Goal: Communication & Community: Answer question/provide support

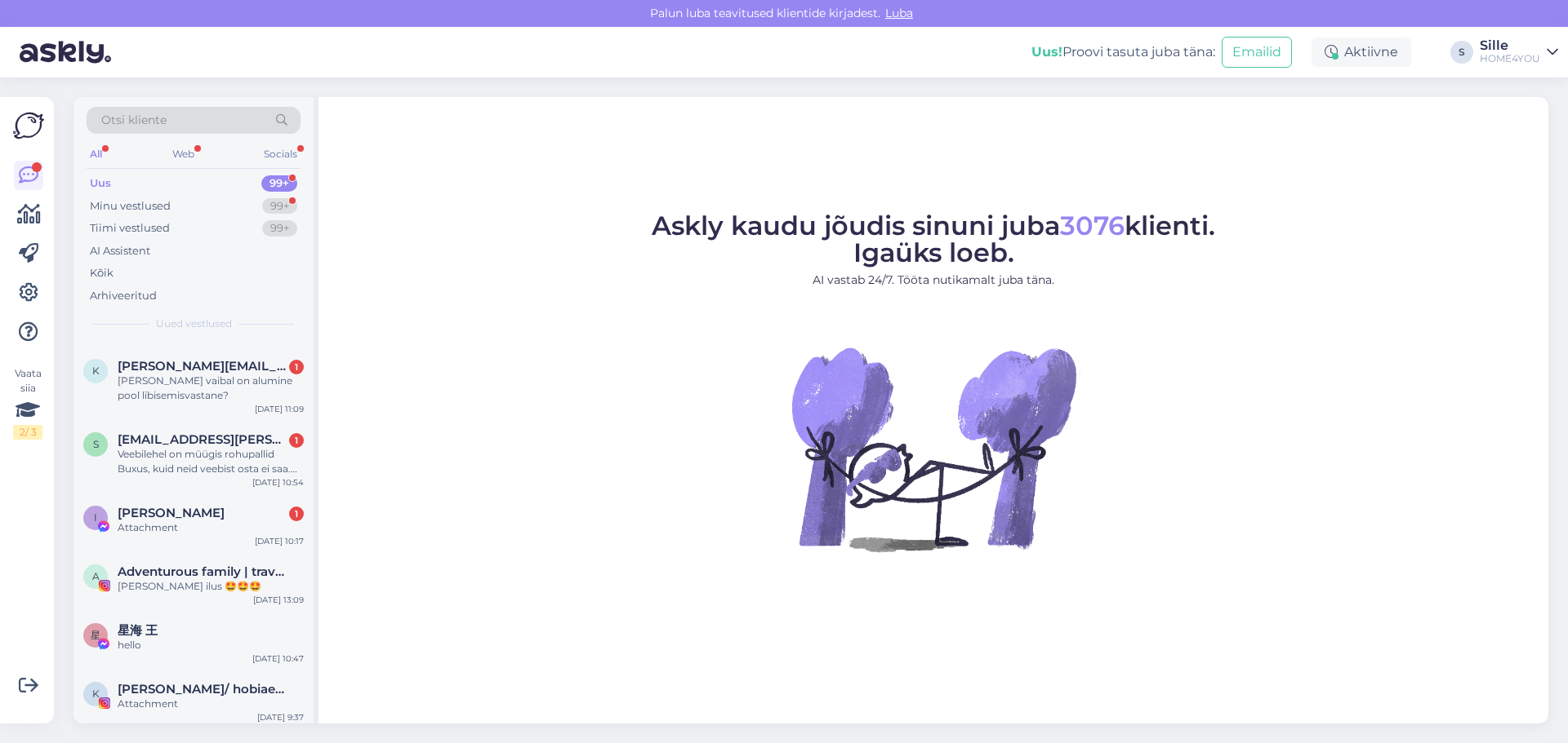
scroll to position [245, 0]
click at [219, 520] on div "Attachment" at bounding box center [210, 526] width 186 height 14
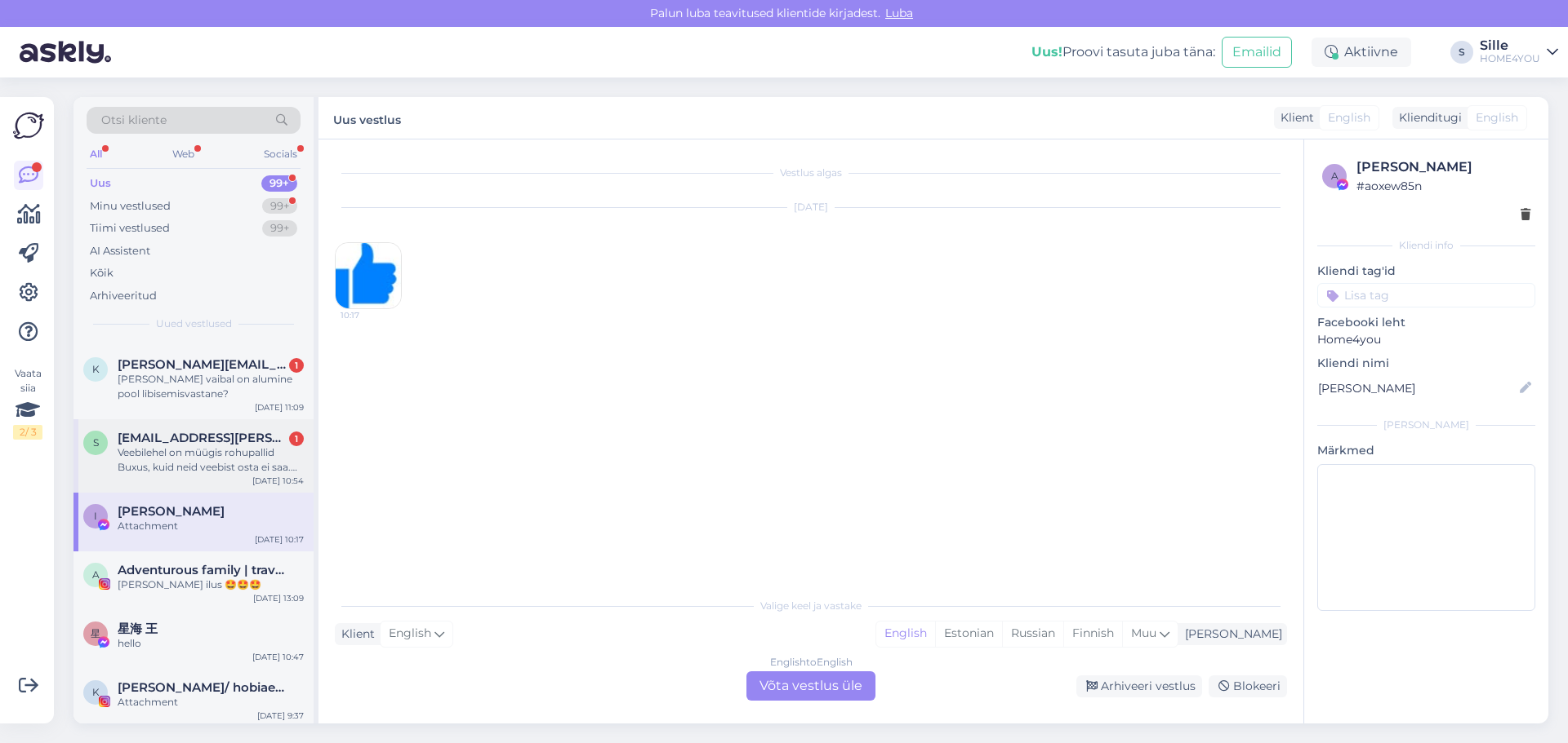
click at [226, 439] on span "[EMAIL_ADDRESS][PERSON_NAME][DOMAIN_NAME]" at bounding box center [203, 437] width 170 height 14
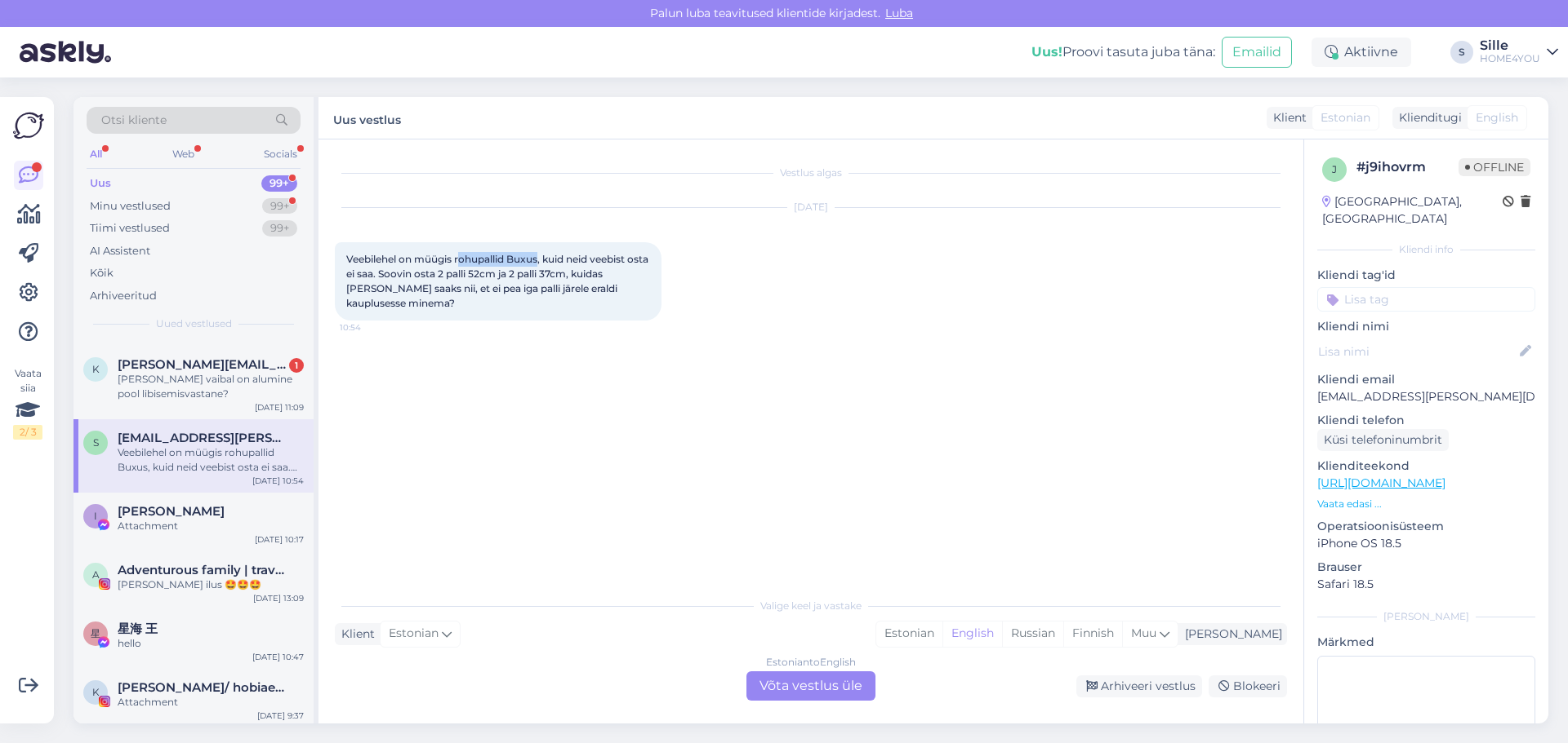
drag, startPoint x: 460, startPoint y: 257, endPoint x: 540, endPoint y: 256, distance: 80.0
click at [540, 256] on span "Veebilehel on müügis rohupallid Buxus, kuid neid veebist osta ei saa. Soovin os…" at bounding box center [498, 281] width 304 height 56
copy span "ohupallid Buxus"
click at [818, 693] on div "Estonian to English Võta vestlus üle" at bounding box center [811, 686] width 129 height 29
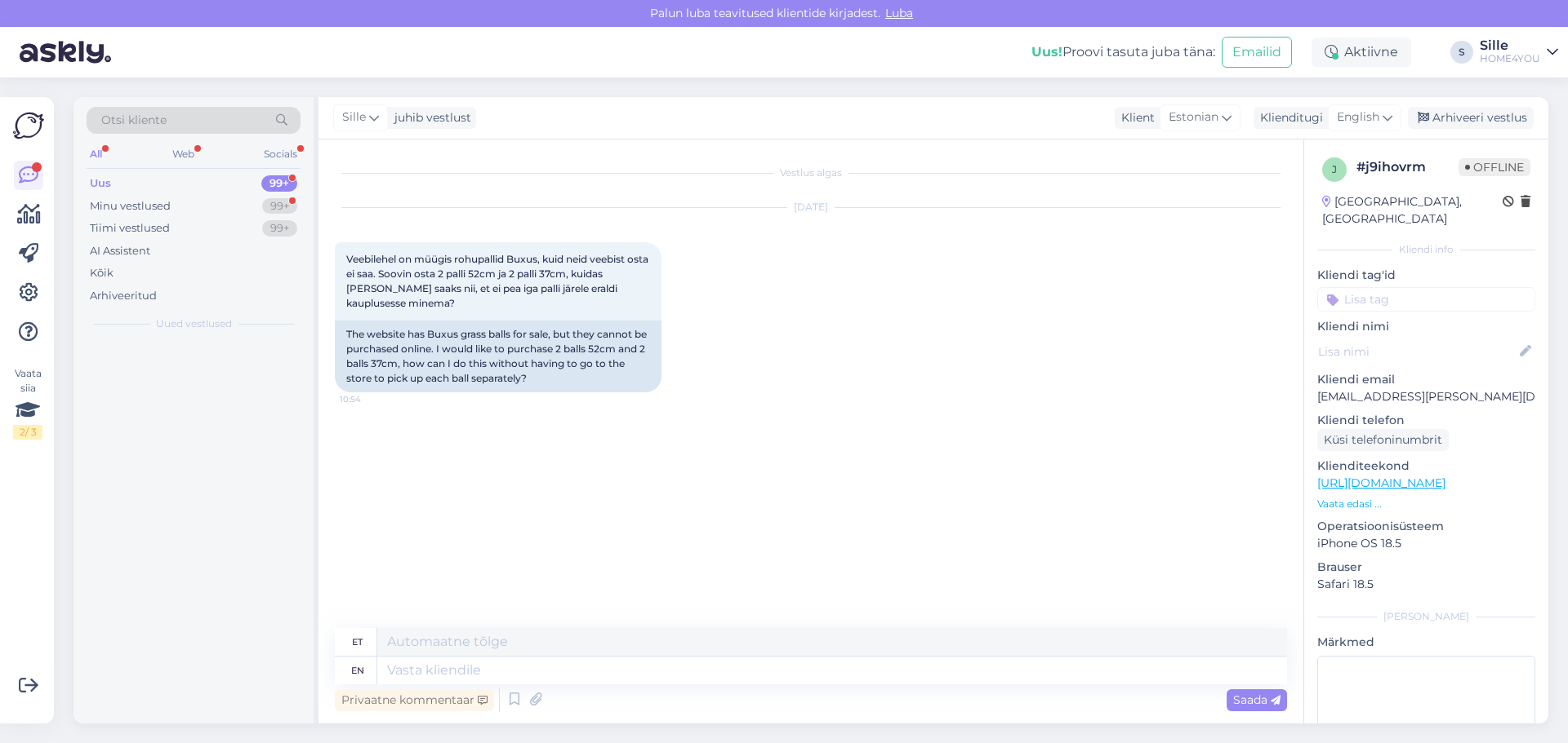
scroll to position [0, 0]
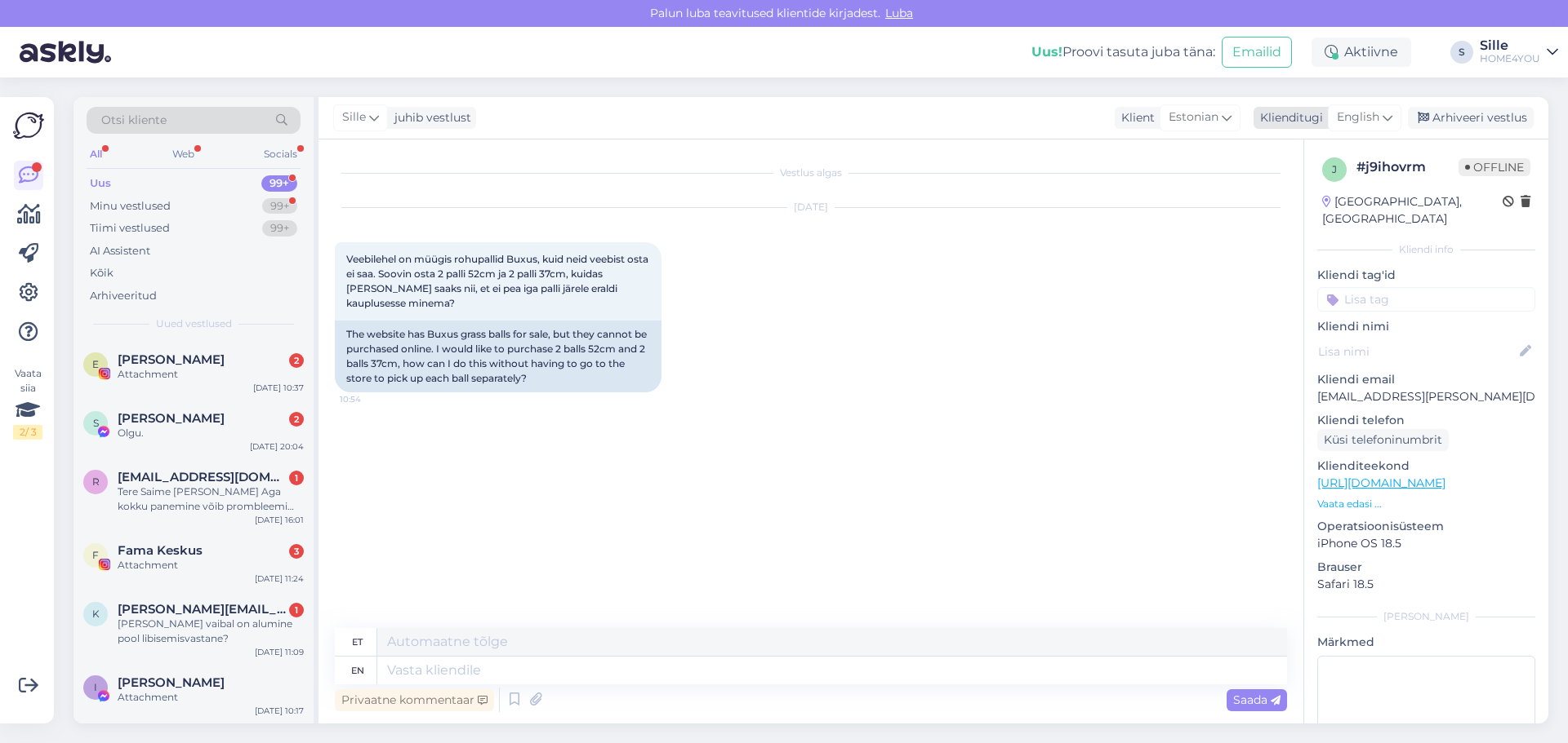
click at [1366, 115] on span "English" at bounding box center [1358, 117] width 42 height 18
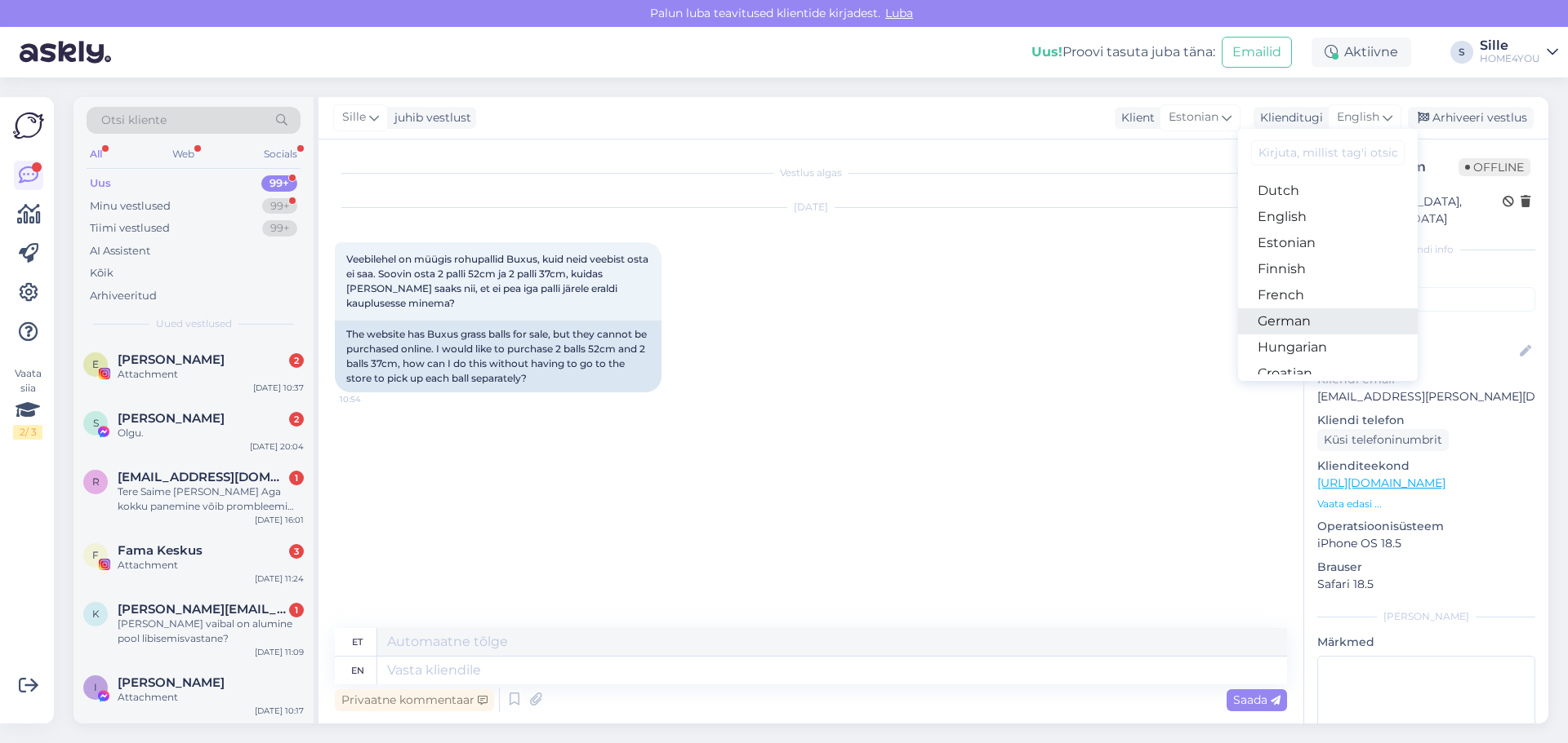
scroll to position [163, 0]
click at [1282, 237] on link "Estonian" at bounding box center [1328, 235] width 180 height 26
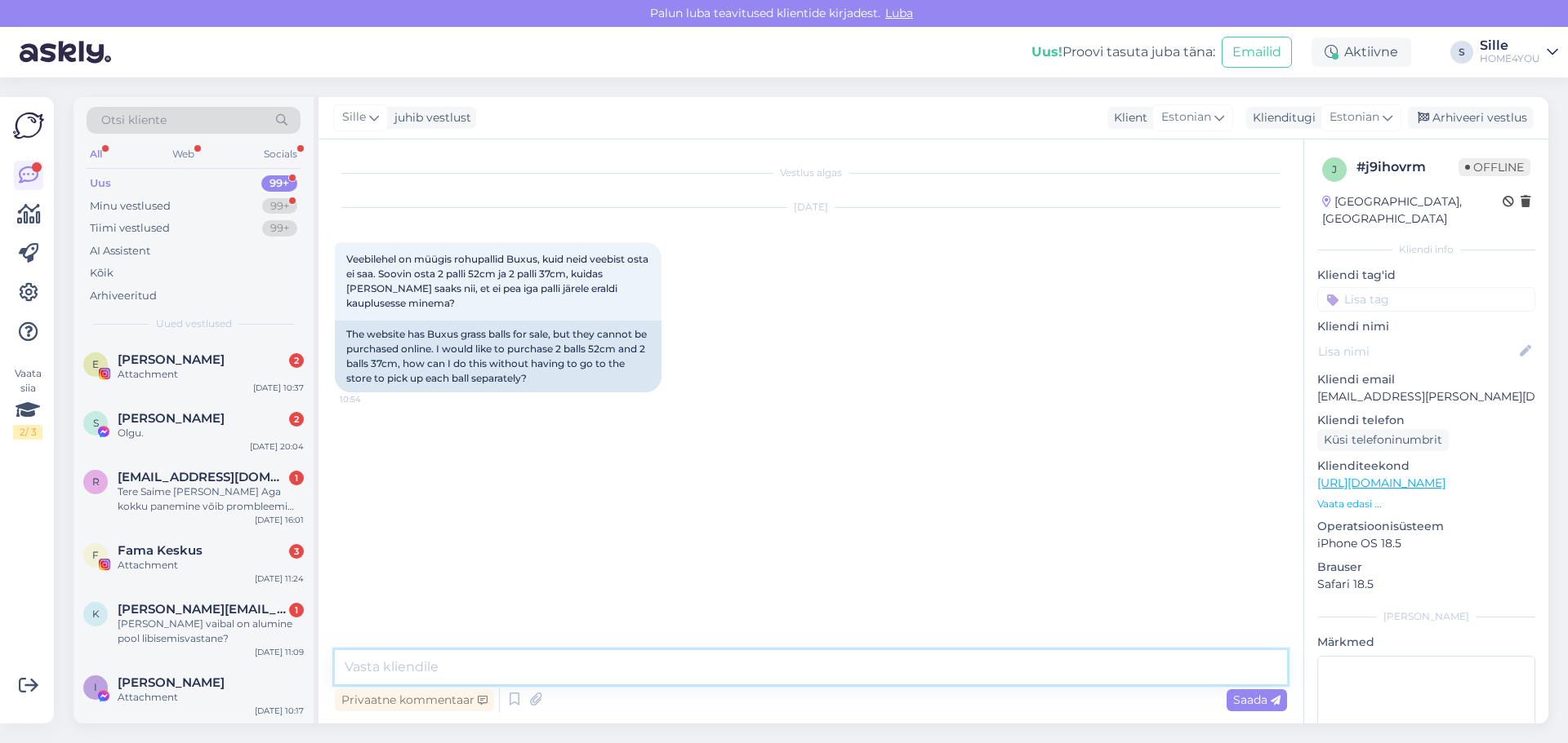
drag, startPoint x: 630, startPoint y: 663, endPoint x: 627, endPoint y: 674, distance: 11.4
click at [627, 674] on textarea at bounding box center [811, 668] width 952 height 35
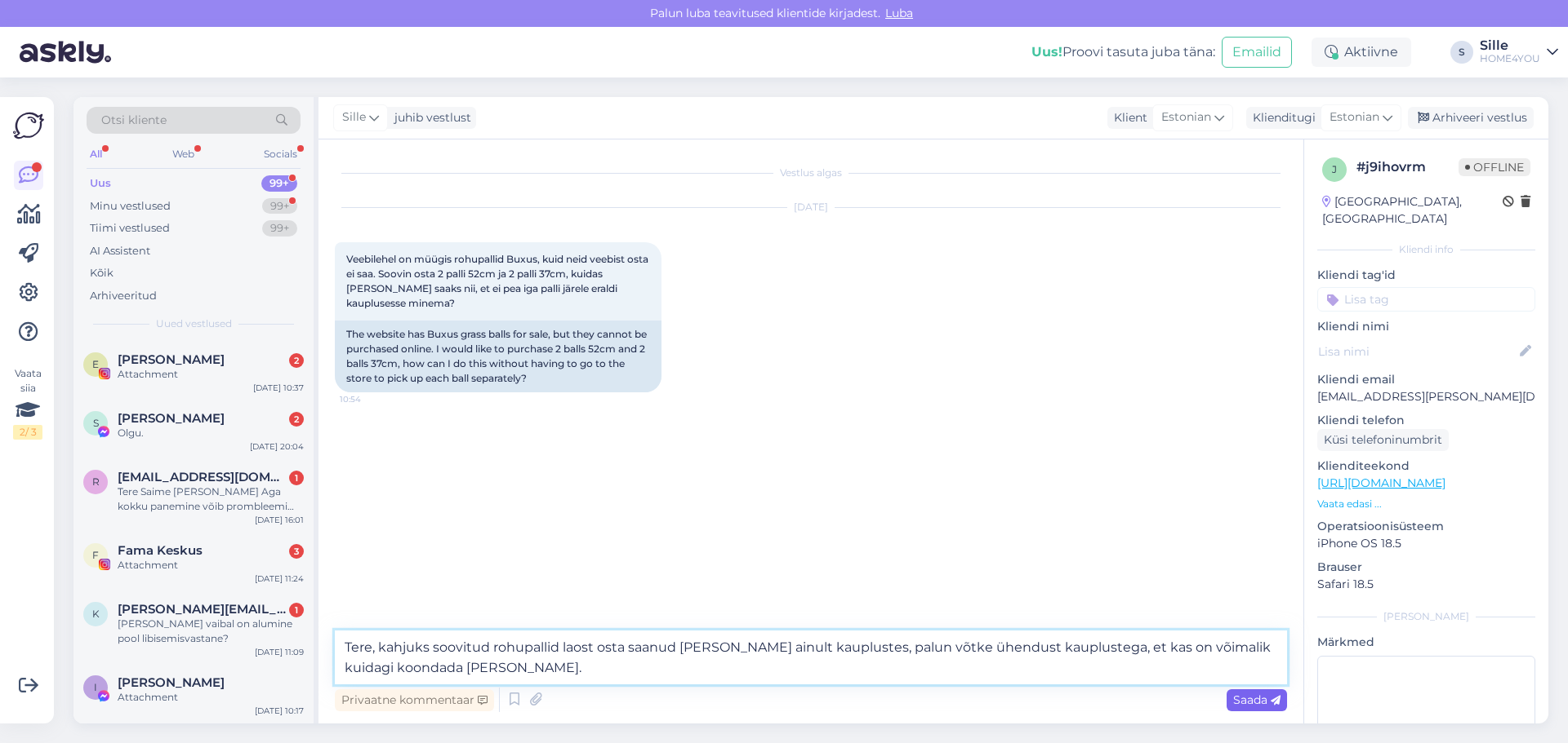
type textarea "Tere, kahjuks soovitud rohupallid laost osta saanud [PERSON_NAME] ainult kauplu…"
click at [1233, 695] on span "Saada" at bounding box center [1256, 700] width 47 height 14
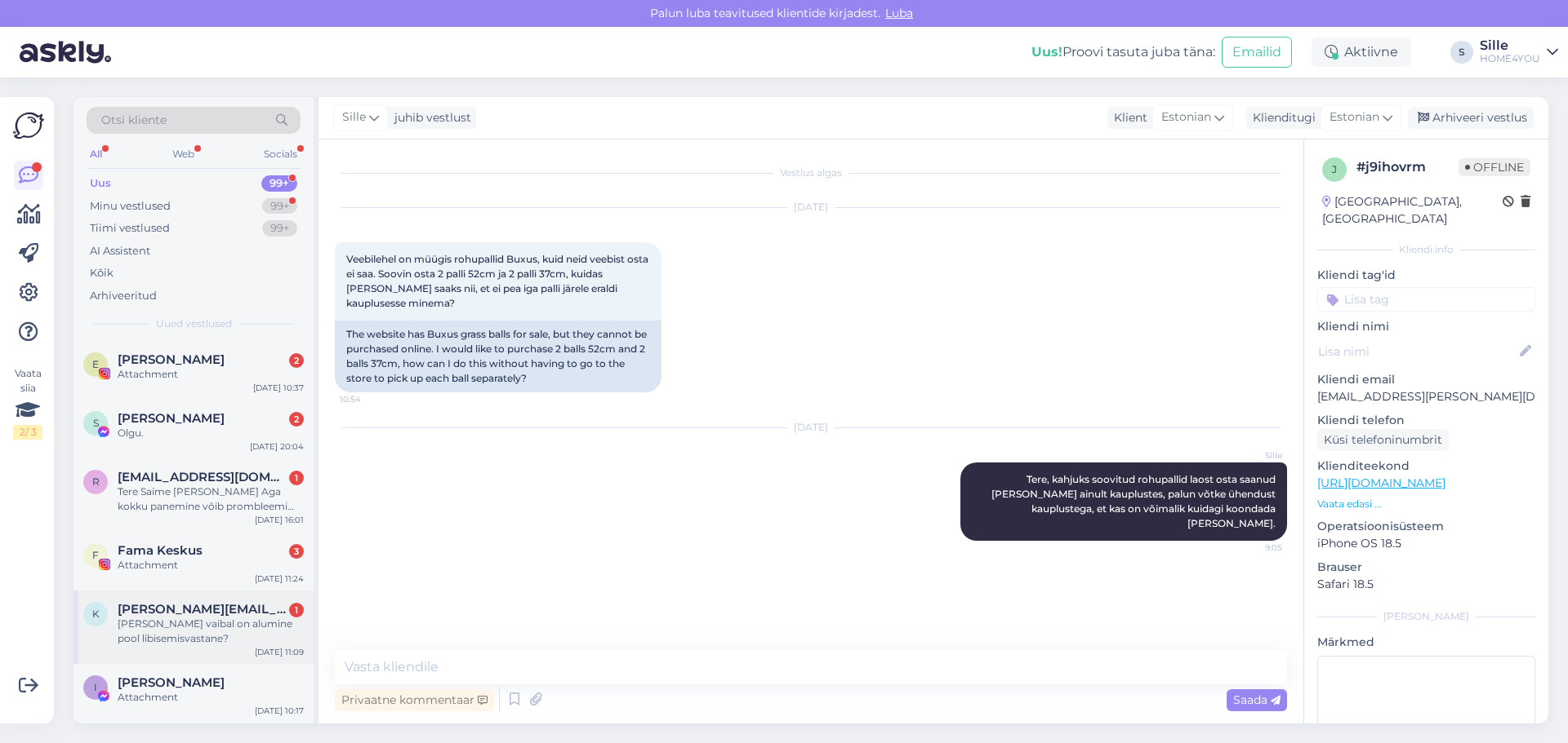
click at [210, 614] on span "[PERSON_NAME][EMAIL_ADDRESS][DOMAIN_NAME]" at bounding box center [203, 609] width 170 height 14
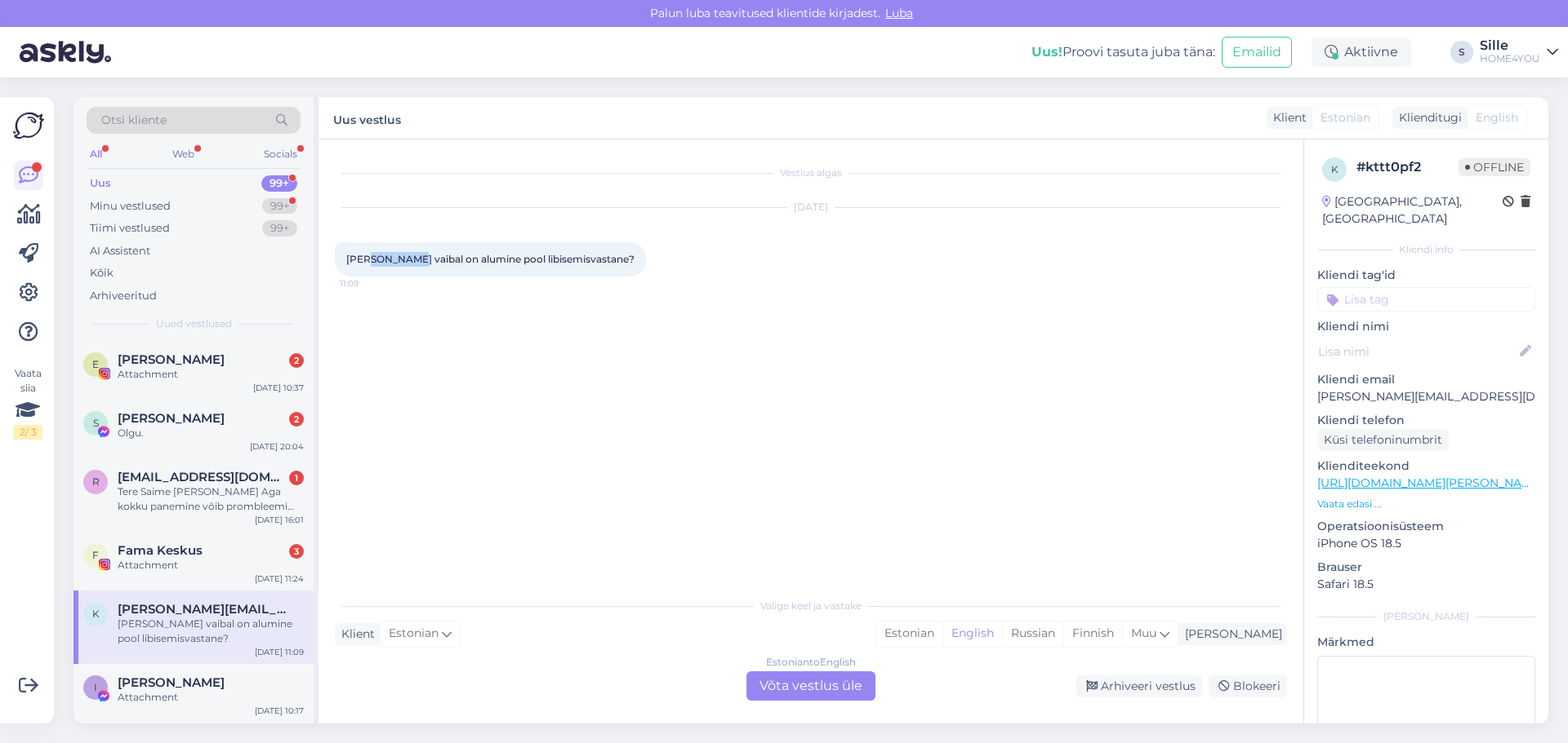
drag, startPoint x: 408, startPoint y: 259, endPoint x: 369, endPoint y: 256, distance: 39.1
click at [369, 256] on span "[PERSON_NAME] vaibal on alumine pool libisemisvastane?" at bounding box center [490, 259] width 289 height 13
copy span "[GEOGRAPHIC_DATA]"
click at [783, 683] on div "Estonian to English Võta vestlus üle" at bounding box center [811, 686] width 129 height 29
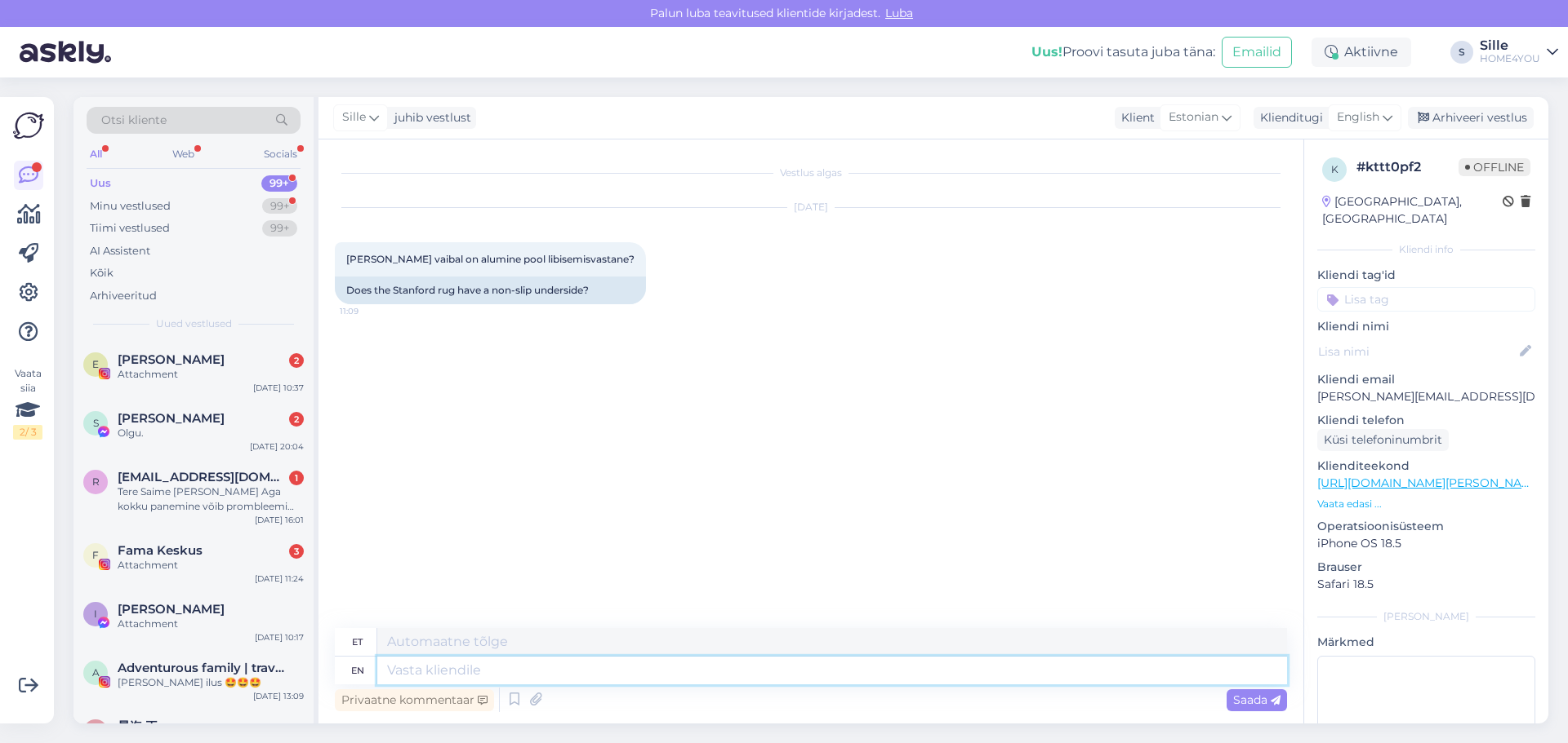
click at [673, 669] on textarea at bounding box center [832, 671] width 910 height 28
click at [1383, 119] on div "English" at bounding box center [1364, 117] width 73 height 26
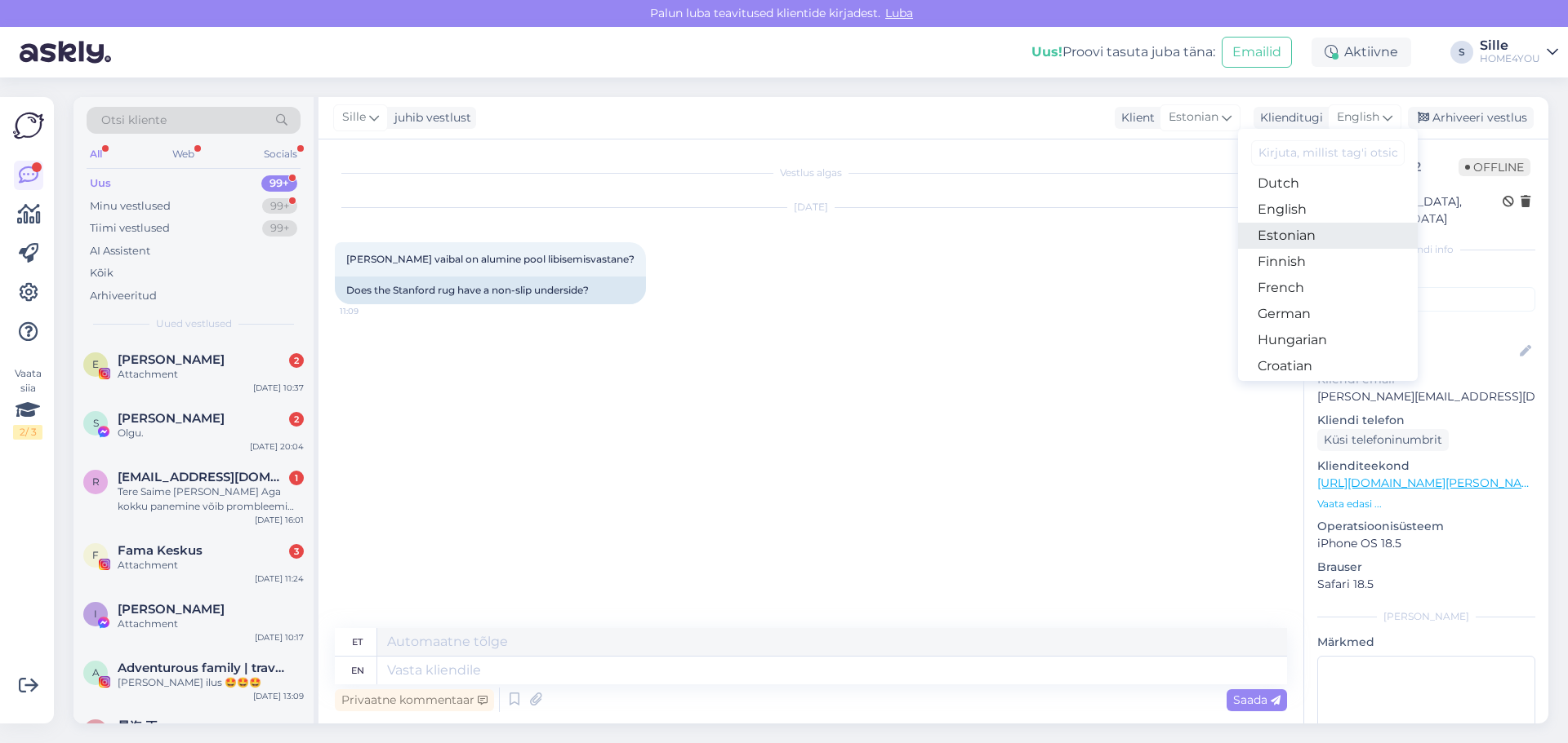
click at [1298, 240] on link "Estonian" at bounding box center [1328, 235] width 180 height 26
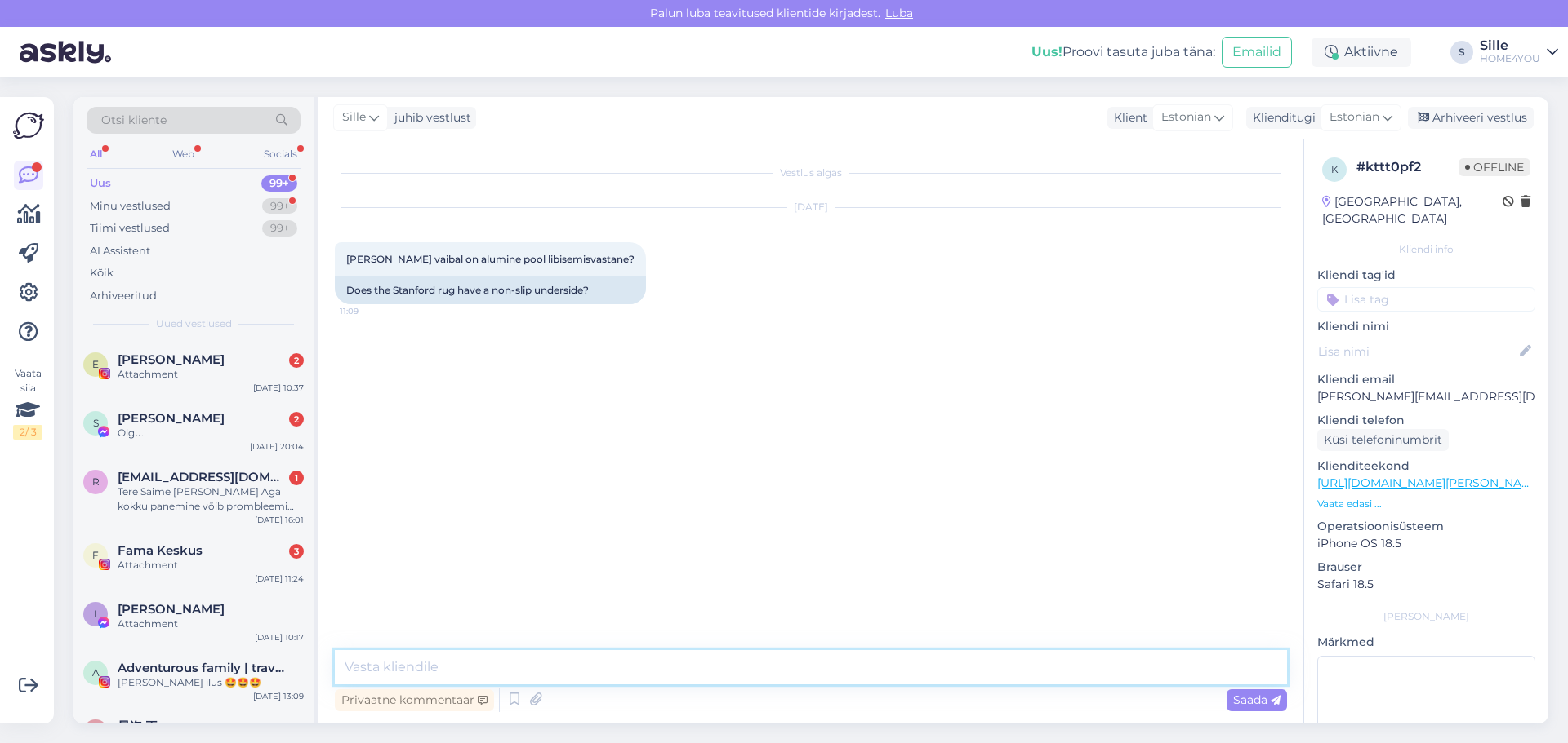
click at [401, 665] on textarea at bounding box center [811, 668] width 952 height 35
click at [676, 664] on textarea "Tere, kahjusk ei ole vaiaba alumine pool libisemise vastane." at bounding box center [811, 668] width 952 height 35
click at [879, 674] on textarea "Tere, kahjusk ei ole vaiaba alumine pool libisemisevastane." at bounding box center [811, 668] width 952 height 35
type textarea "Tere, kahjusk ei ole vaiaba alumine pool libisemisevastane."
drag, startPoint x: 1245, startPoint y: 702, endPoint x: 1214, endPoint y: 705, distance: 31.1
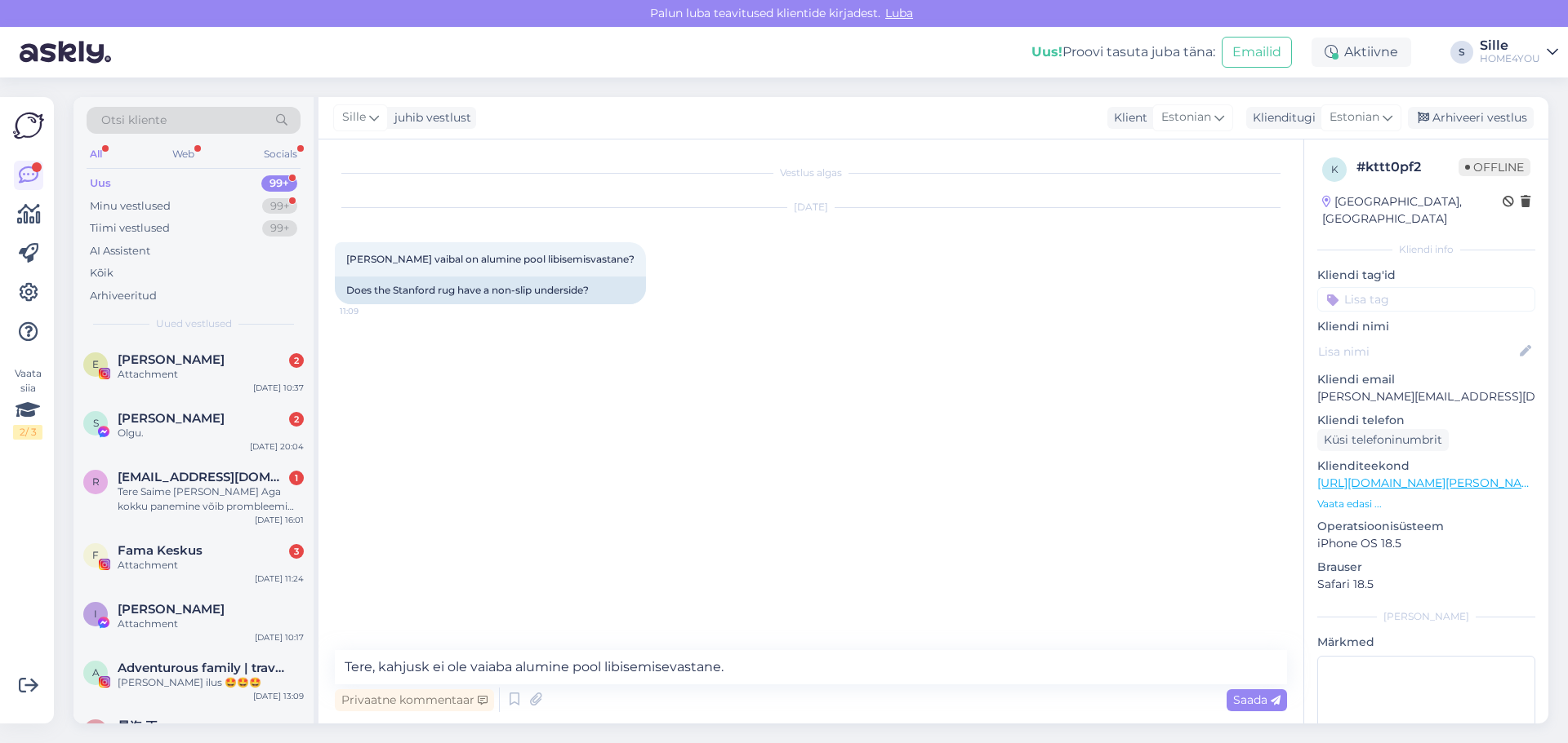
click at [1246, 702] on span "Saada" at bounding box center [1256, 700] width 47 height 14
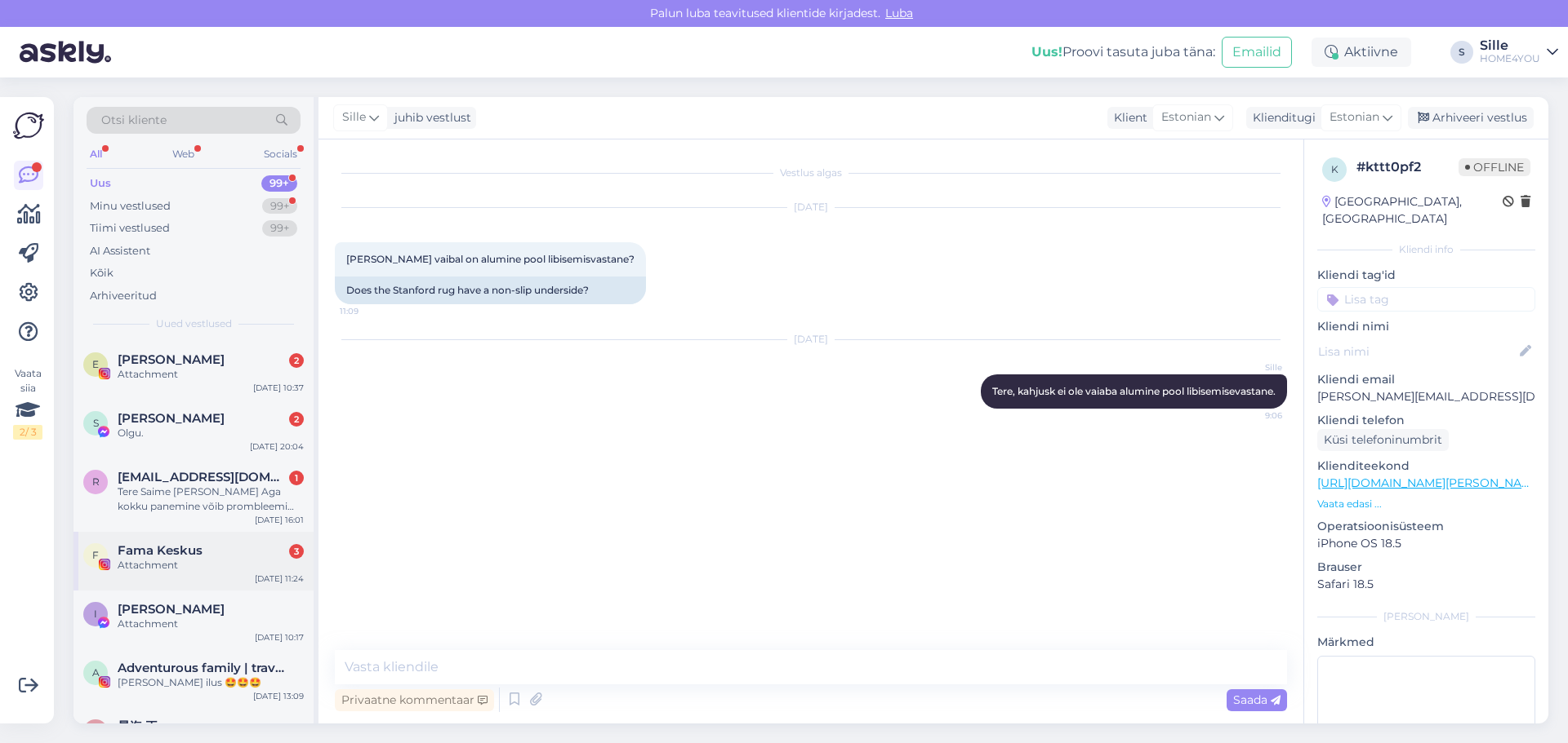
click at [209, 556] on div "Fama Keskus 3" at bounding box center [210, 550] width 186 height 14
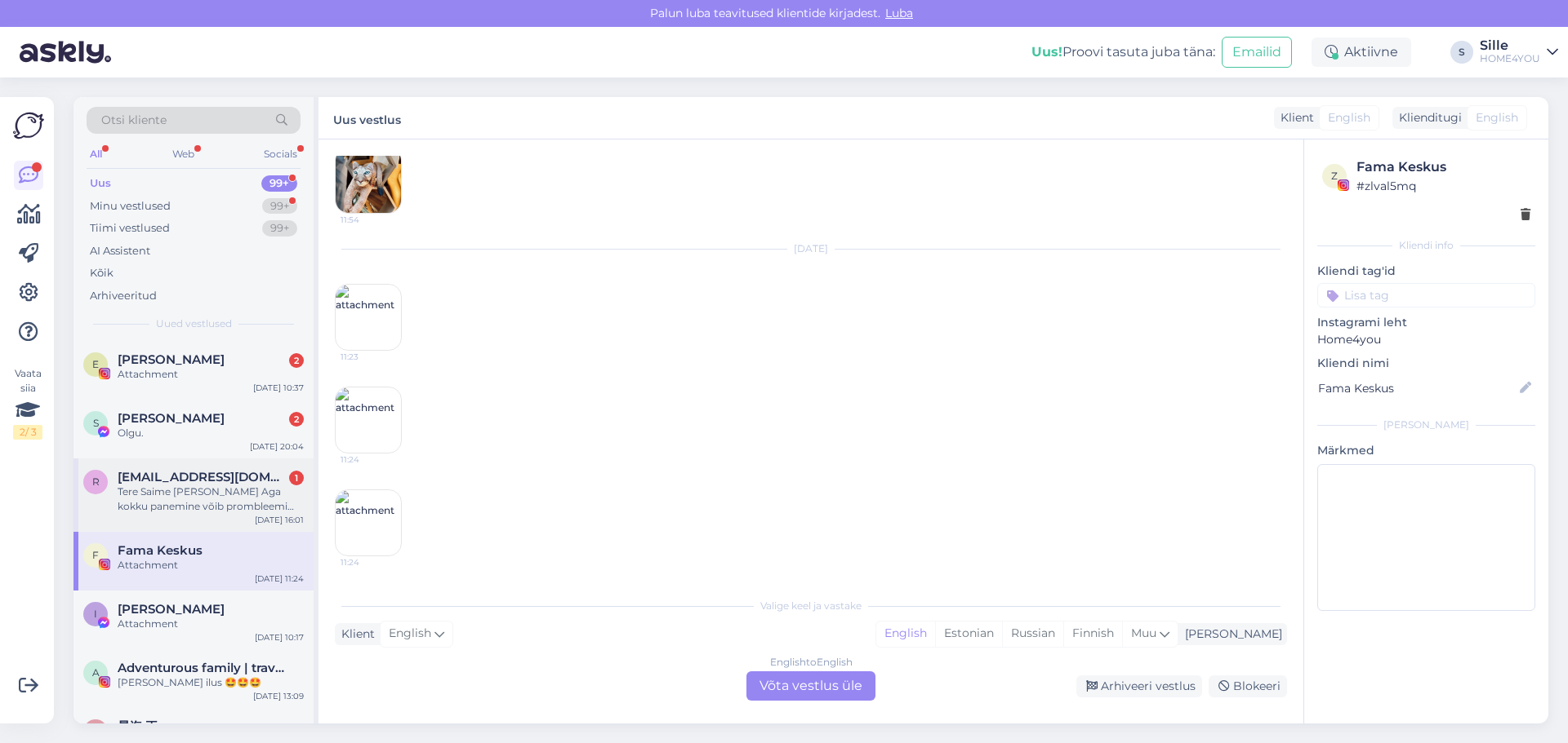
scroll to position [4765, 0]
drag, startPoint x: 202, startPoint y: 489, endPoint x: 202, endPoint y: 477, distance: 12.0
click at [202, 489] on div "Tere Saime [PERSON_NAME] Aga kokku panemine võib prombleemi kes paneb kokku ja …" at bounding box center [210, 499] width 186 height 29
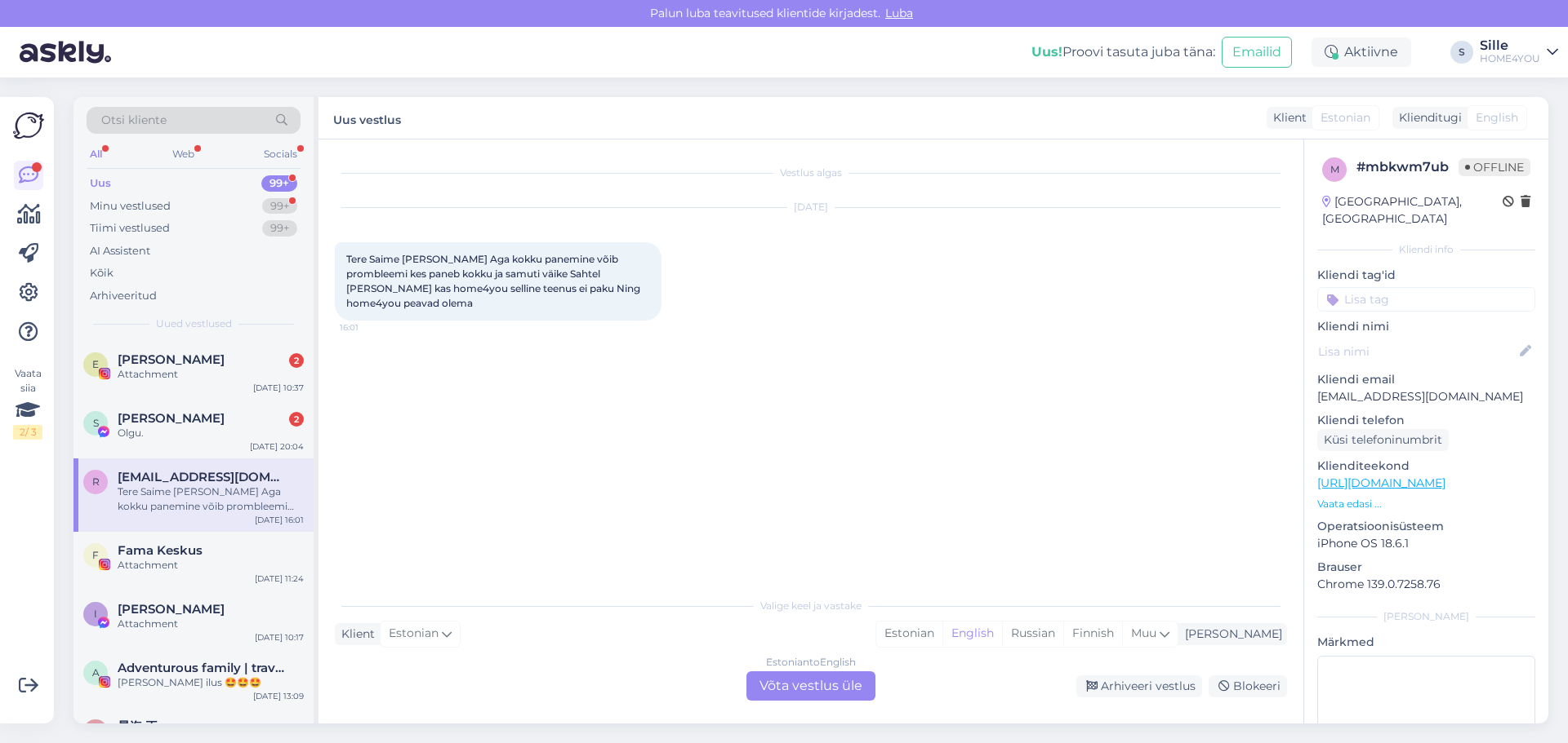
click at [798, 675] on div "Estonian to English Võta vestlus üle" at bounding box center [811, 686] width 129 height 29
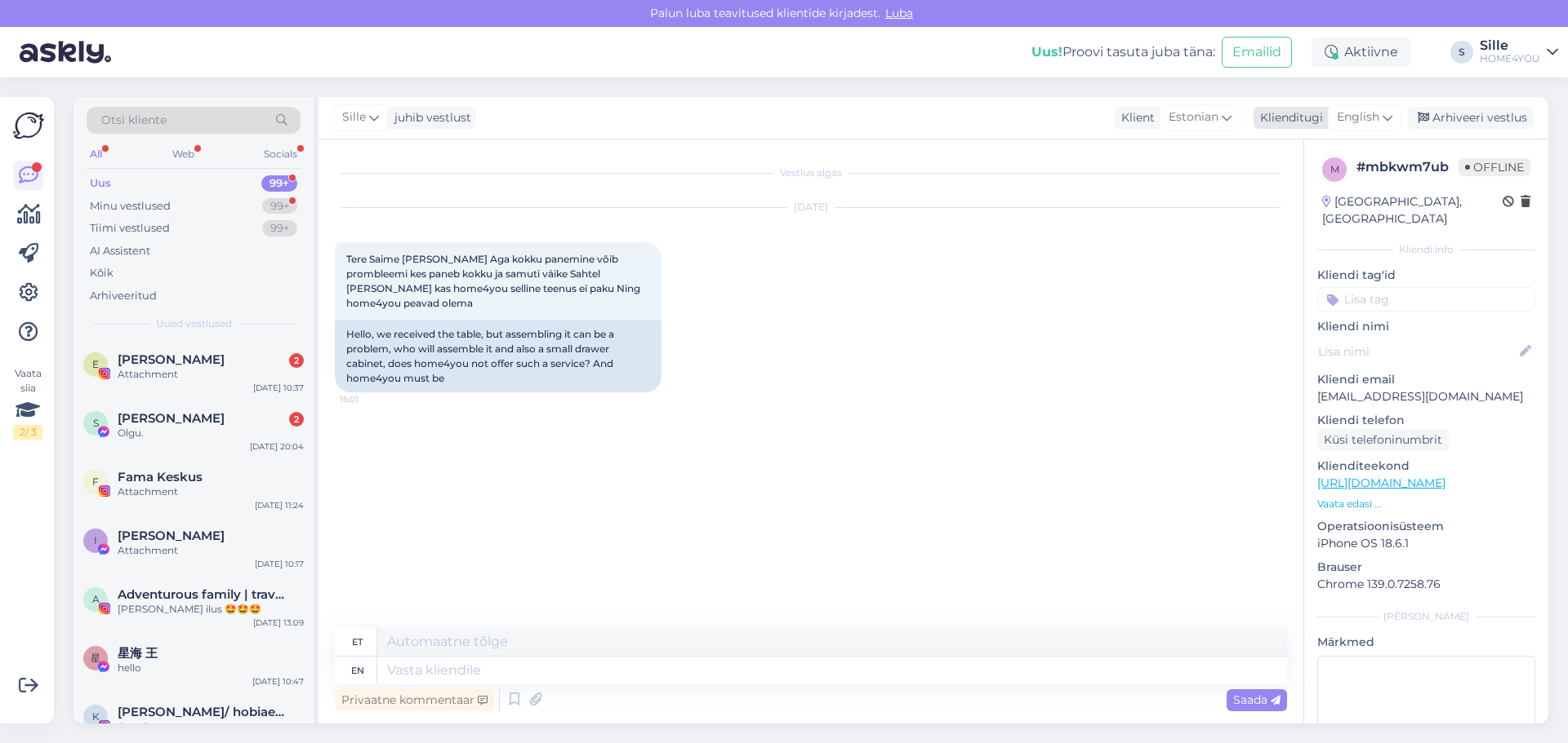
click at [1355, 115] on span "English" at bounding box center [1358, 117] width 42 height 18
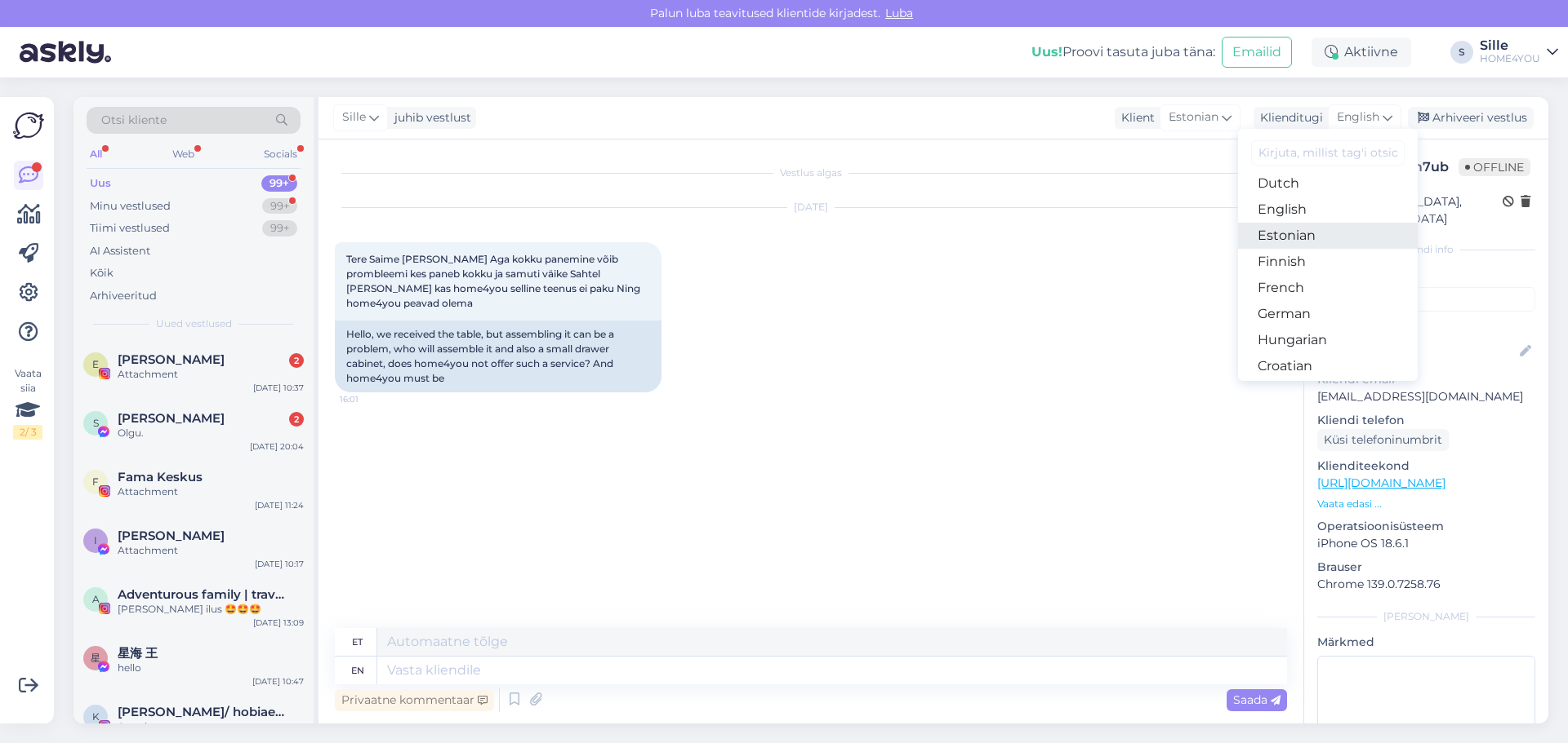
click at [1295, 238] on link "Estonian" at bounding box center [1328, 235] width 180 height 26
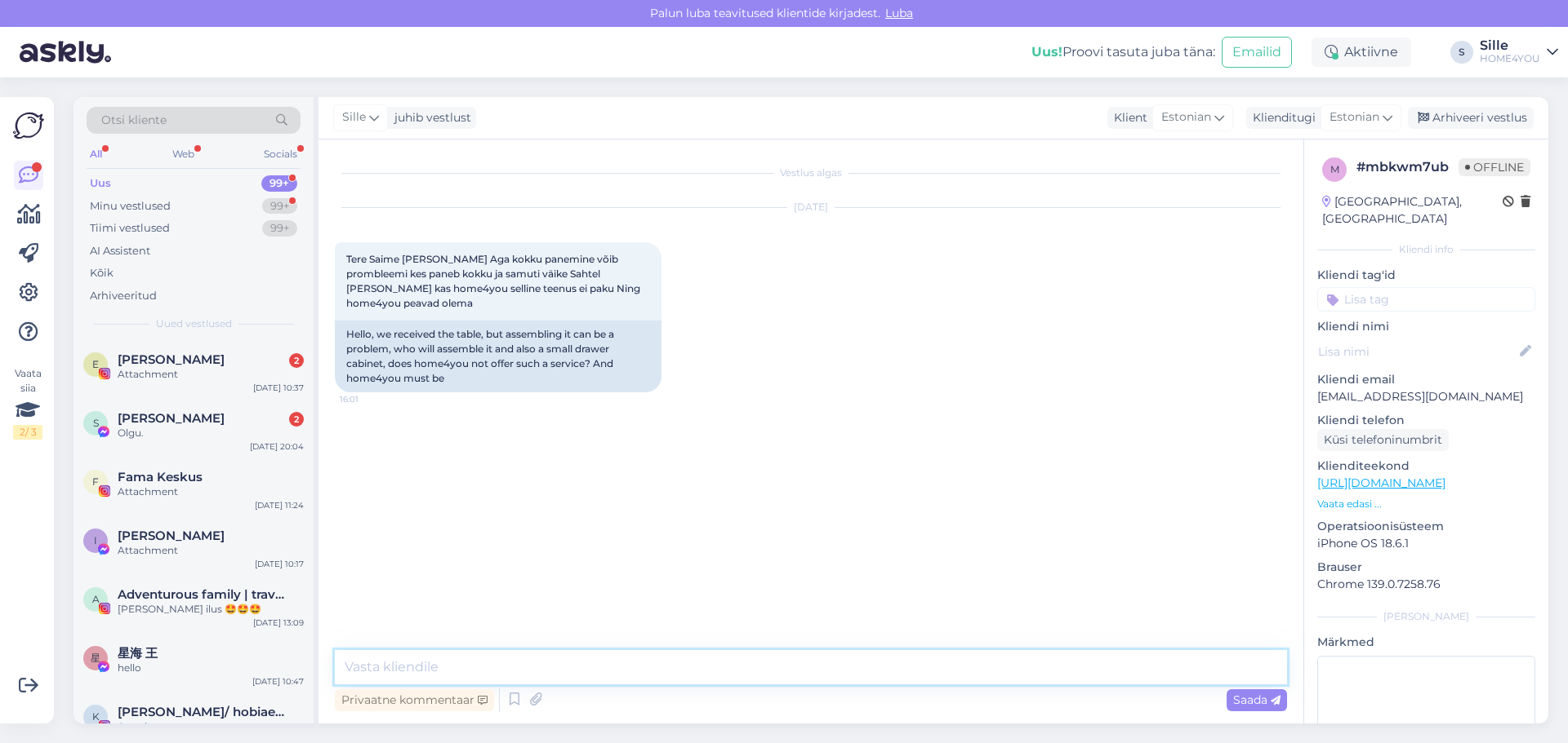
click at [647, 672] on textarea at bounding box center [811, 668] width 952 height 35
type textarea "Tere,"
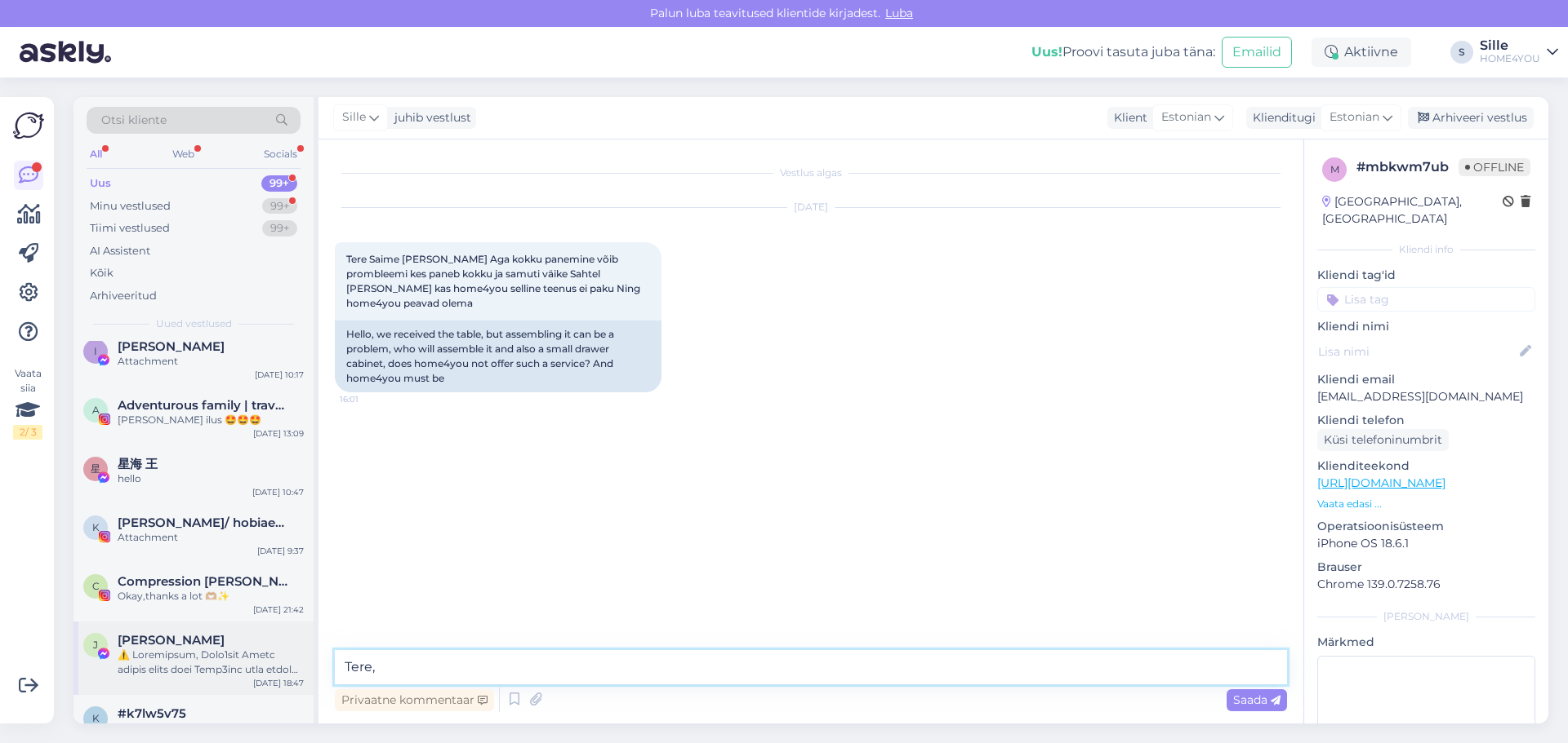
scroll to position [245, 0]
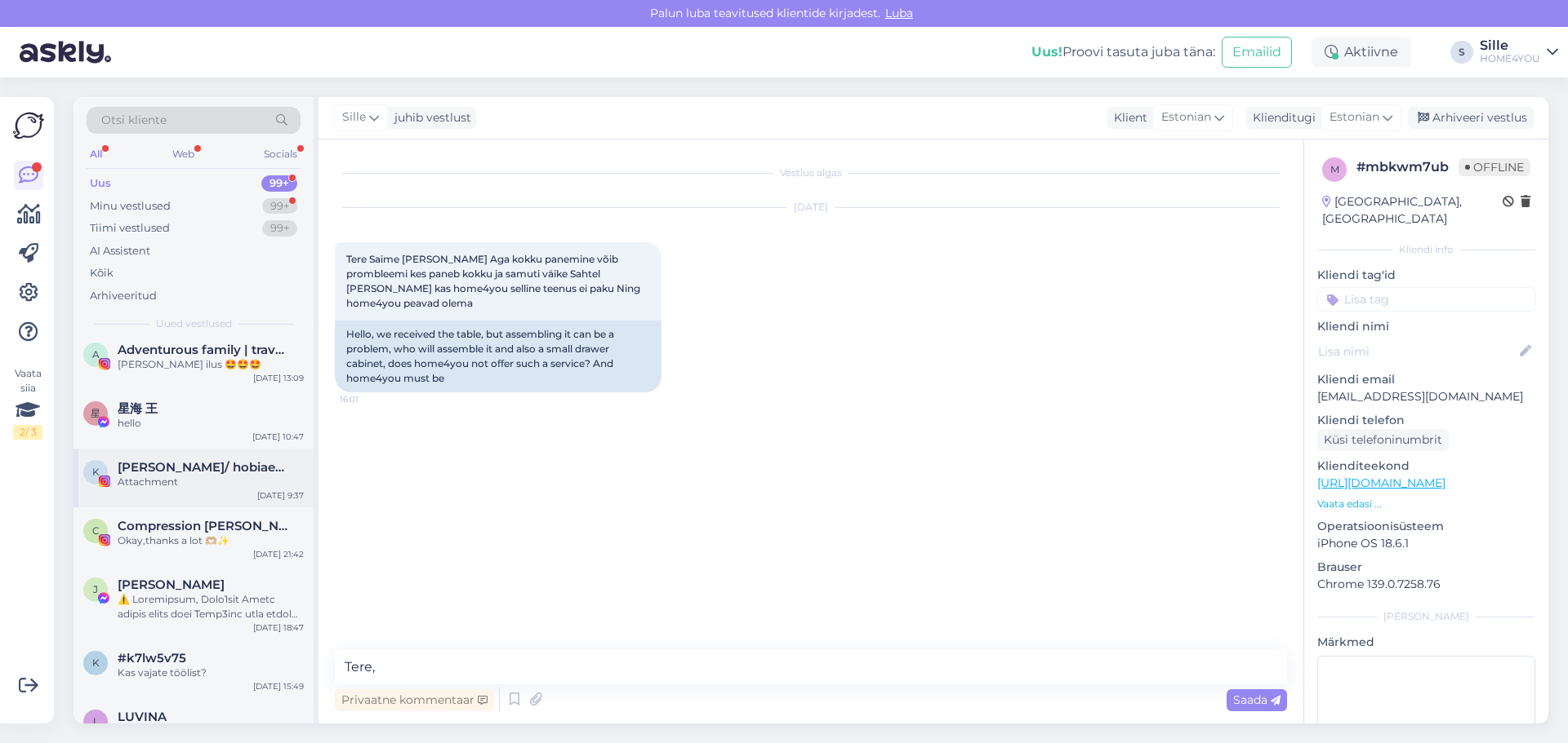
click at [195, 479] on div "Attachment" at bounding box center [210, 482] width 186 height 14
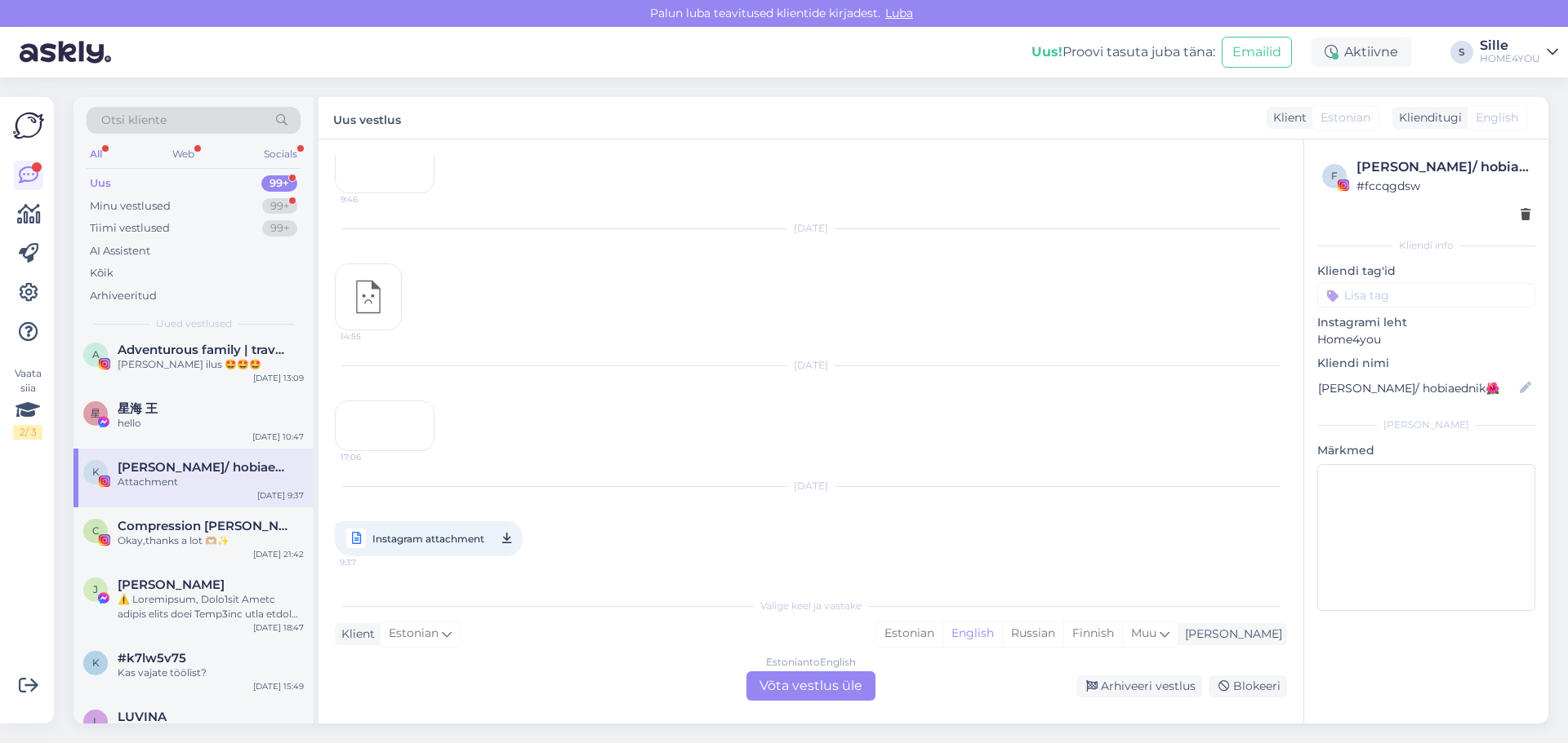
scroll to position [6804, 0]
click at [394, 387] on div "17:06" at bounding box center [384, 400] width 99 height 99
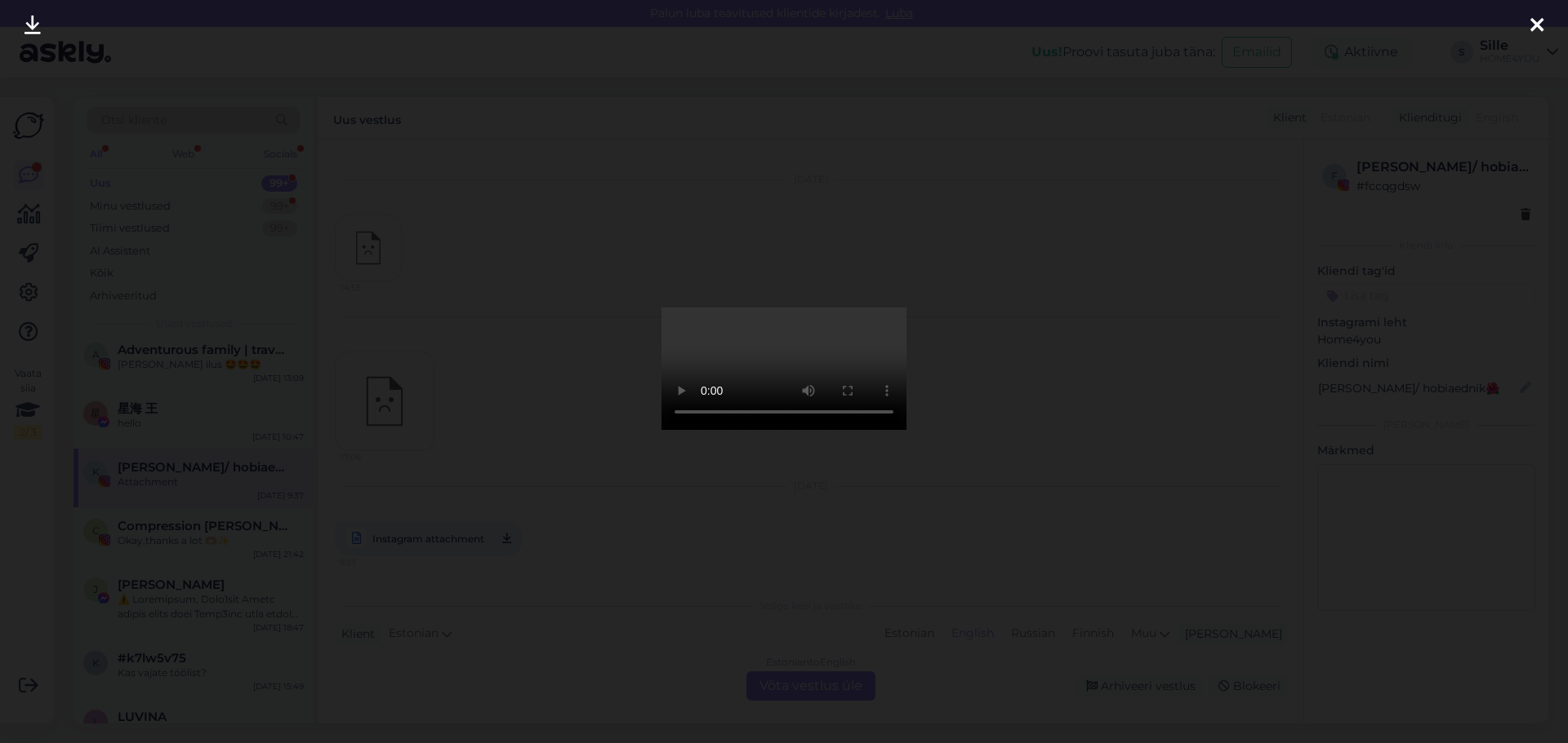
click at [612, 572] on div at bounding box center [784, 372] width 1568 height 743
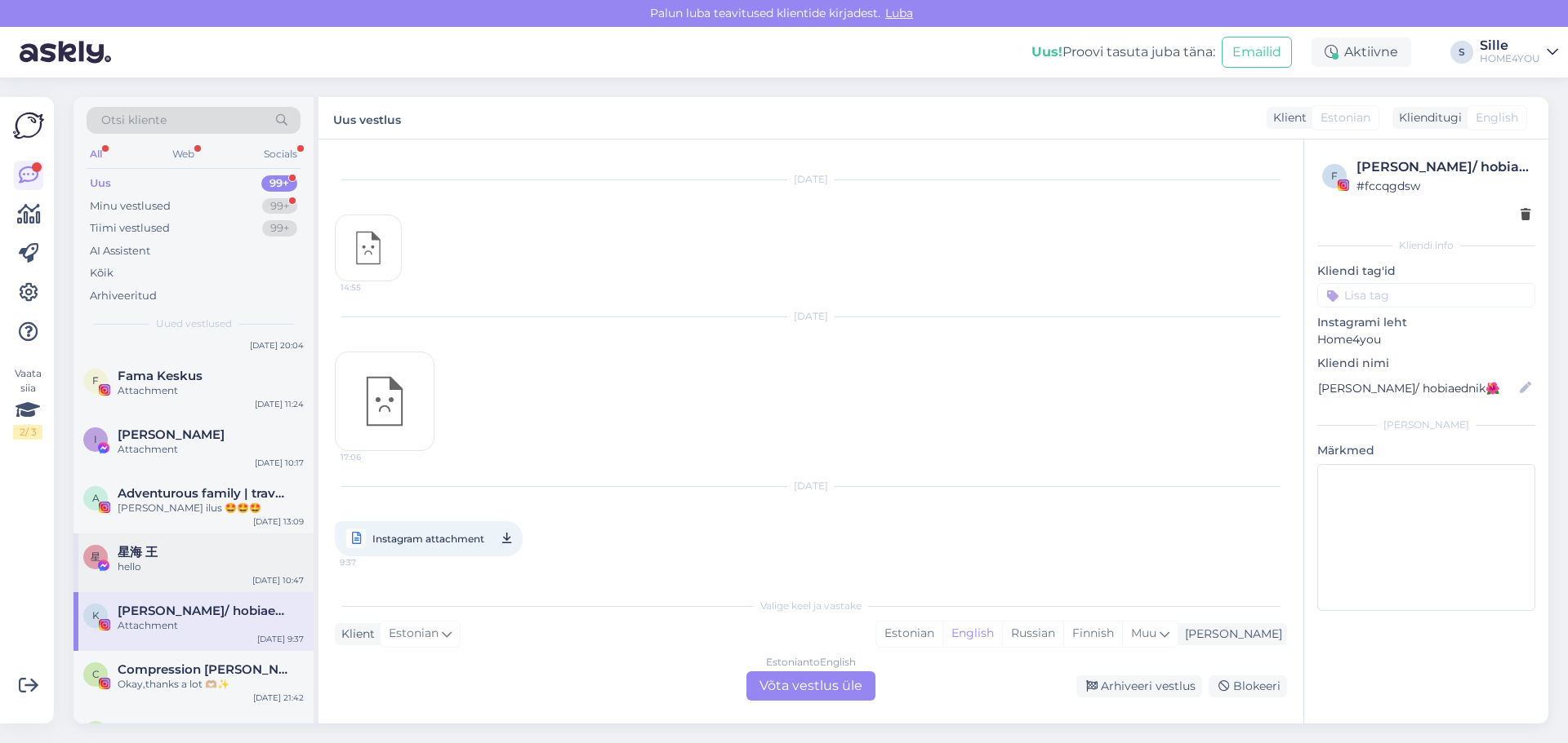
scroll to position [0, 0]
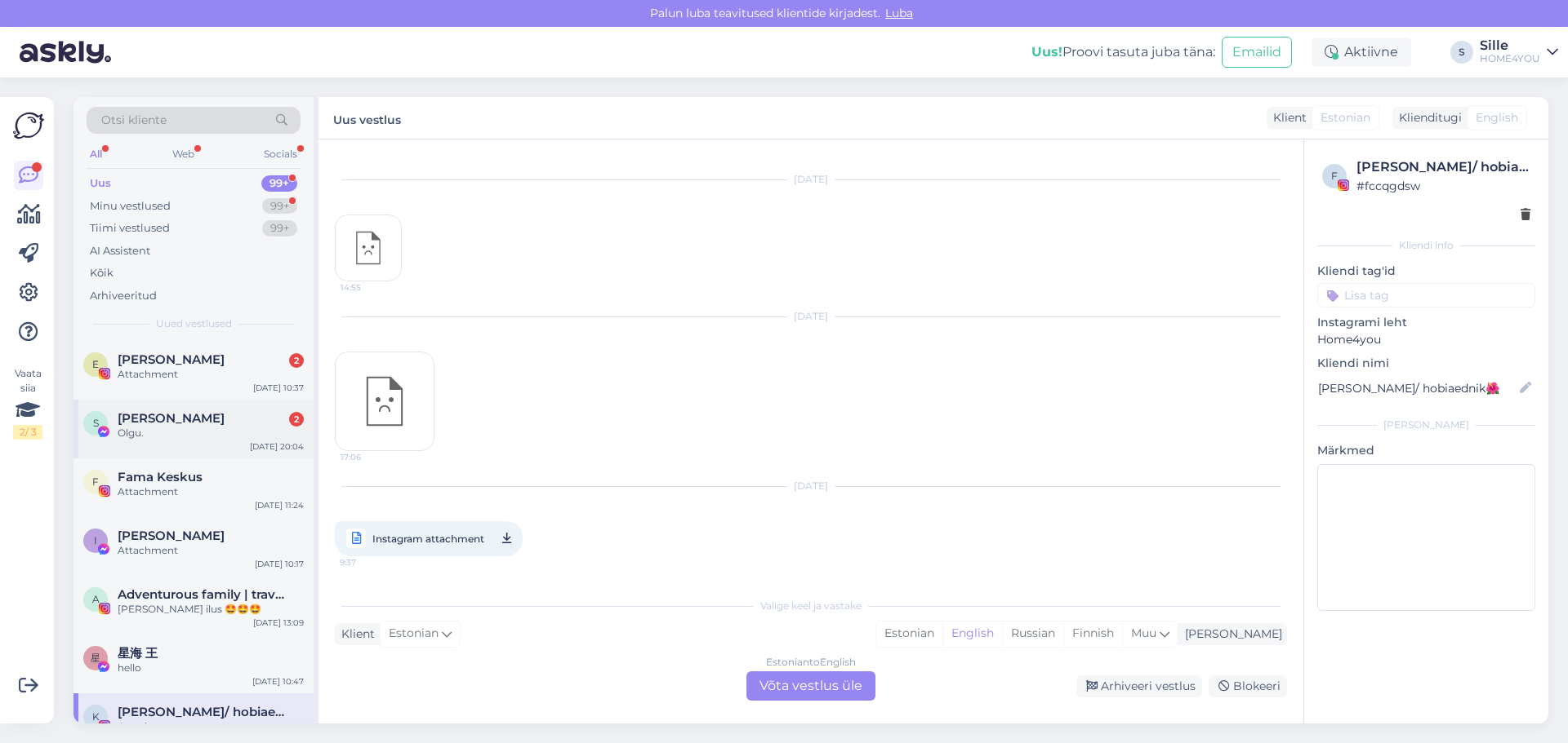
click at [209, 430] on div "Olgu." at bounding box center [210, 432] width 186 height 14
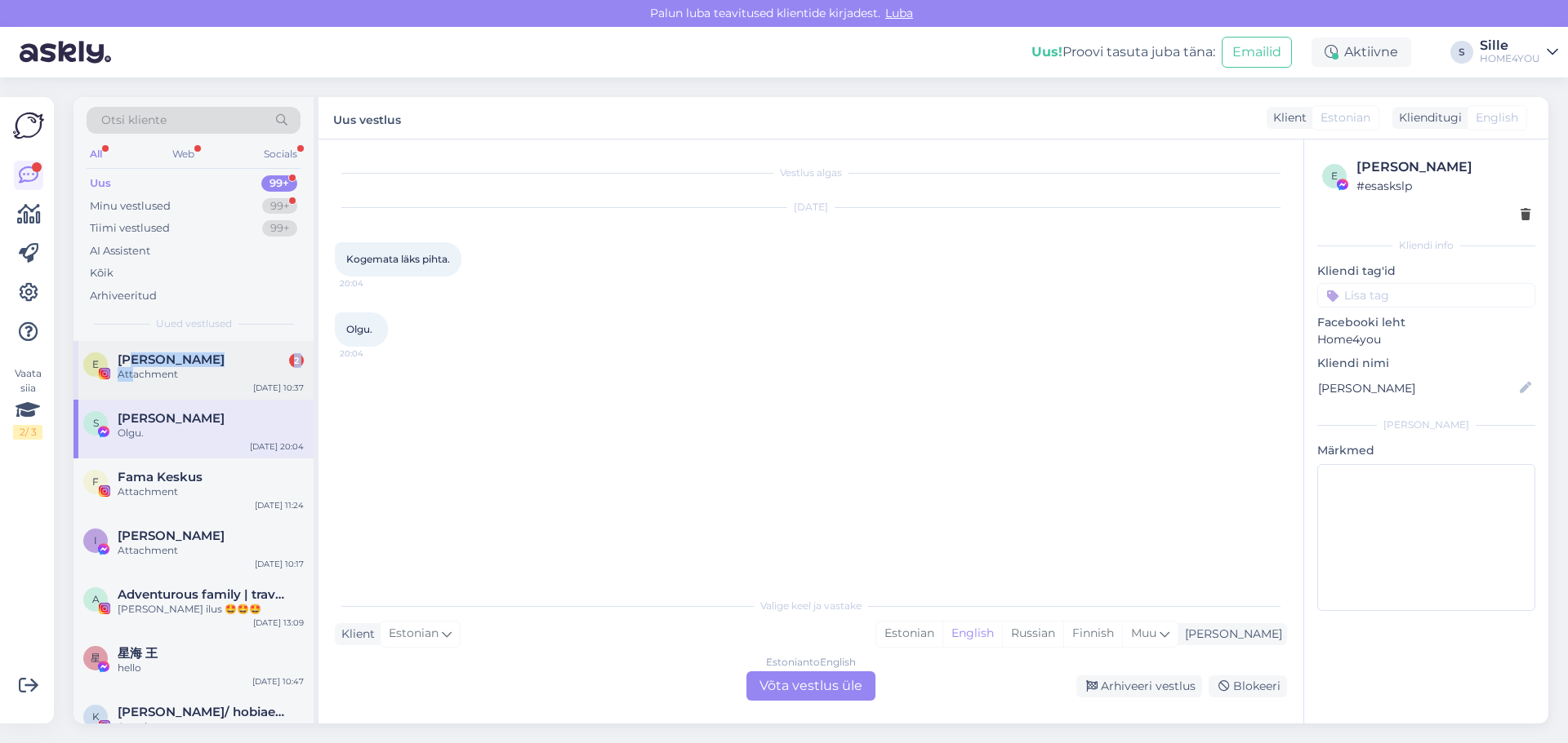
click at [134, 367] on div "[PERSON_NAME] 2 Attachment" at bounding box center [210, 367] width 186 height 29
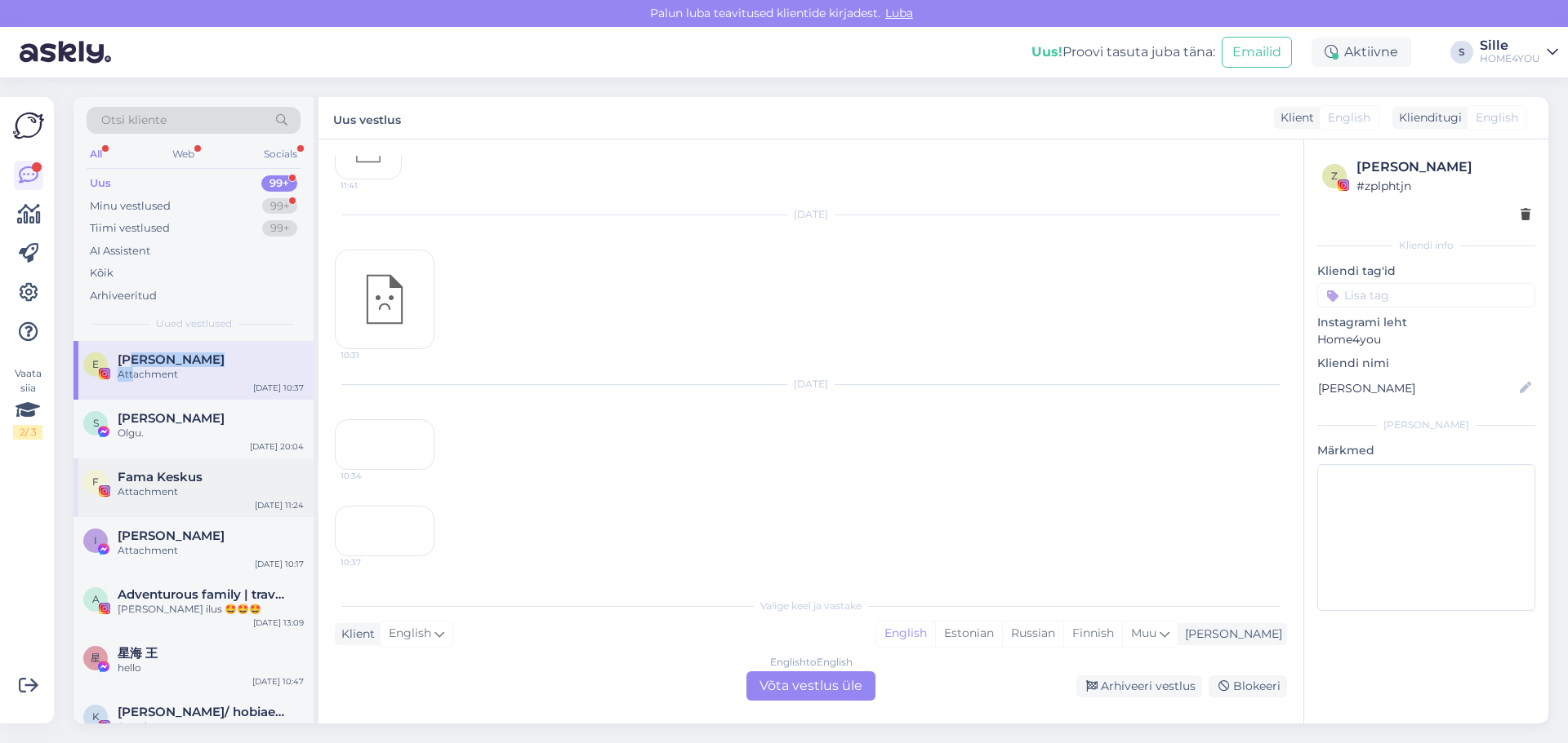
scroll to position [573, 0]
click at [206, 440] on div "Olgu." at bounding box center [210, 432] width 186 height 14
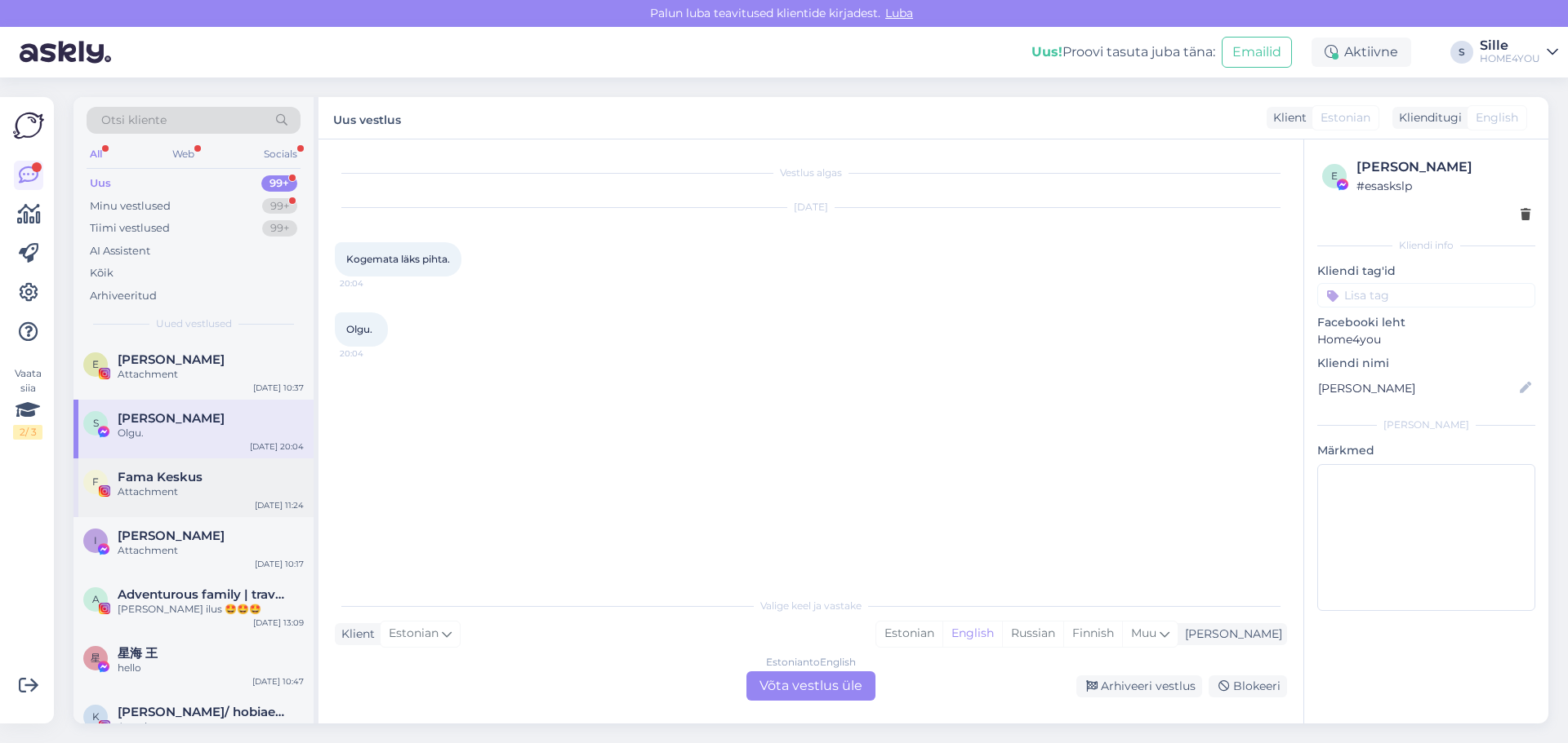
click at [204, 490] on div "Attachment" at bounding box center [210, 491] width 186 height 14
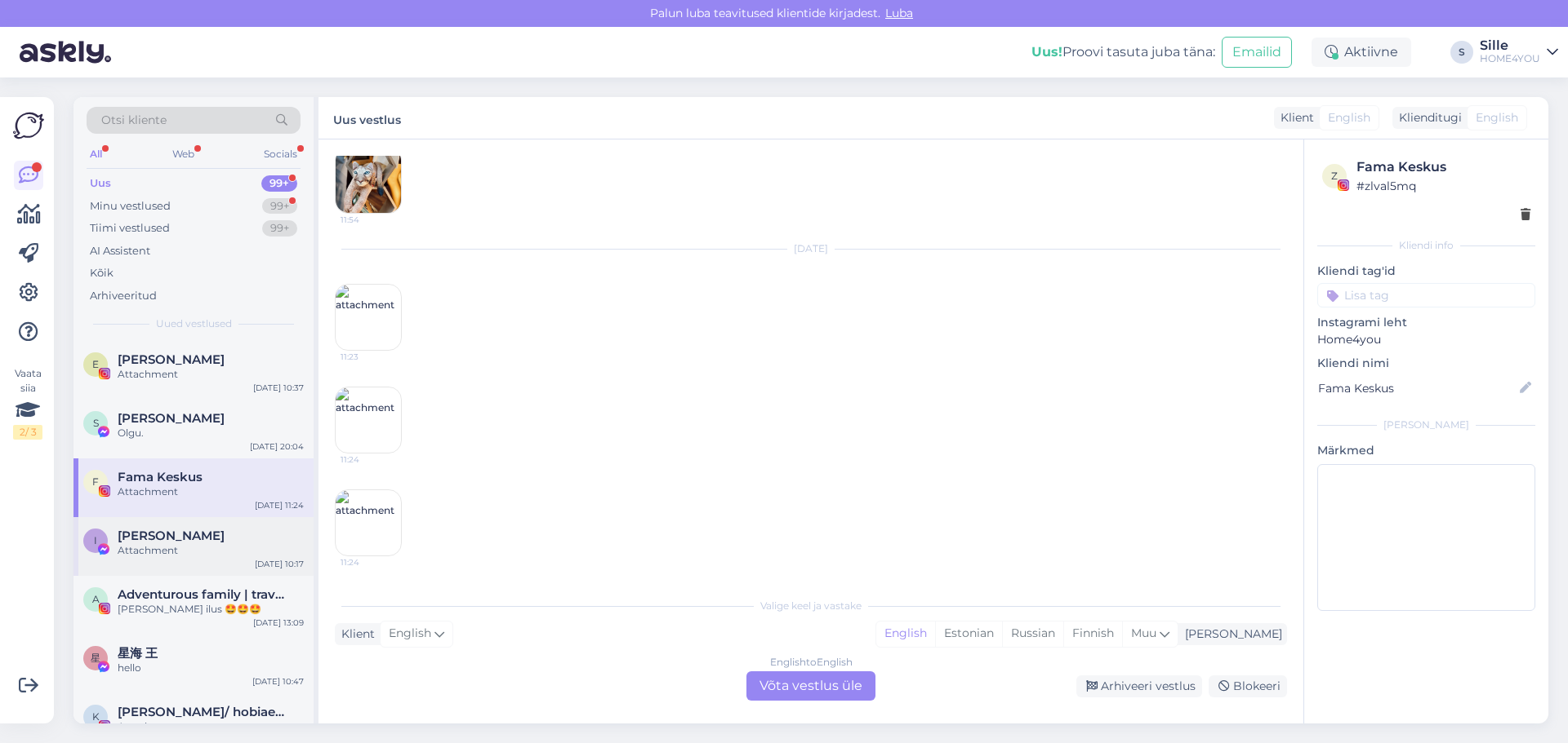
scroll to position [4813, 0]
click at [204, 535] on div "[PERSON_NAME]" at bounding box center [210, 536] width 186 height 14
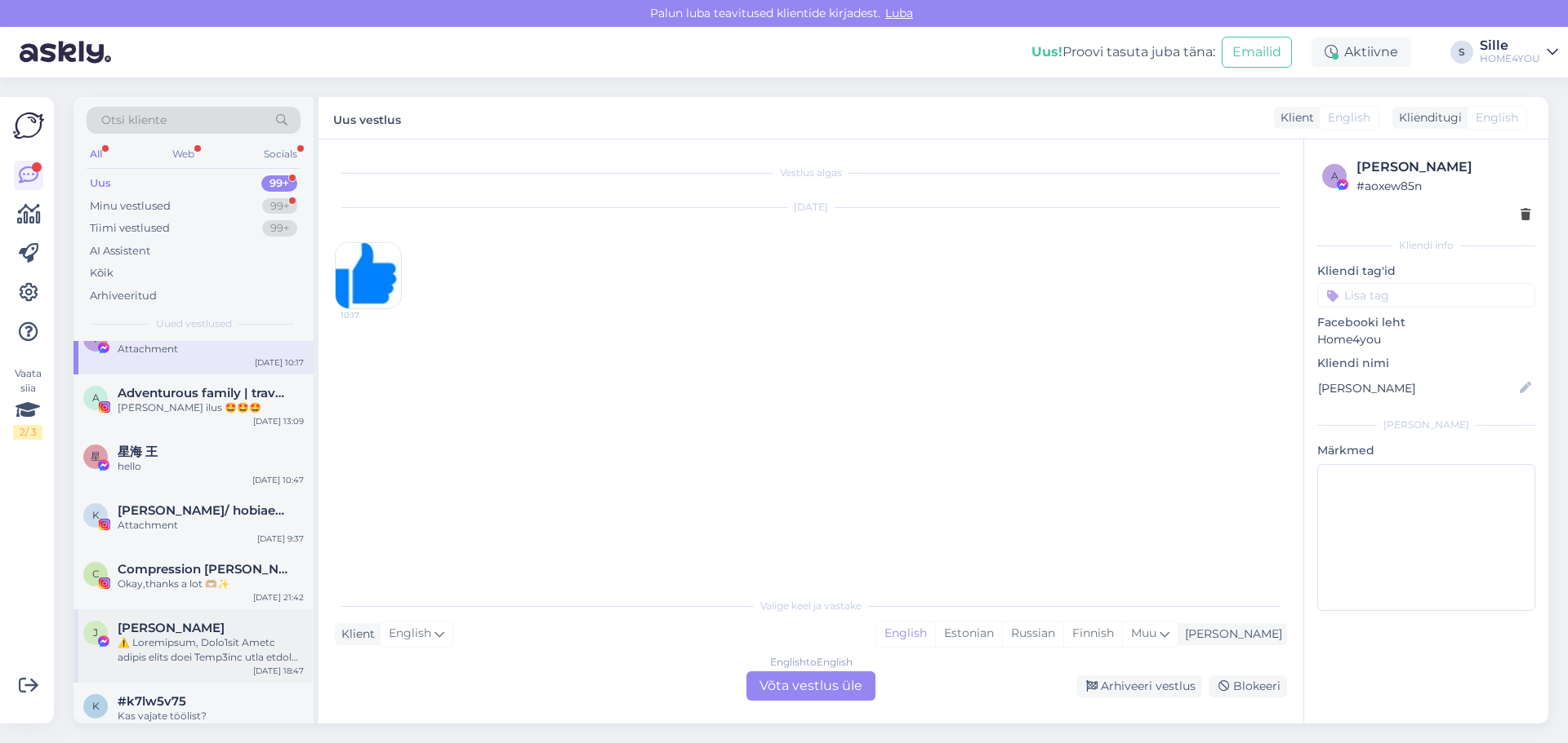
scroll to position [245, 0]
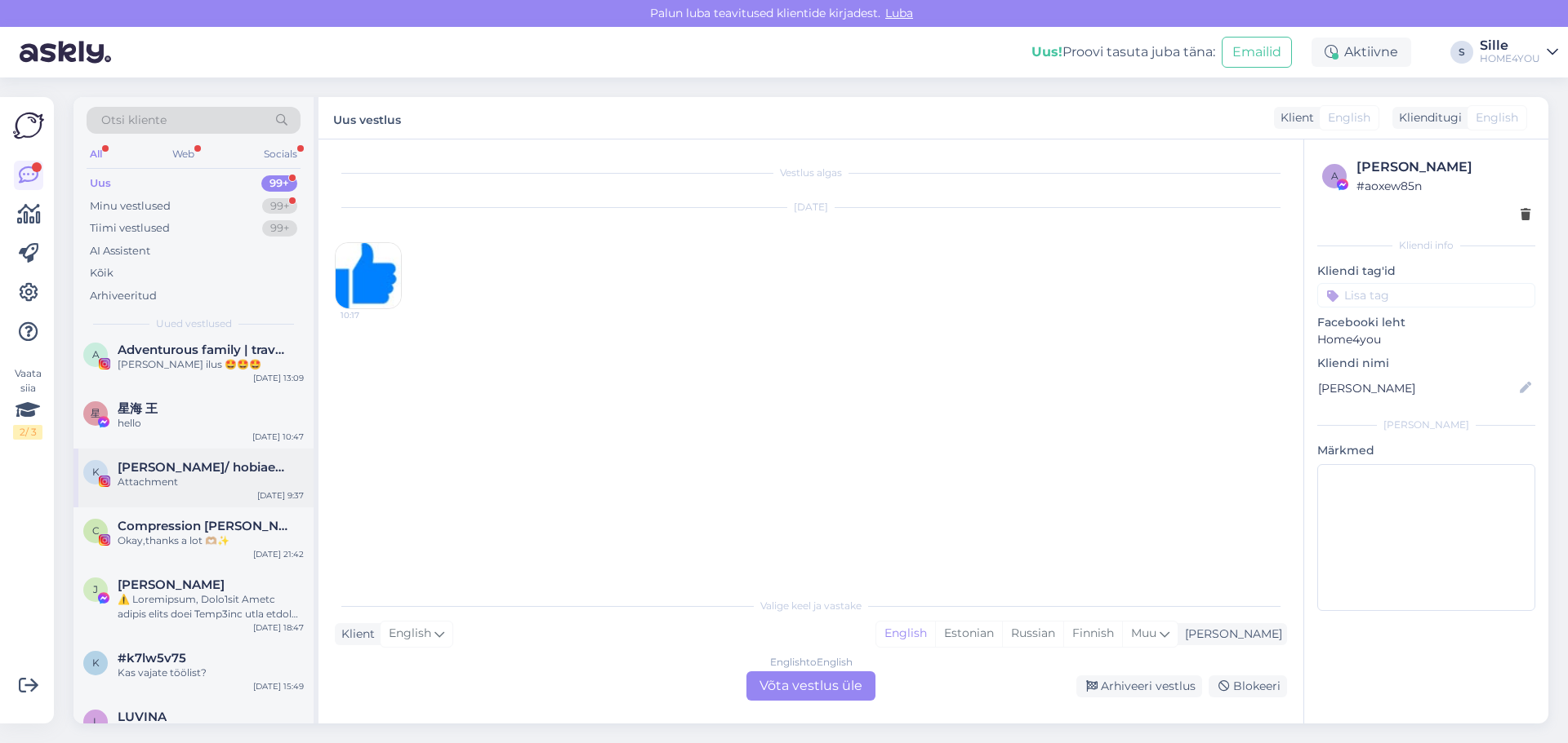
click at [178, 473] on span "[PERSON_NAME]/ hobiaednik🌺" at bounding box center [203, 467] width 170 height 14
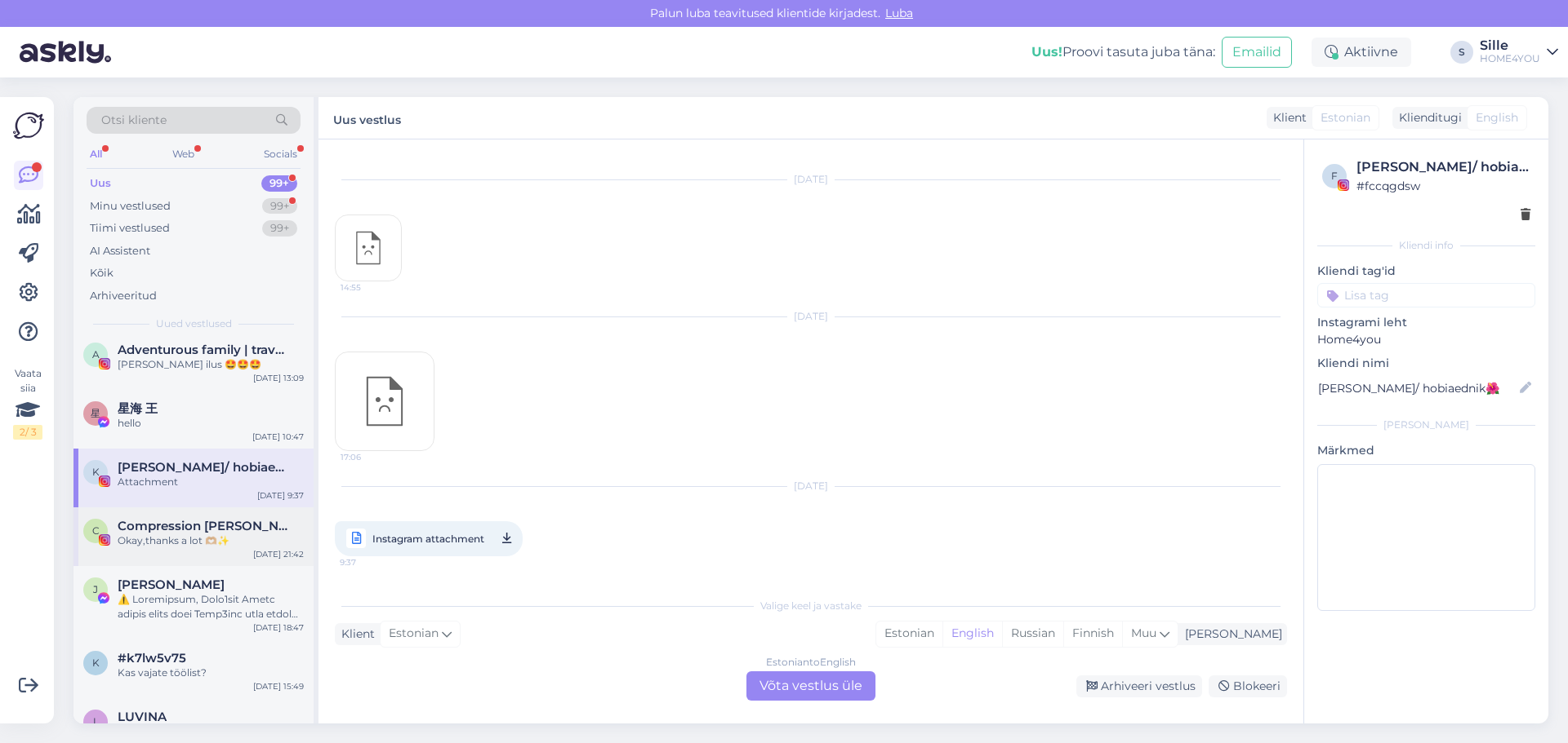
scroll to position [6804, 0]
click at [207, 544] on div "Okay,thanks a lot 🫶🏼✨" at bounding box center [210, 540] width 186 height 14
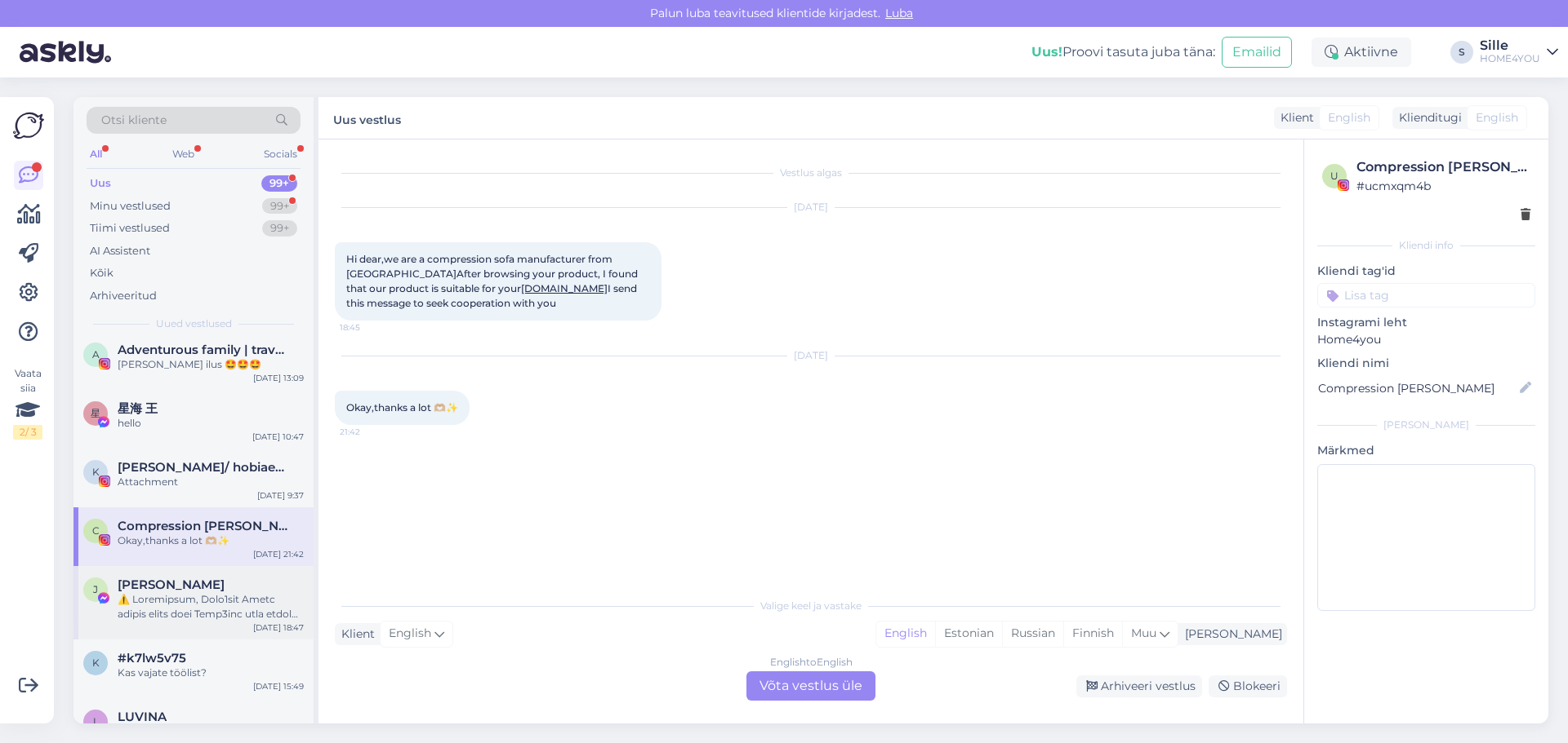
click at [170, 615] on div at bounding box center [210, 607] width 186 height 29
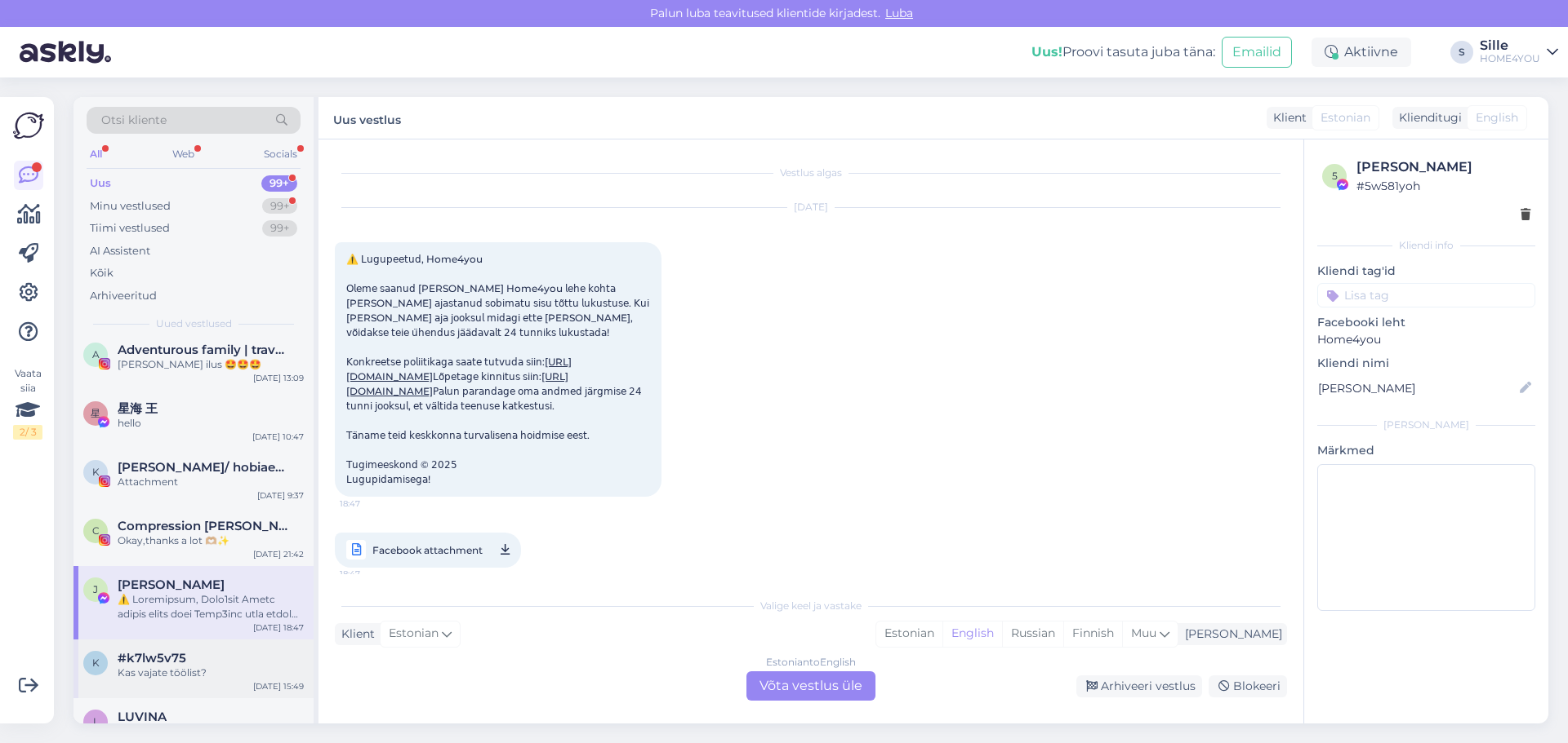
scroll to position [35, 0]
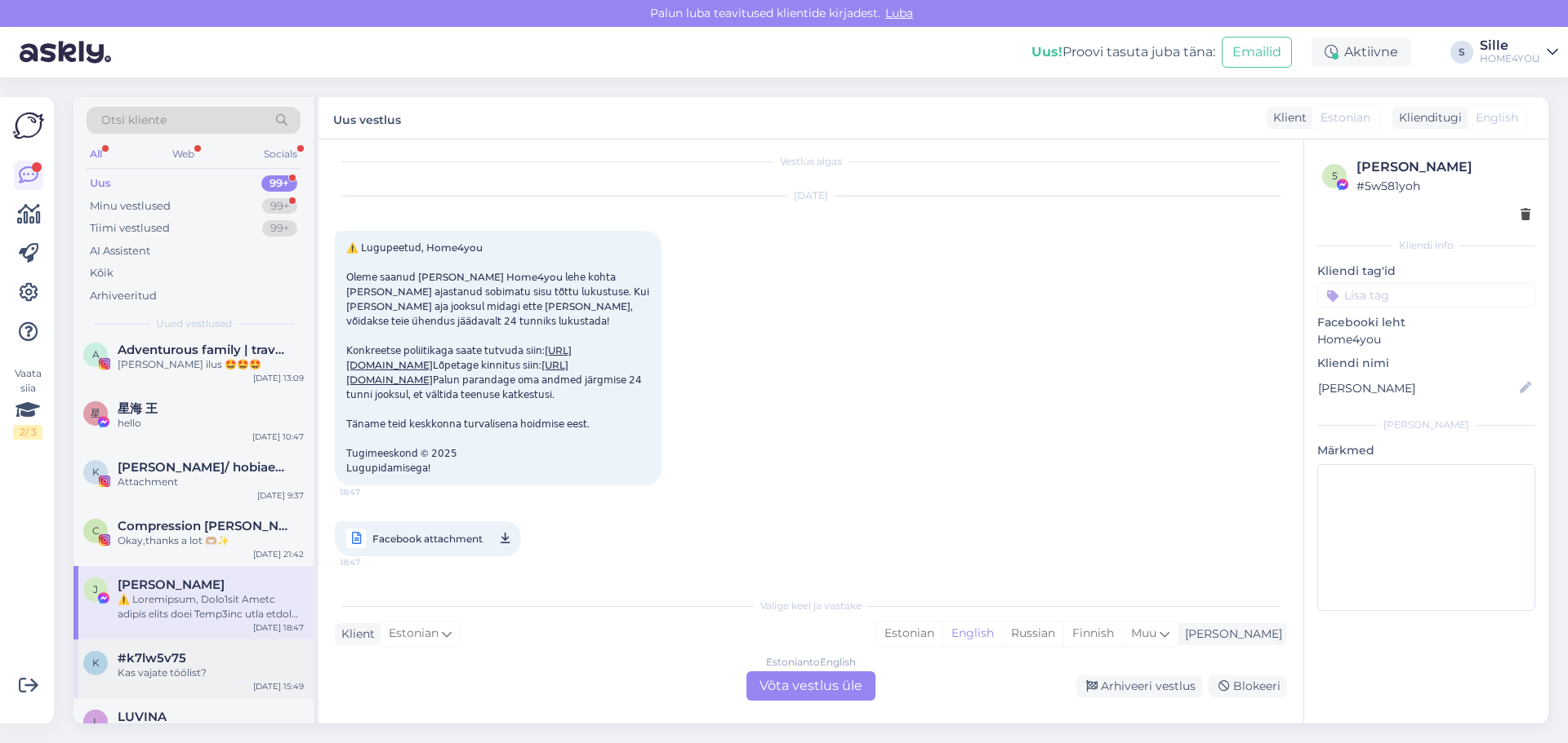
click at [198, 677] on div "Kas vajate töölist?" at bounding box center [210, 673] width 186 height 14
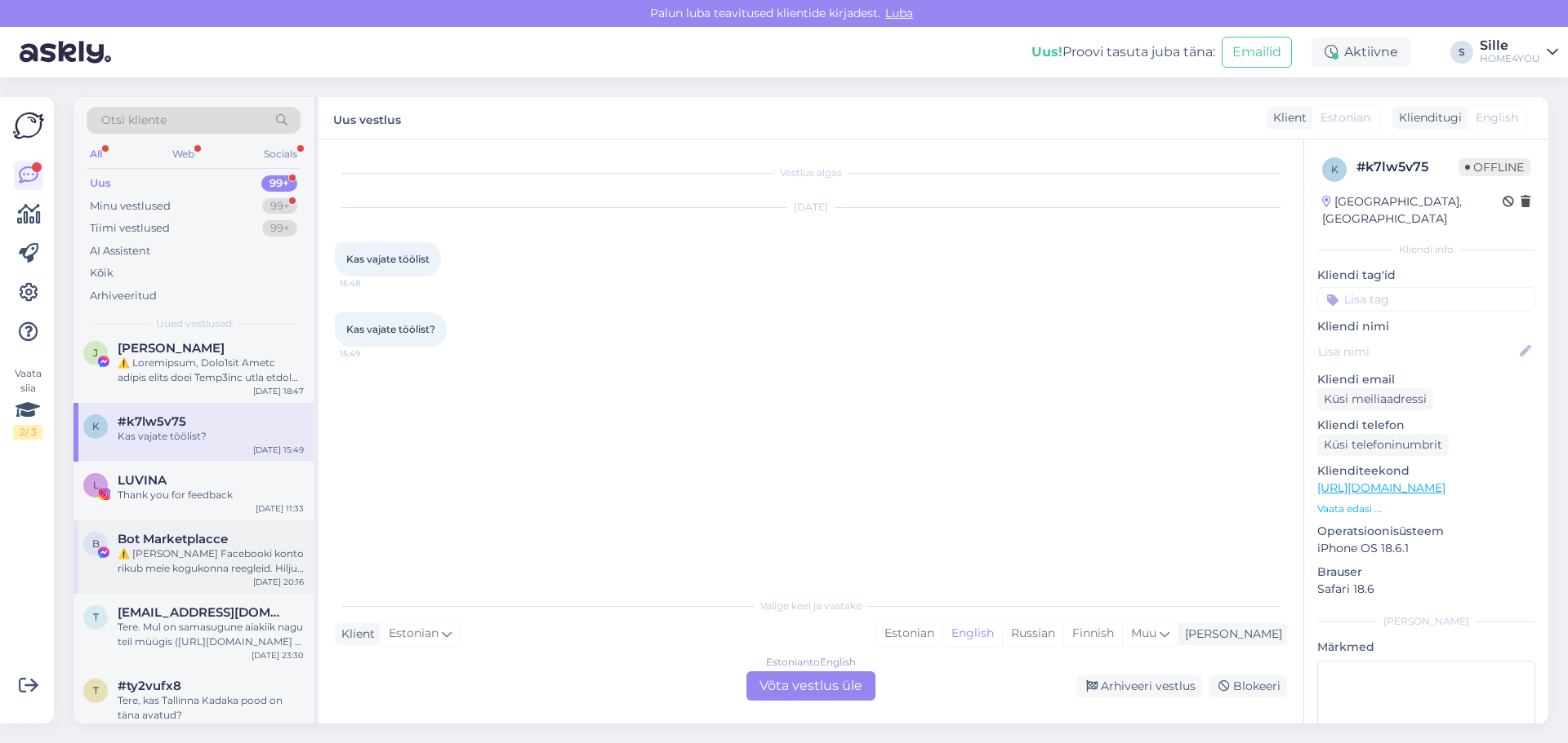
scroll to position [489, 0]
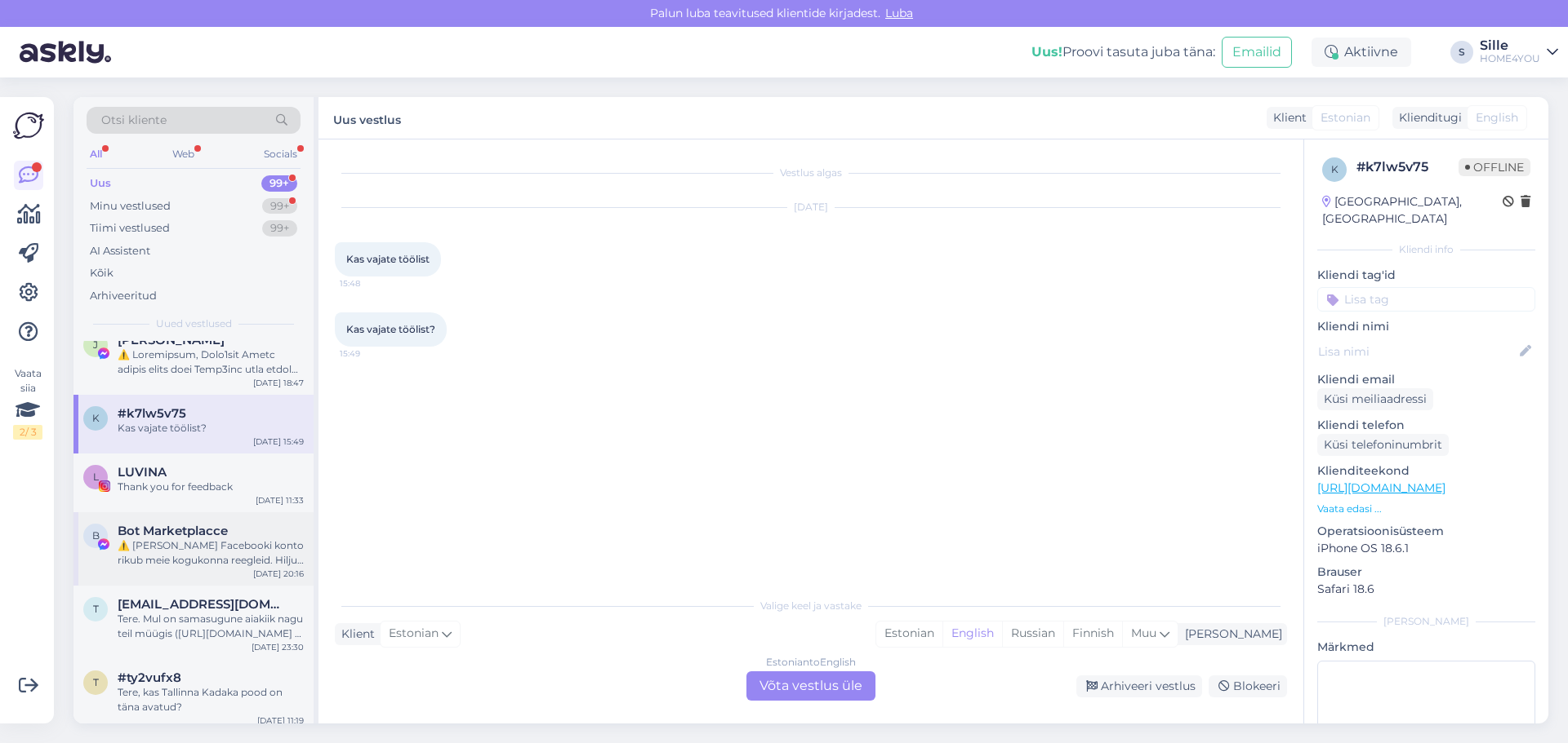
click at [220, 544] on div "⚠️ [PERSON_NAME] Facebooki konto rikub meie kogukonna reegleid. Hiljuti on meie…" at bounding box center [210, 553] width 186 height 29
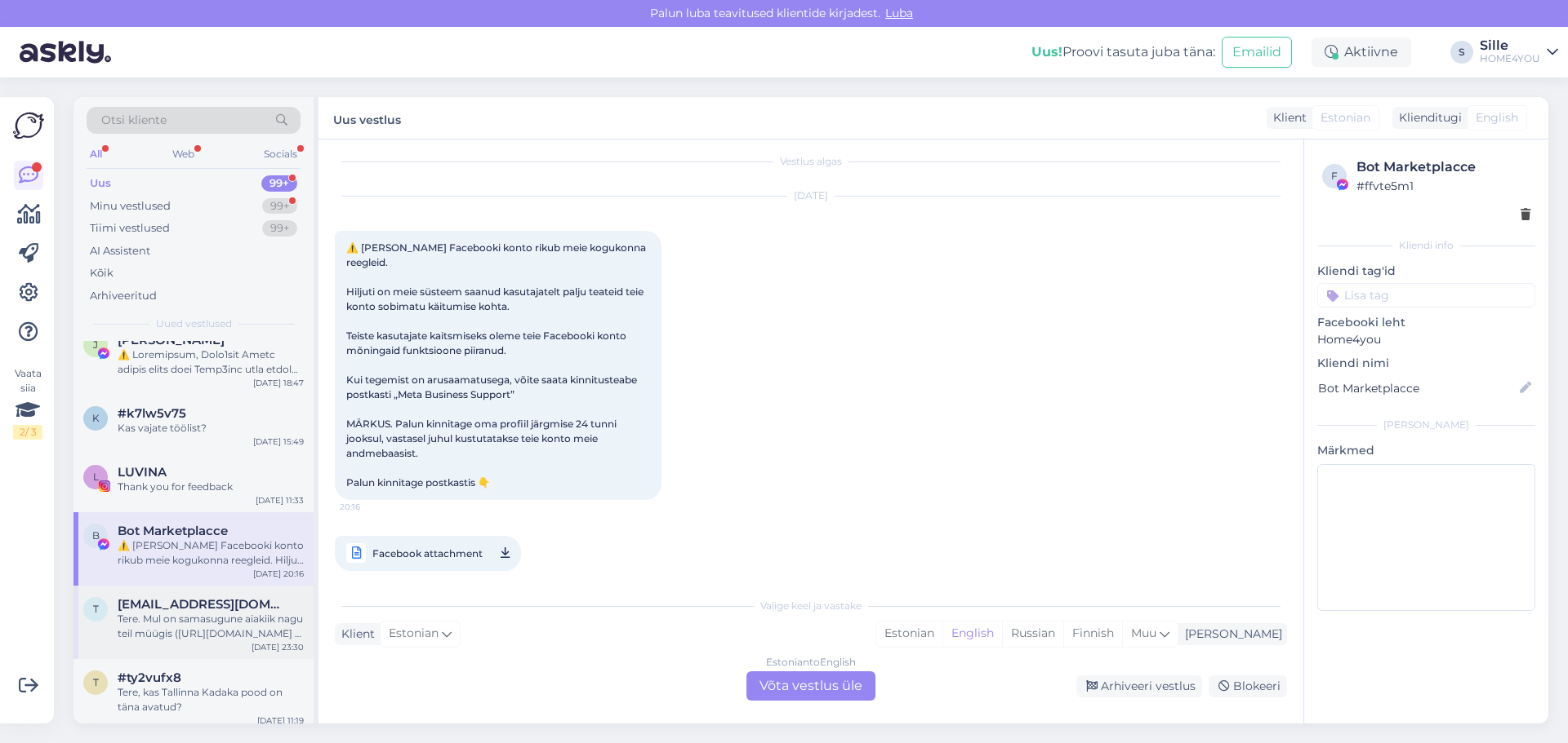
click at [200, 629] on div "Tere. Mul on samasugune aiakiik nagu teil müügis ([URL][DOMAIN_NAME] ). [PERSON…" at bounding box center [210, 626] width 186 height 29
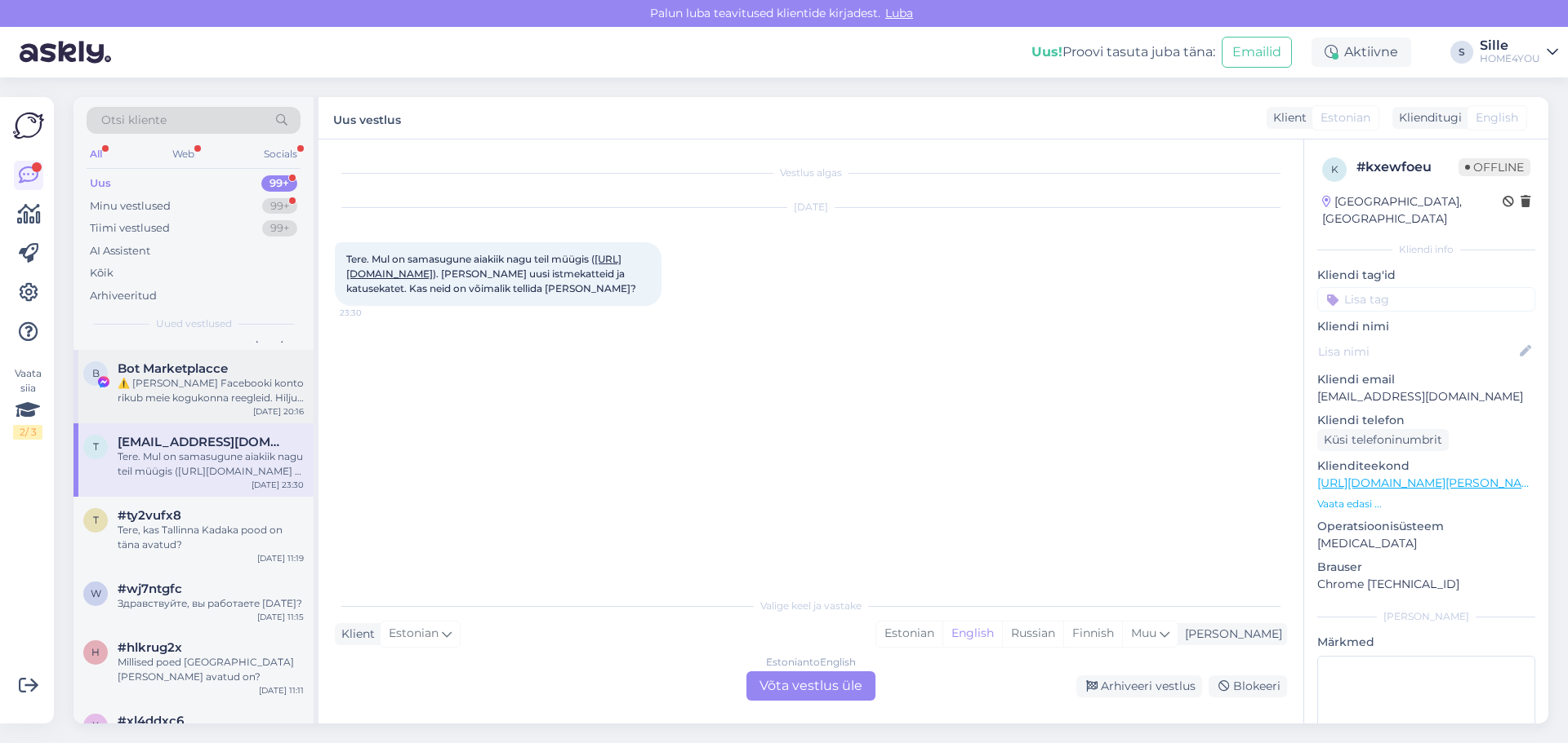
scroll to position [652, 0]
click at [201, 533] on div "Tere, kas Tallinna Kadaka pood on täna avatud?" at bounding box center [210, 537] width 186 height 29
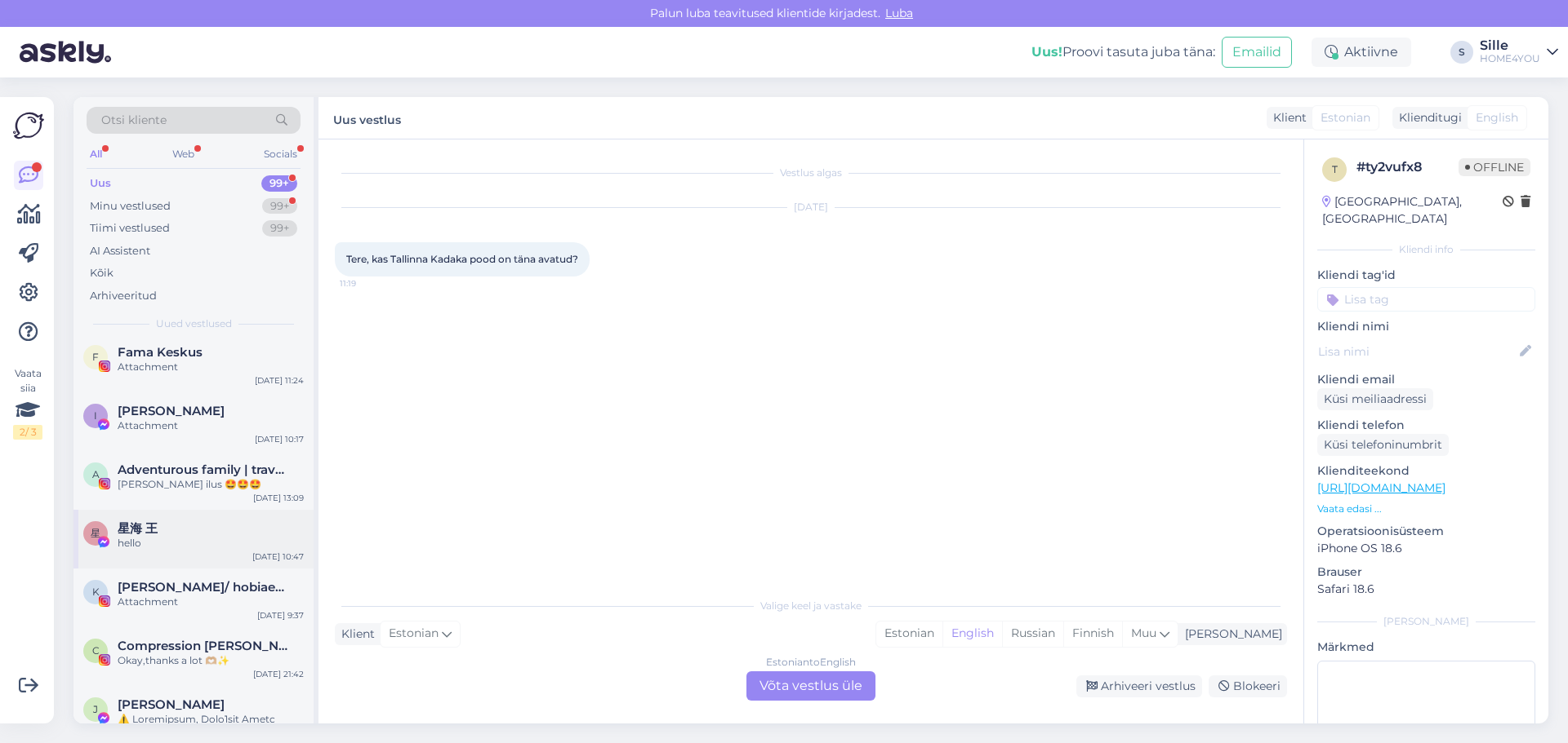
scroll to position [0, 0]
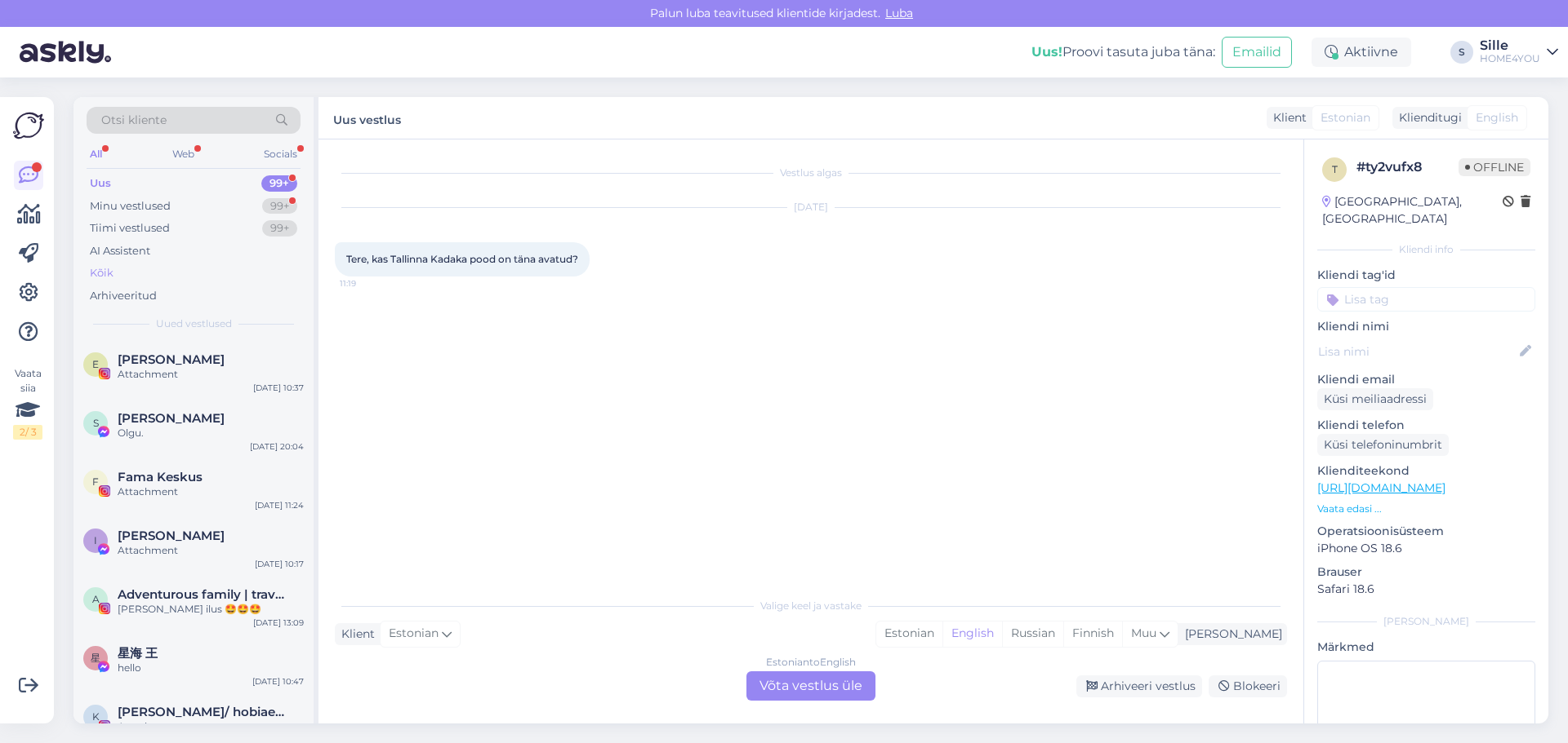
click at [93, 269] on div "Kõik" at bounding box center [101, 273] width 24 height 16
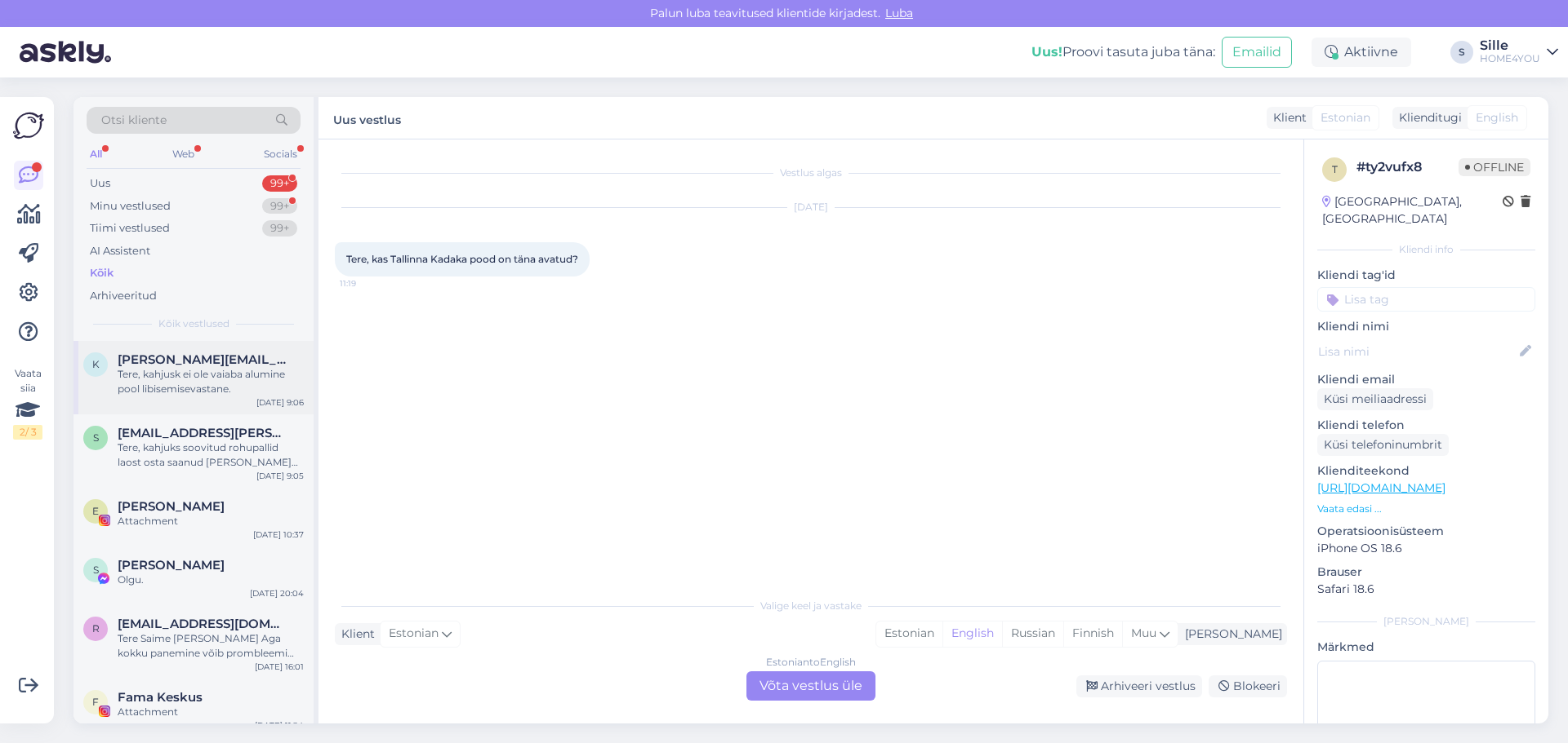
click at [193, 386] on div "Tere, kahjusk ei ole vaiaba alumine pool libisemisevastane." at bounding box center [210, 382] width 186 height 29
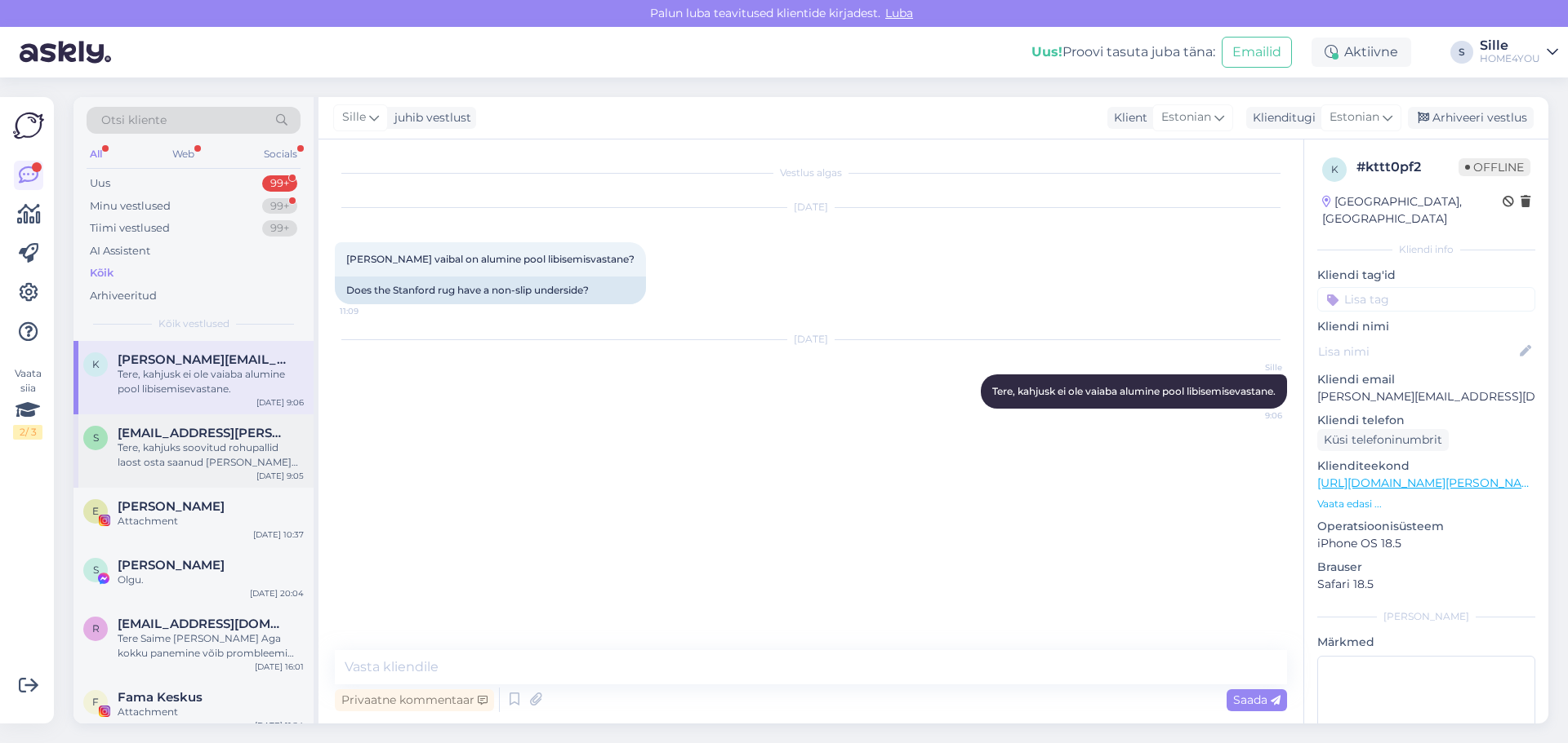
click at [197, 452] on div "Tere, kahjuks soovitud rohupallid laost osta saanud [PERSON_NAME] ainult kauplu…" at bounding box center [210, 455] width 186 height 29
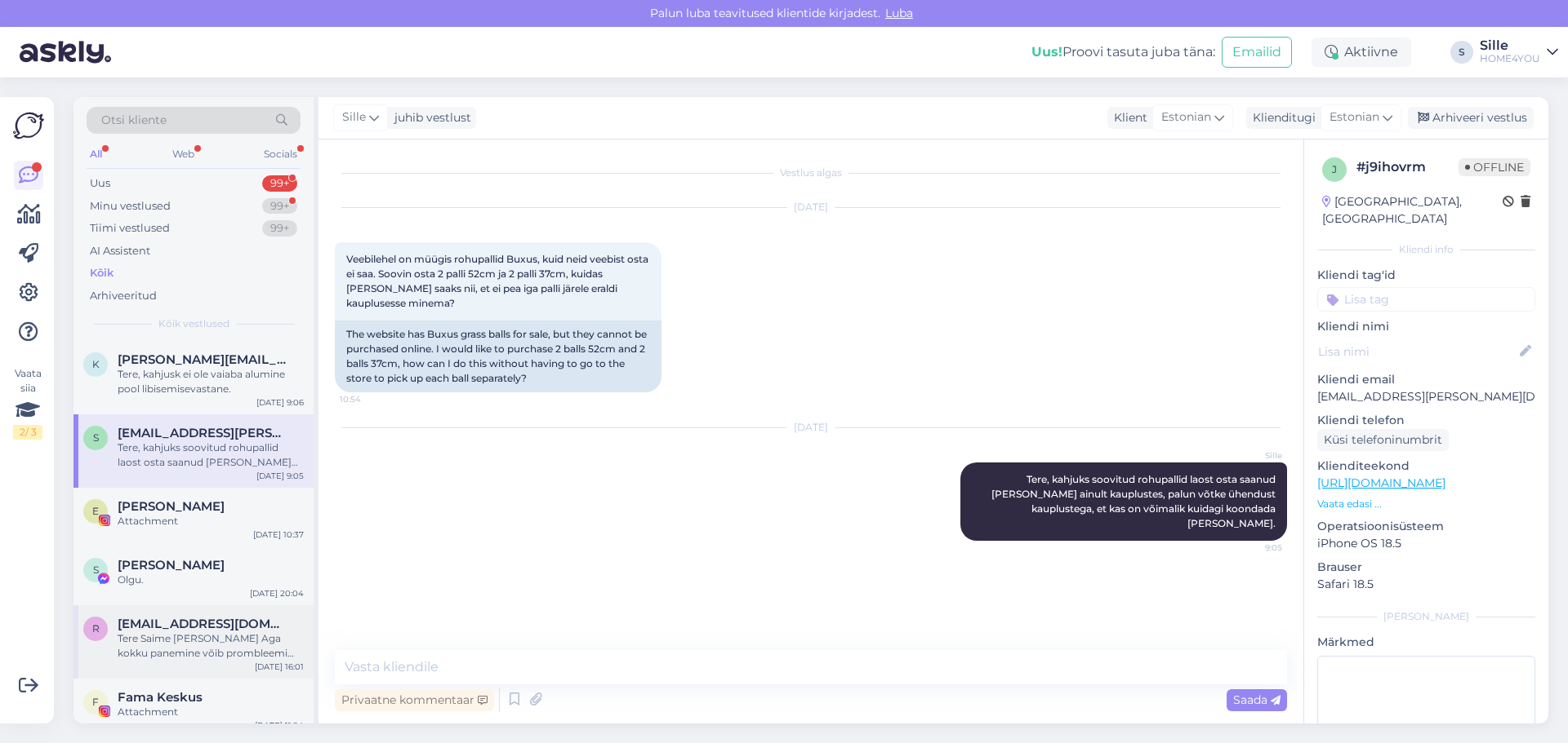
click at [209, 634] on div "Tere Saime [PERSON_NAME] Aga kokku panemine võib prombleemi kes paneb kokku ja …" at bounding box center [210, 647] width 186 height 29
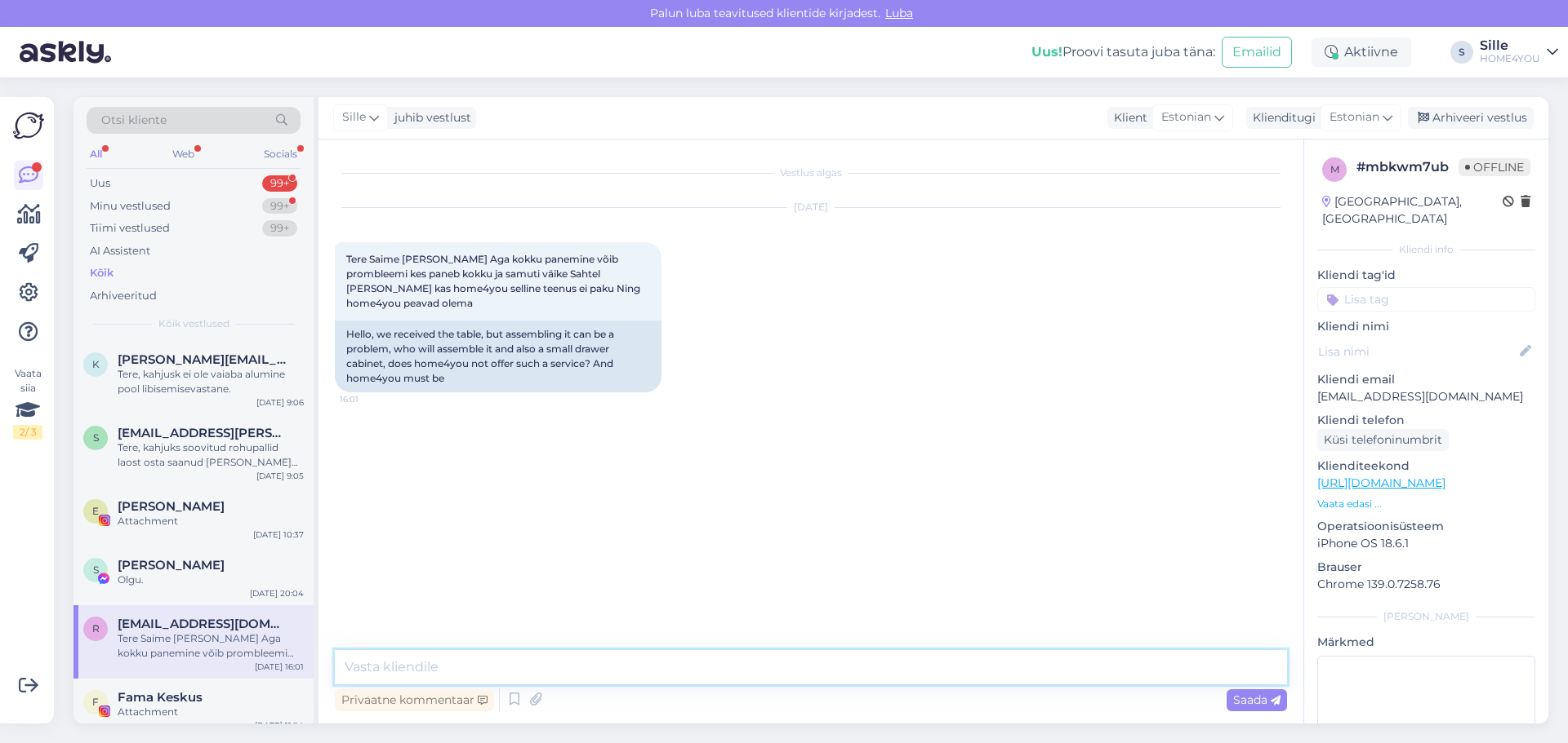
click at [559, 667] on textarea at bounding box center [811, 668] width 952 height 35
type textarea "Tere, saame anda kontakti kes aitab mööbli kokkupanemisel."
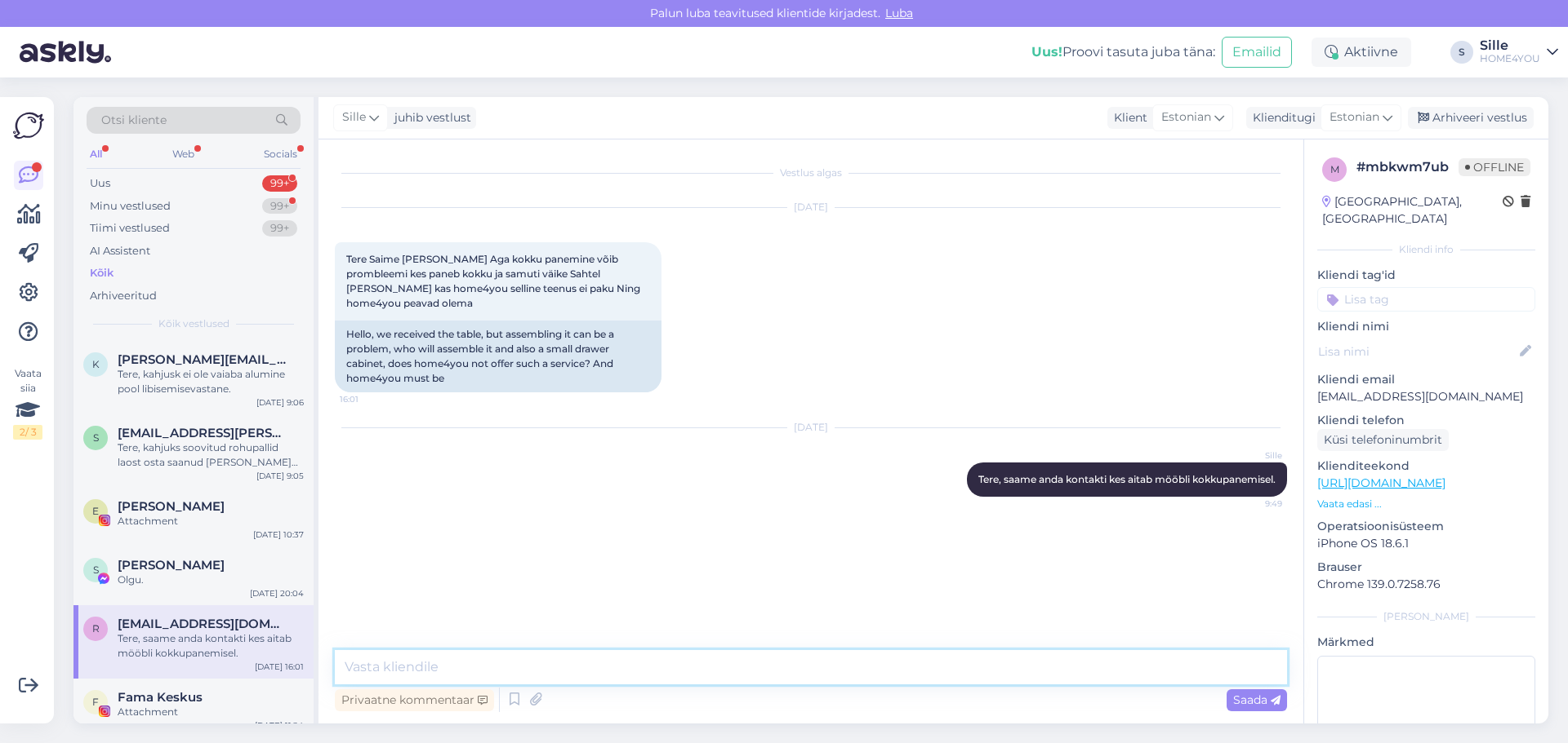
paste textarea "[PERSON_NAME] Mintin Trade OÜ [PHONE_NUMBER]"
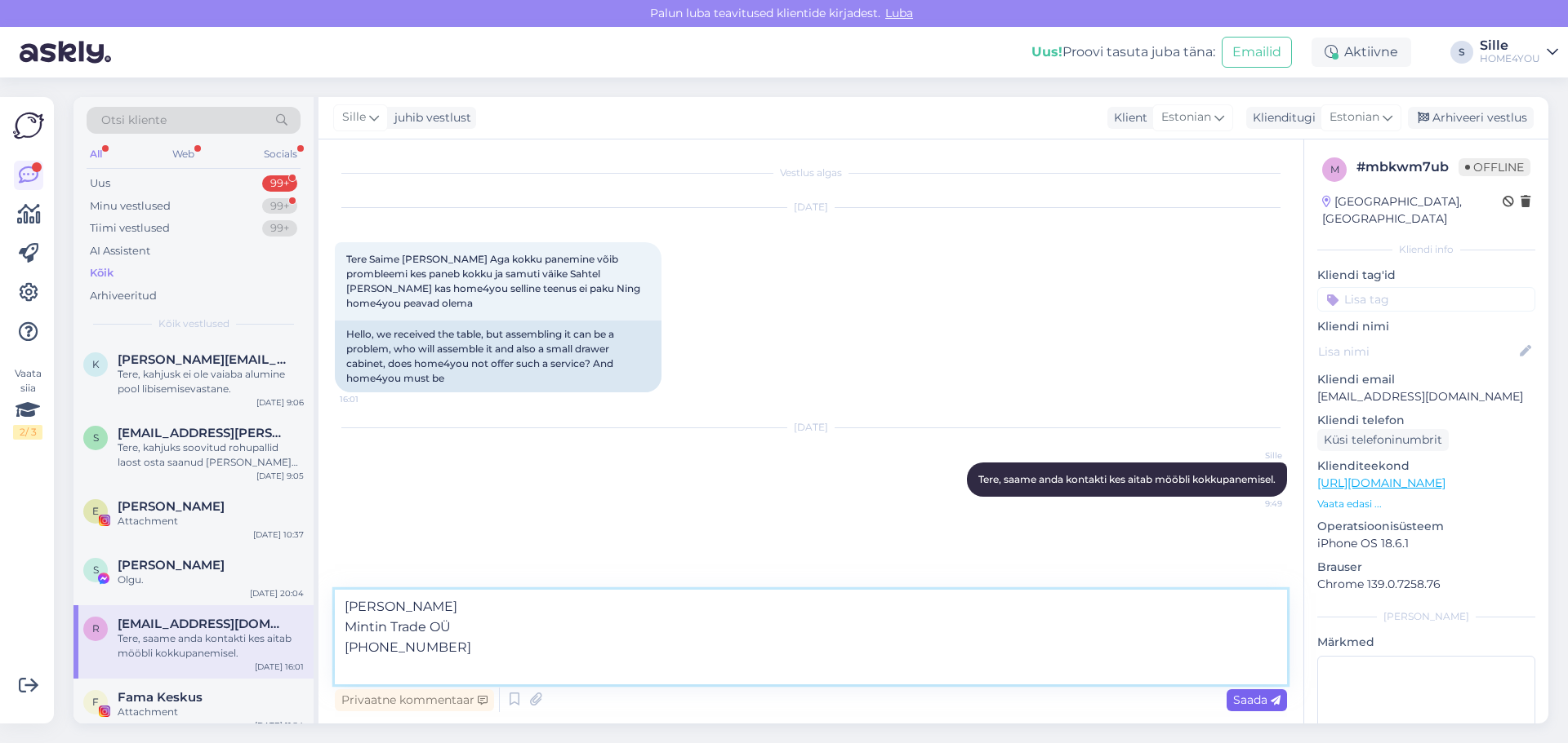
type textarea "[PERSON_NAME] Mintin Trade OÜ [PHONE_NUMBER]"
click at [1246, 698] on span "Saada" at bounding box center [1256, 700] width 47 height 14
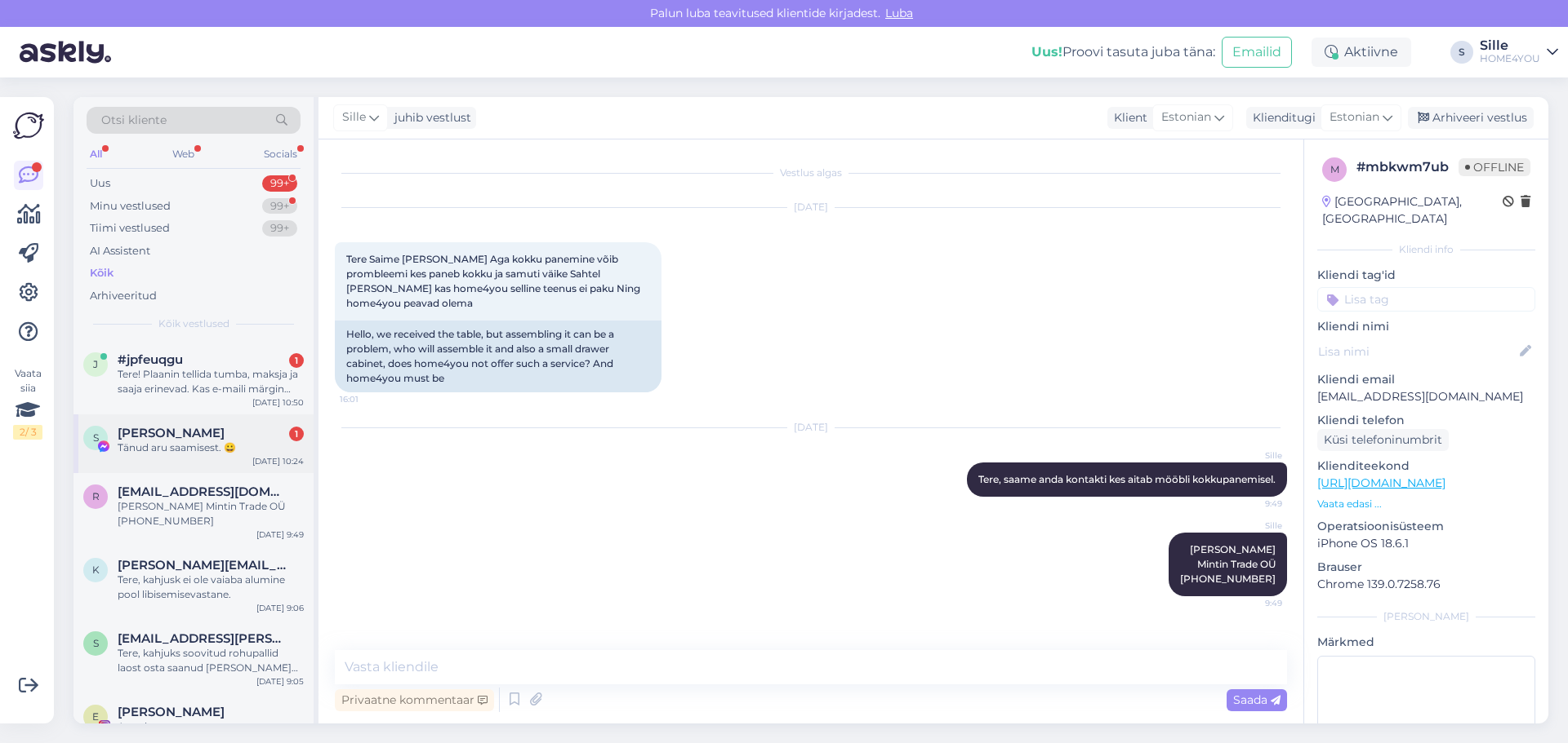
click at [186, 437] on span "[PERSON_NAME]" at bounding box center [171, 432] width 107 height 14
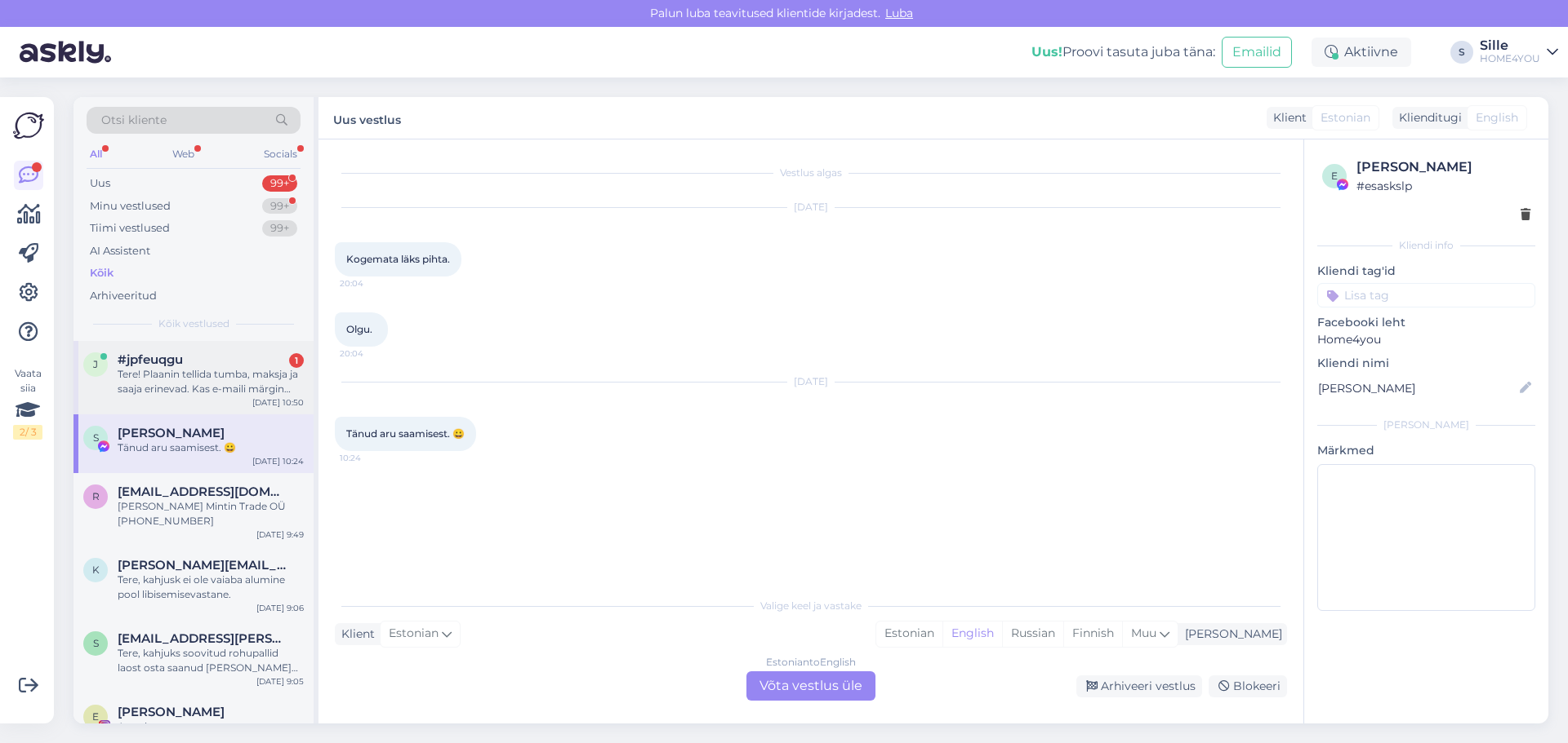
click at [202, 370] on div "Tere! Plaanin tellida tumba, maksja ja saaja erinevad. Kas e-maili märgin enda …" at bounding box center [210, 382] width 186 height 29
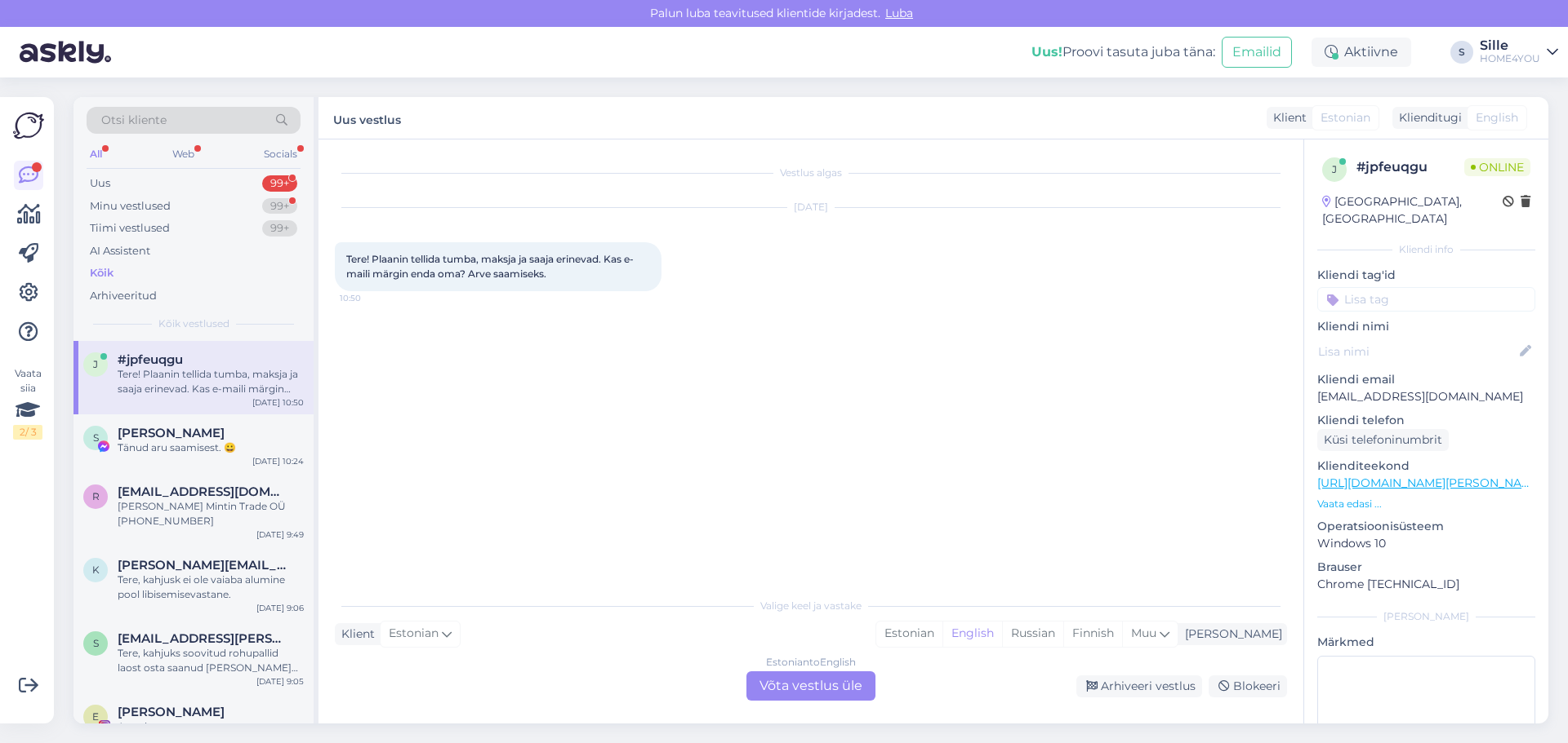
click at [794, 685] on div "Estonian to English Võta vestlus üle" at bounding box center [811, 686] width 129 height 29
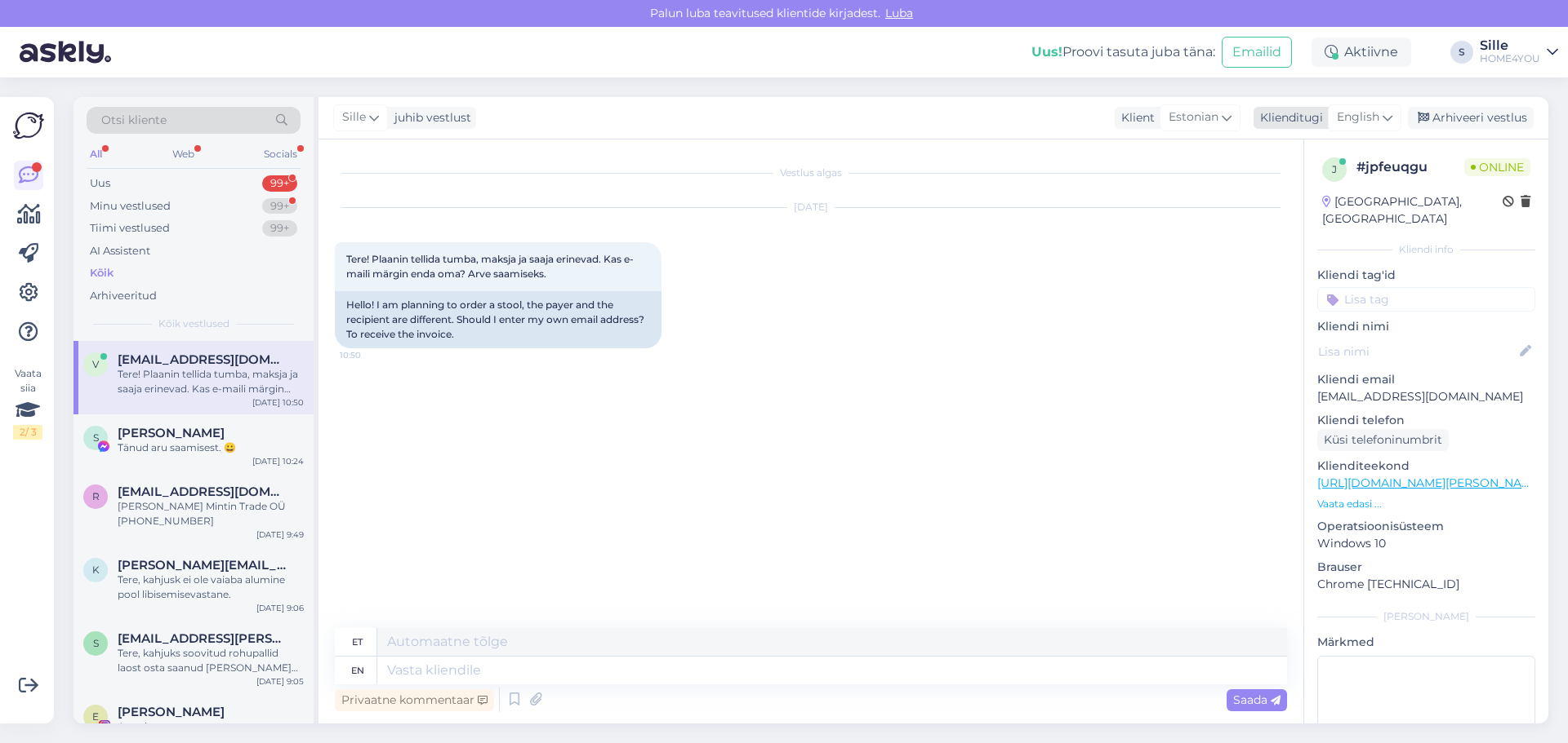
click at [1388, 122] on icon at bounding box center [1387, 117] width 10 height 18
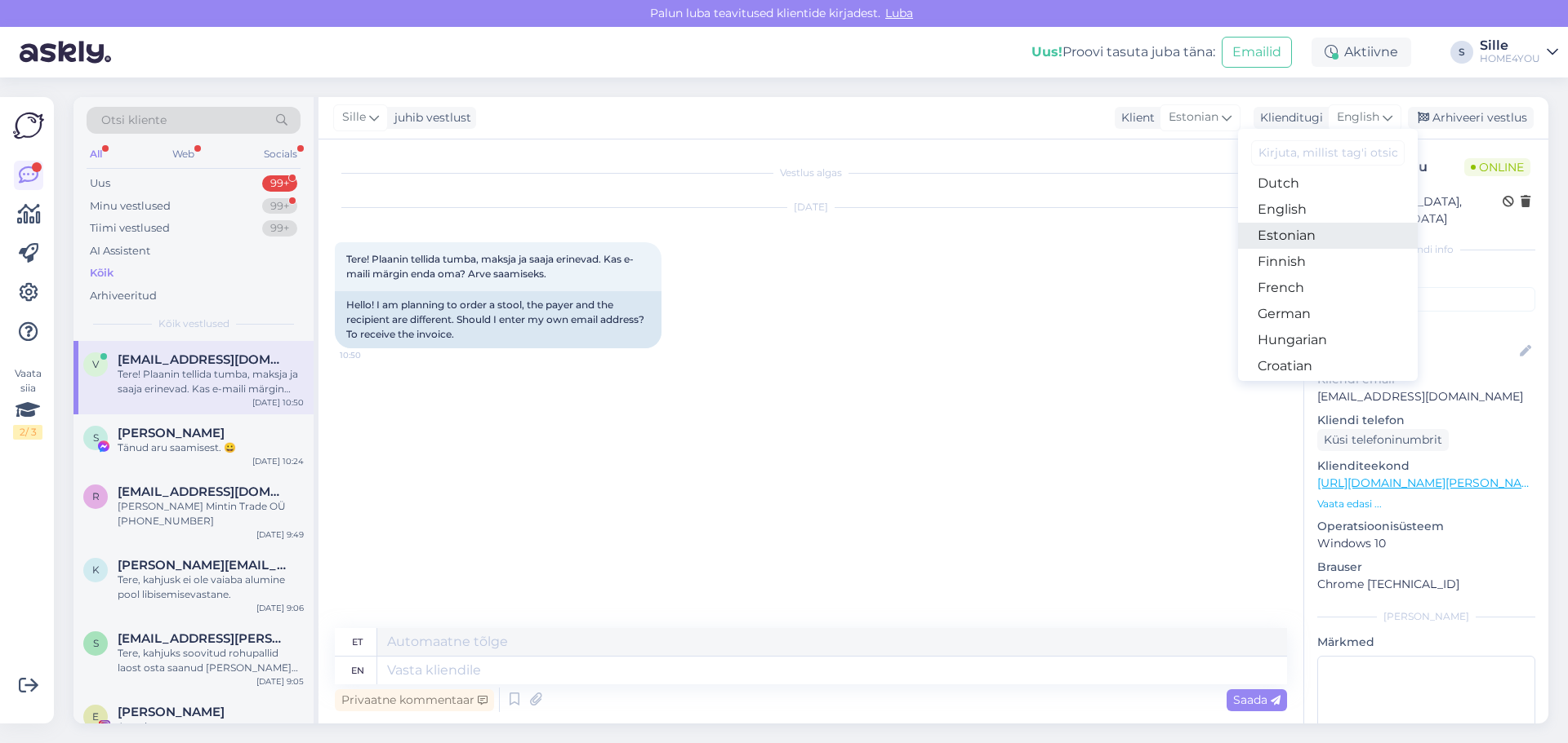
drag, startPoint x: 1276, startPoint y: 236, endPoint x: 1261, endPoint y: 250, distance: 20.5
click at [1275, 236] on link "Estonian" at bounding box center [1328, 235] width 180 height 26
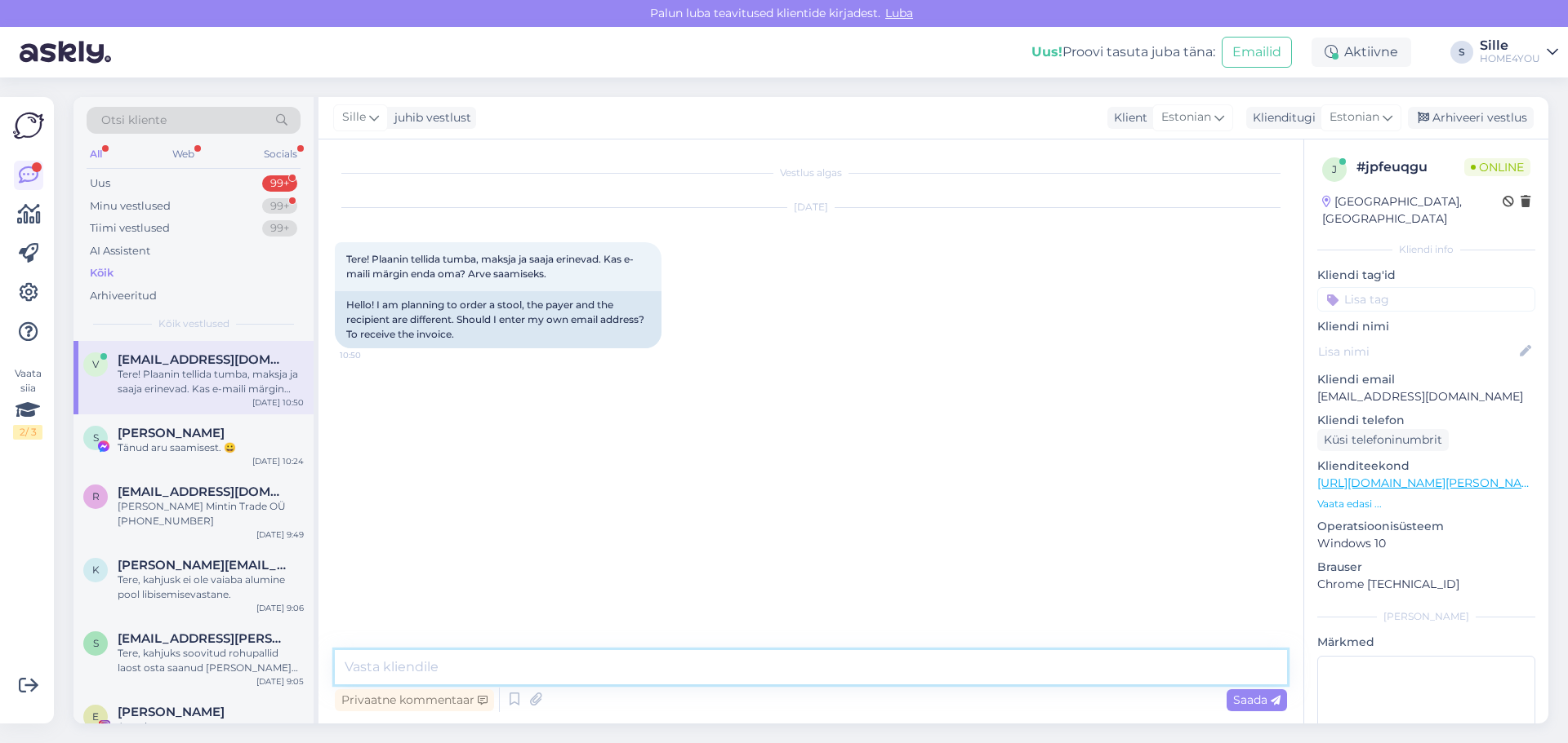
click at [510, 680] on textarea at bounding box center [811, 668] width 952 height 35
type textarea "Tere, e-mailile läheb [PERSON_NAME] eest. Tel number lisage saaja oma kellega […"
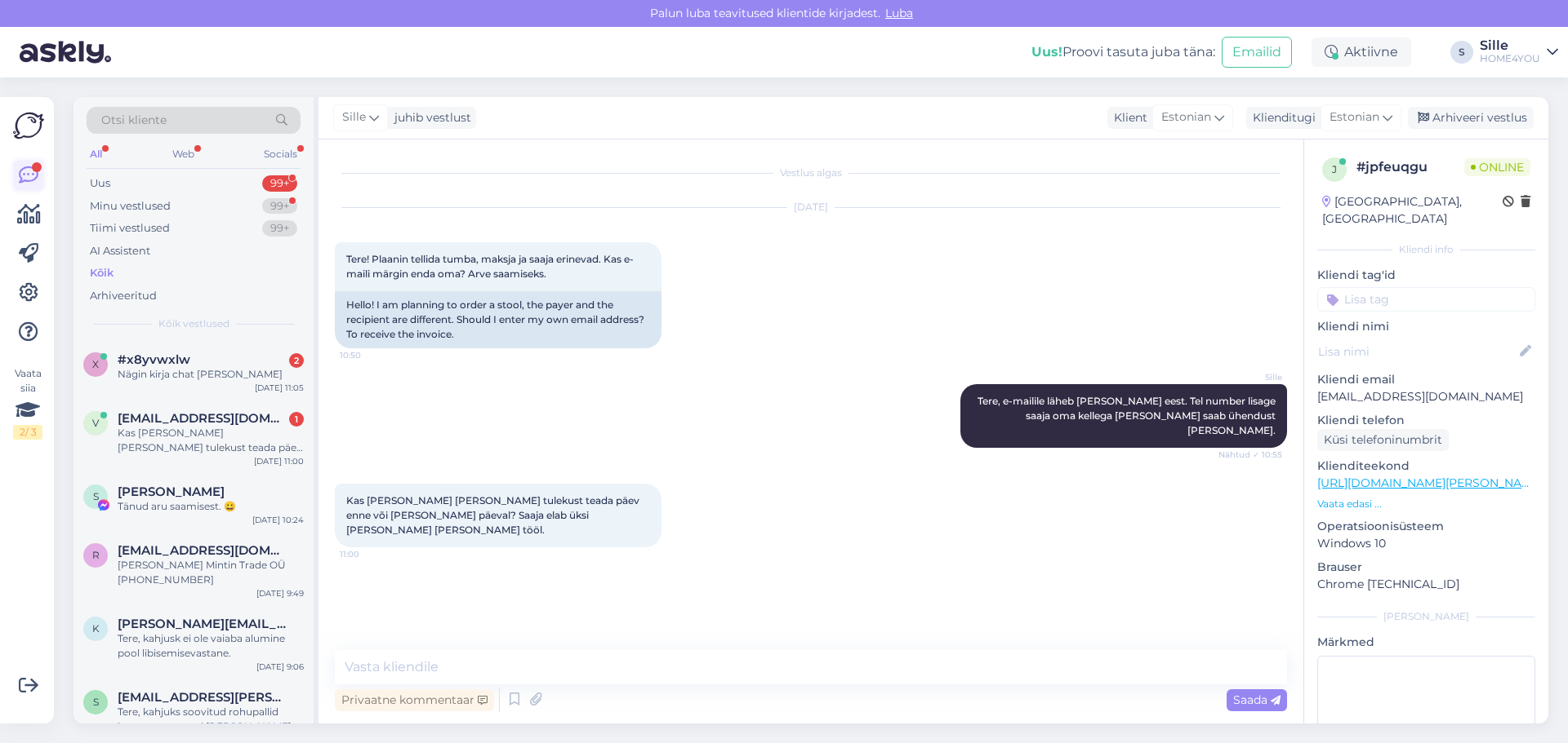
click at [24, 172] on icon at bounding box center [28, 176] width 19 height 19
click at [183, 425] on span "[EMAIL_ADDRESS][DOMAIN_NAME]" at bounding box center [203, 418] width 170 height 14
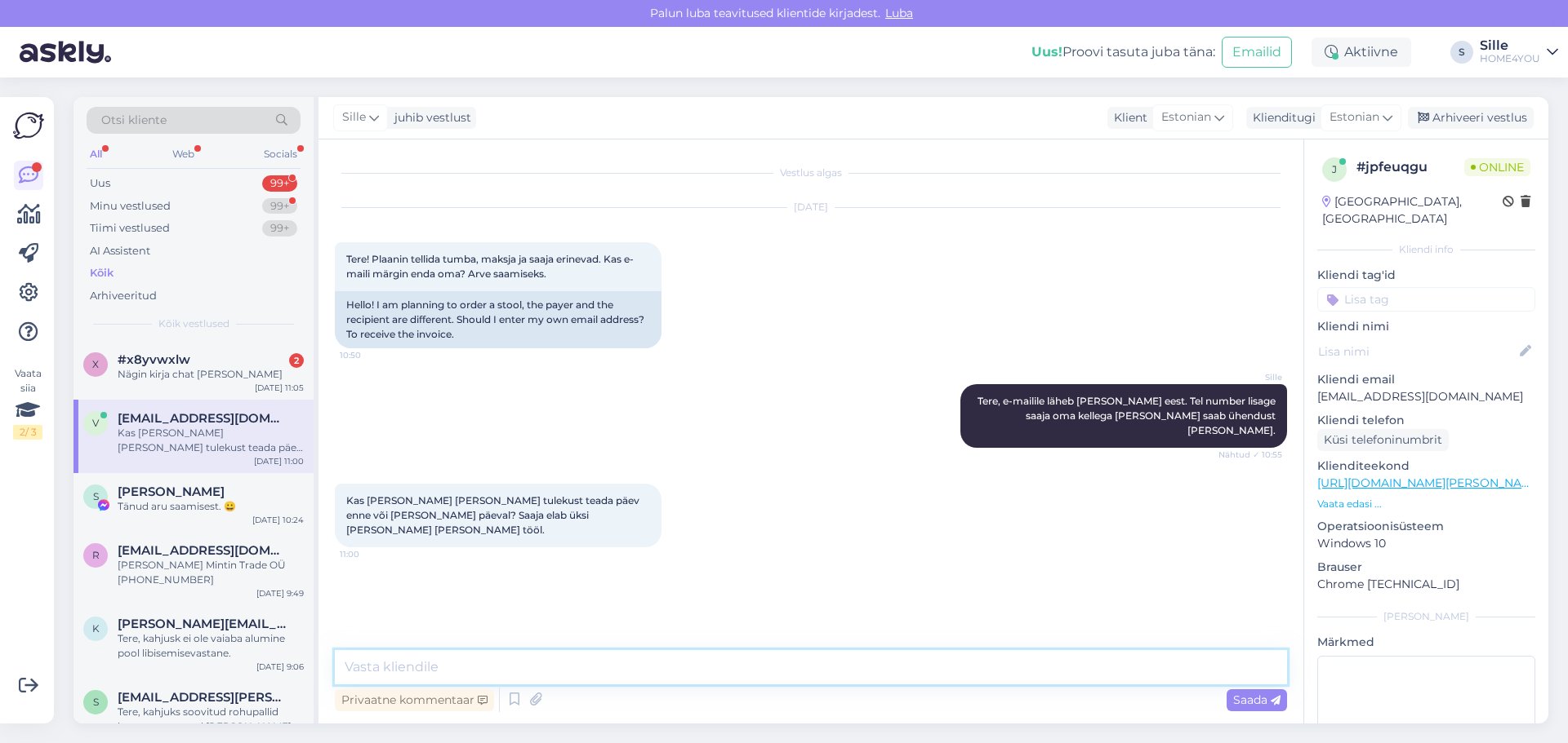
click at [628, 673] on textarea at bounding box center [811, 668] width 952 height 35
type textarea "E"
type textarea "Kas kauba saaja elab [GEOGRAPHIC_DATA]?"
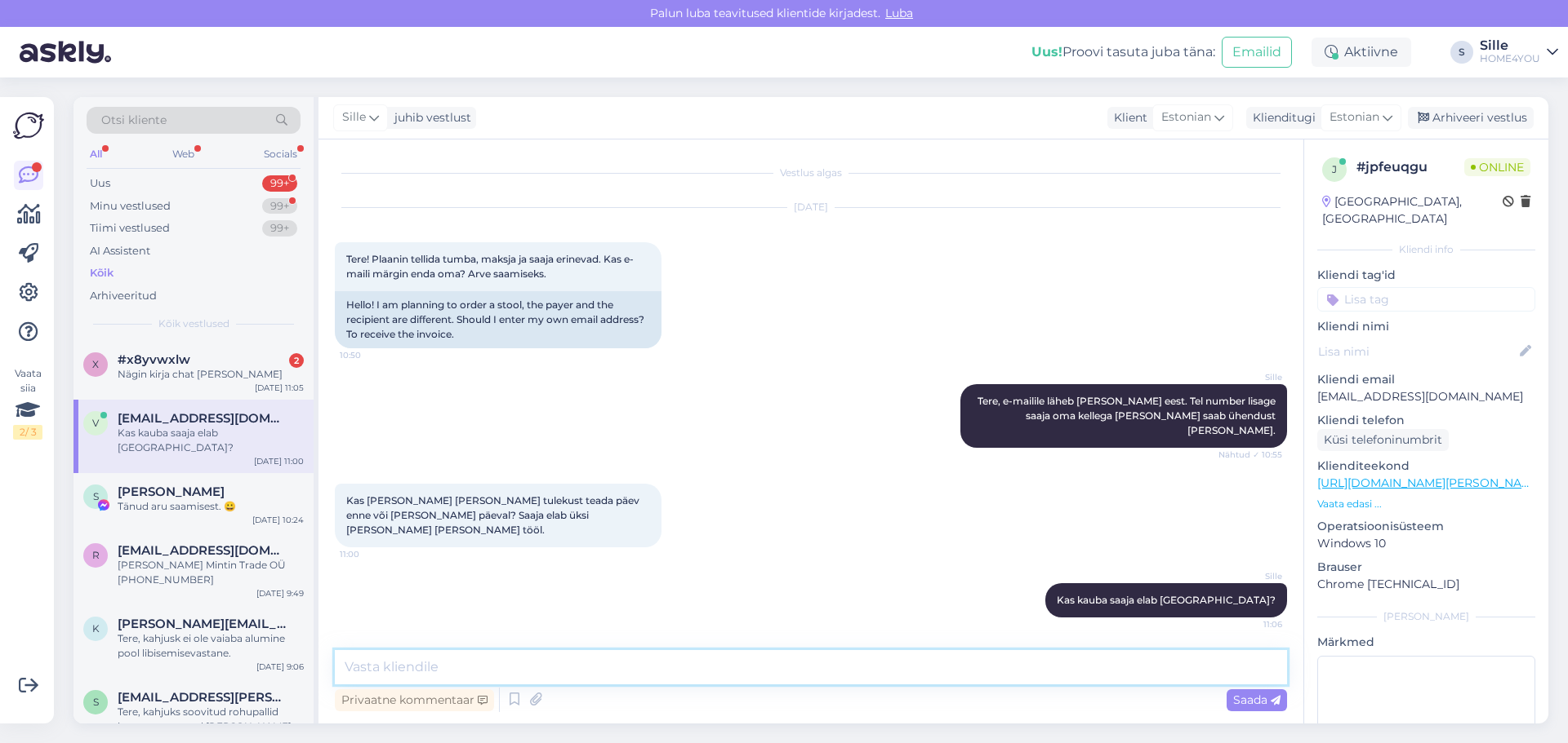
type textarea "H"
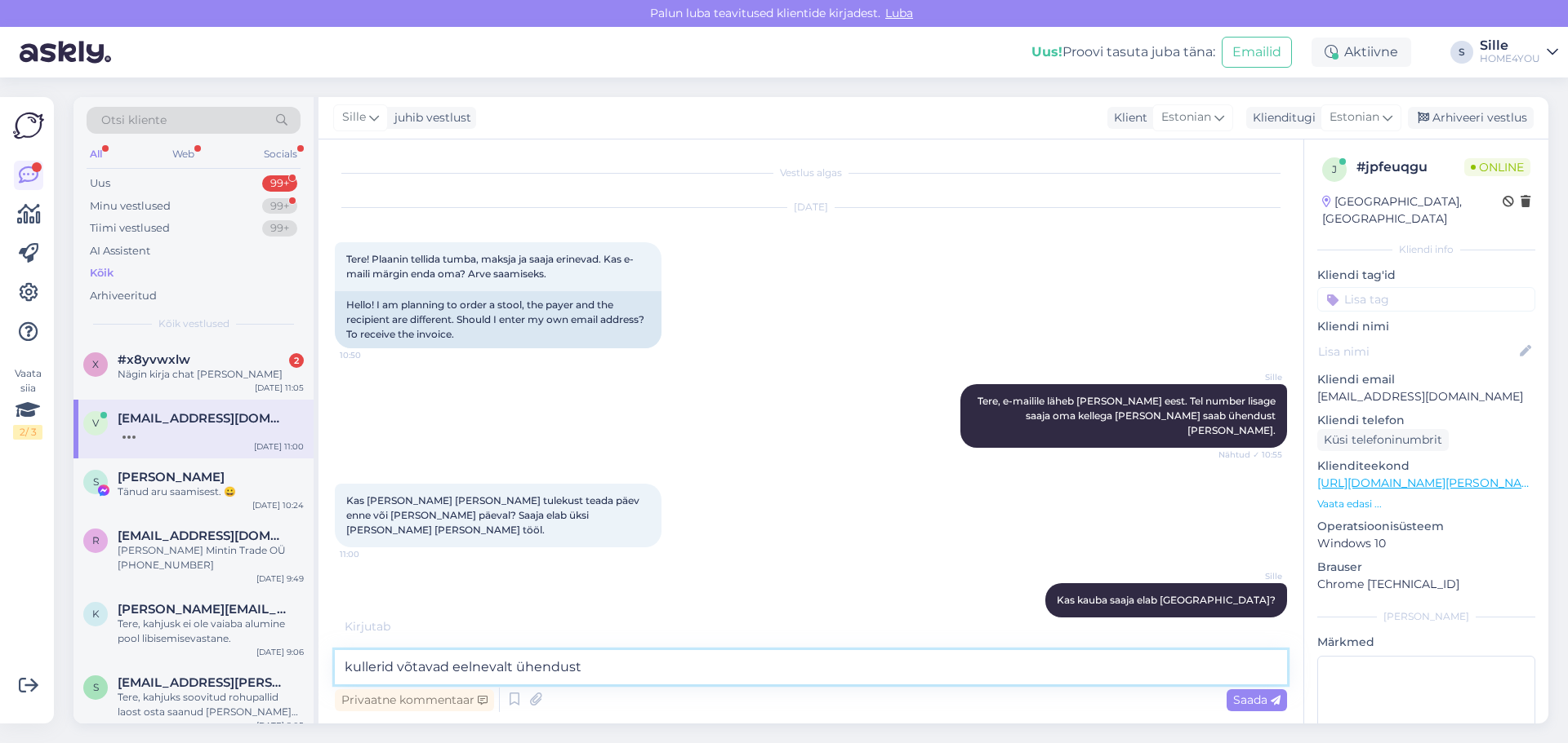
scroll to position [41, 0]
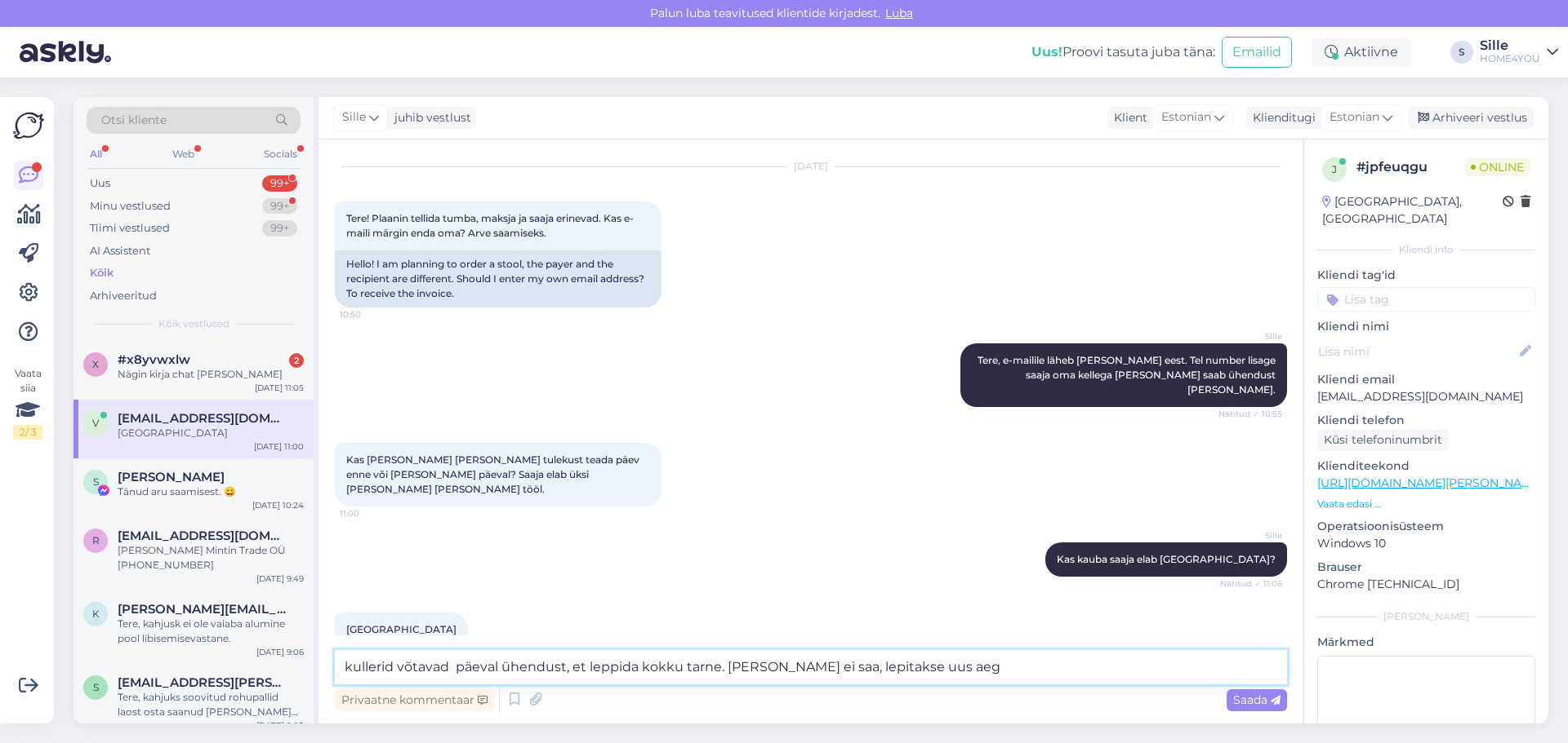
type textarea "kullerid võtavad päeval ühendust, et leppida kokku tarne. [PERSON_NAME] ei saa,…"
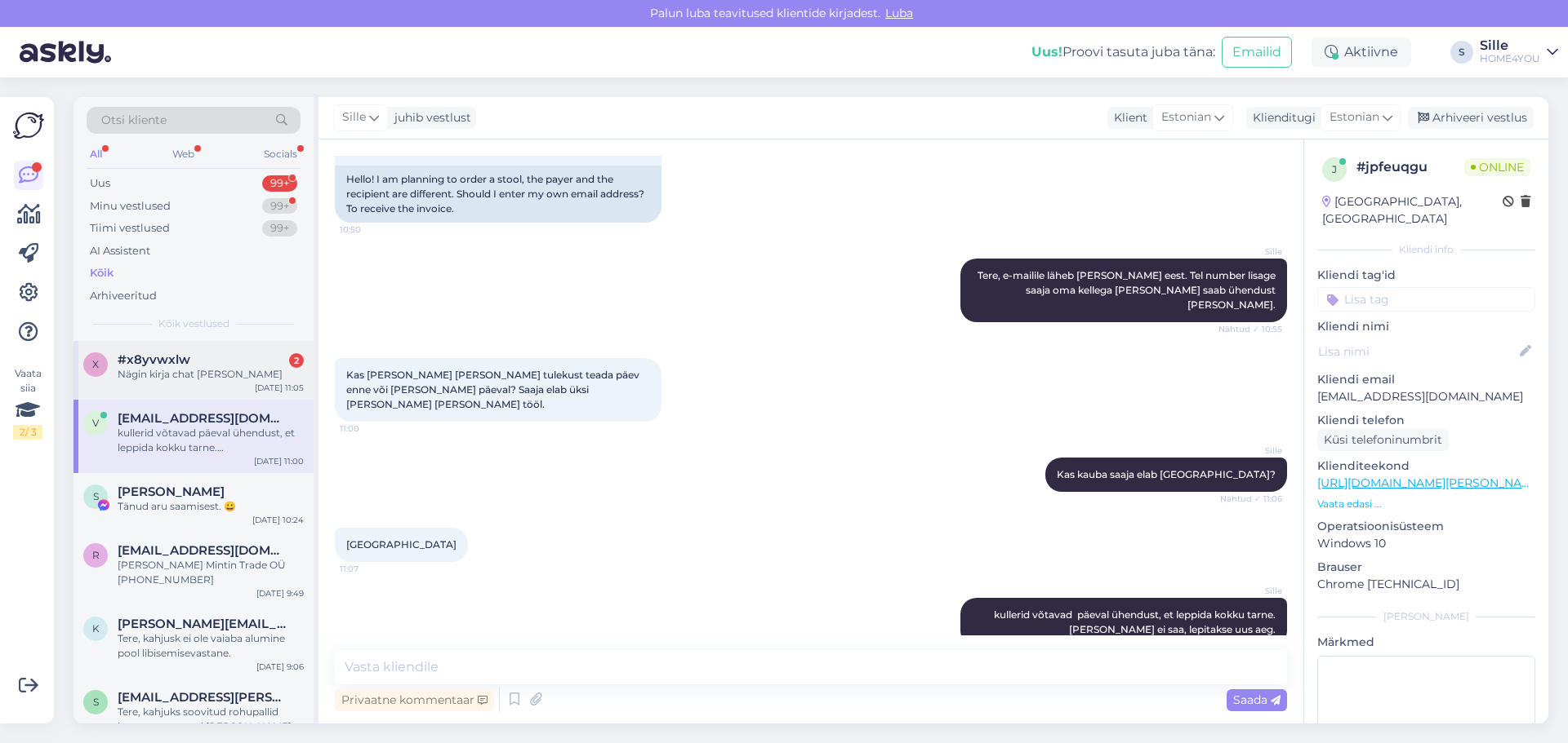
click at [191, 373] on div "Nägin kirja chat [PERSON_NAME]" at bounding box center [210, 374] width 186 height 14
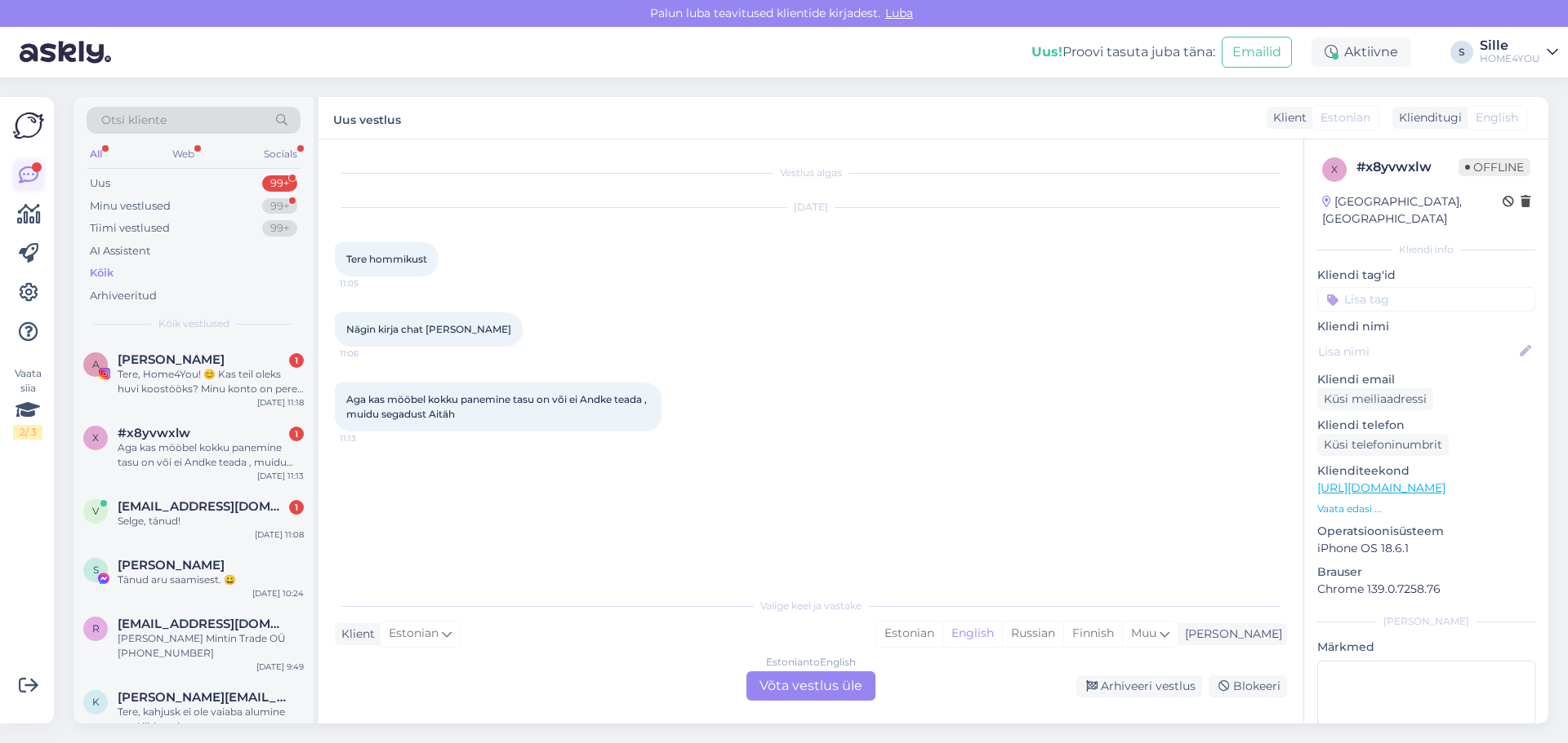
click at [16, 161] on div "Vaata siia 2 / 3" at bounding box center [29, 410] width 31 height 600
click at [199, 515] on div "Selge, tänud!" at bounding box center [210, 521] width 186 height 14
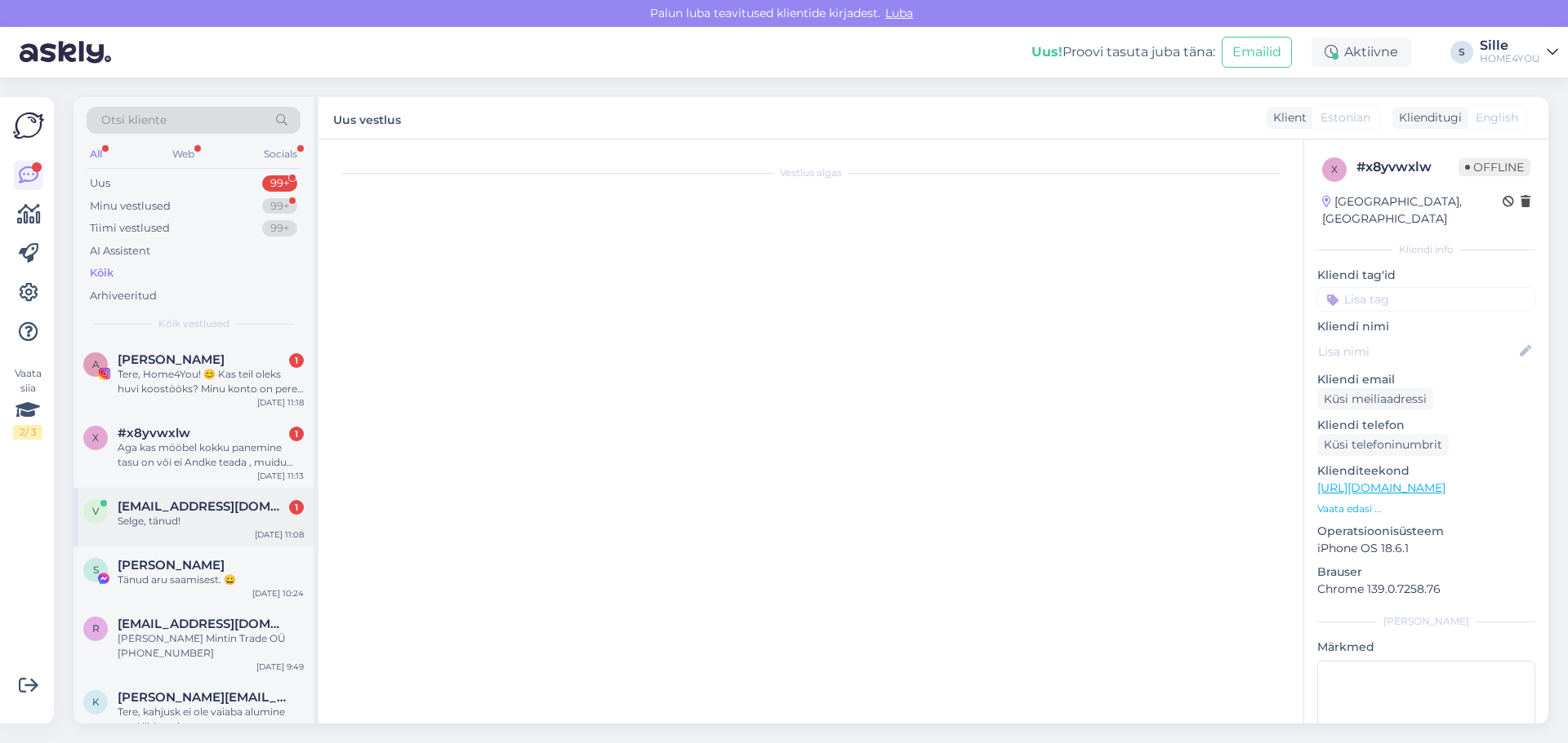
scroll to position [196, 0]
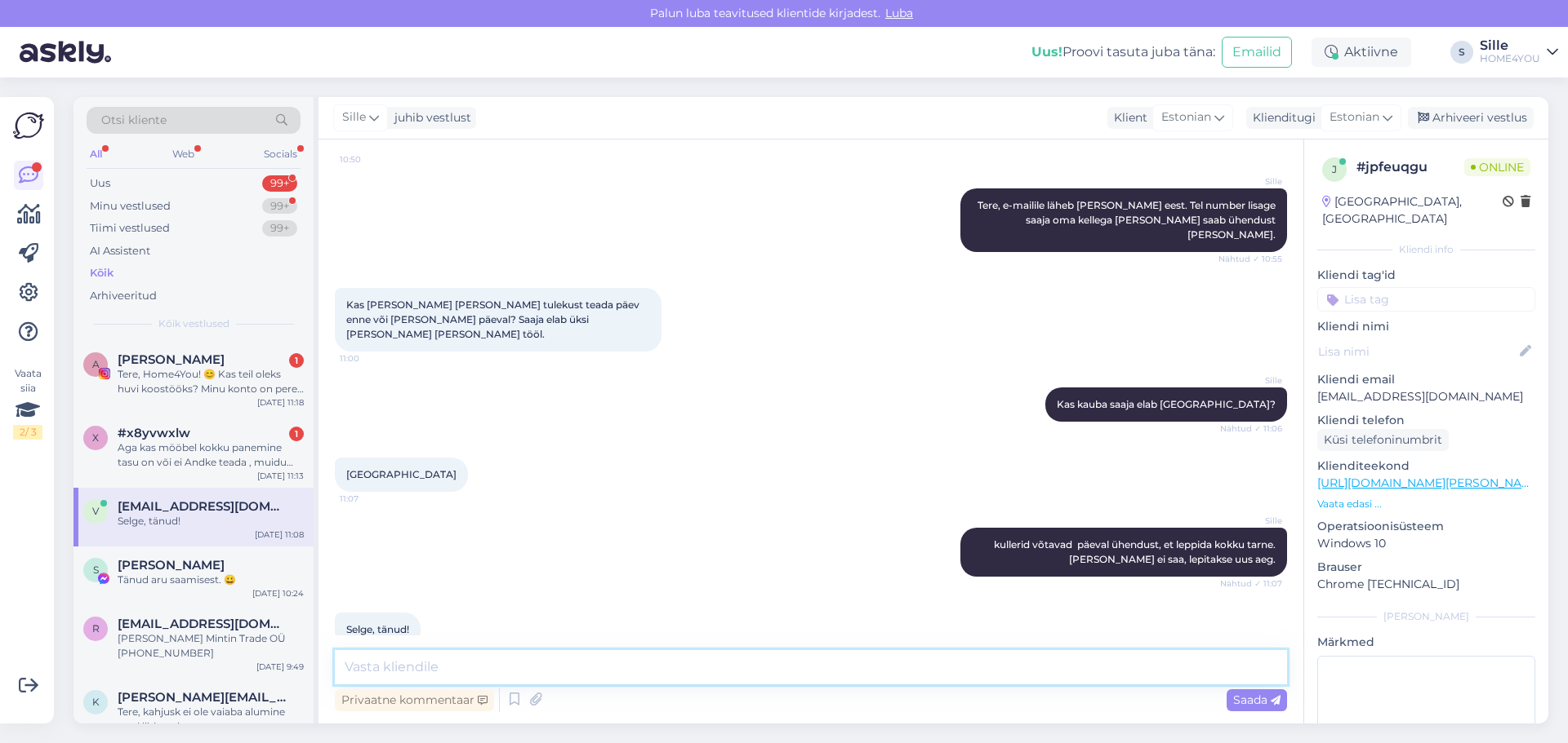
click at [499, 671] on textarea at bounding box center [811, 668] width 952 height 35
type textarea "Palun."
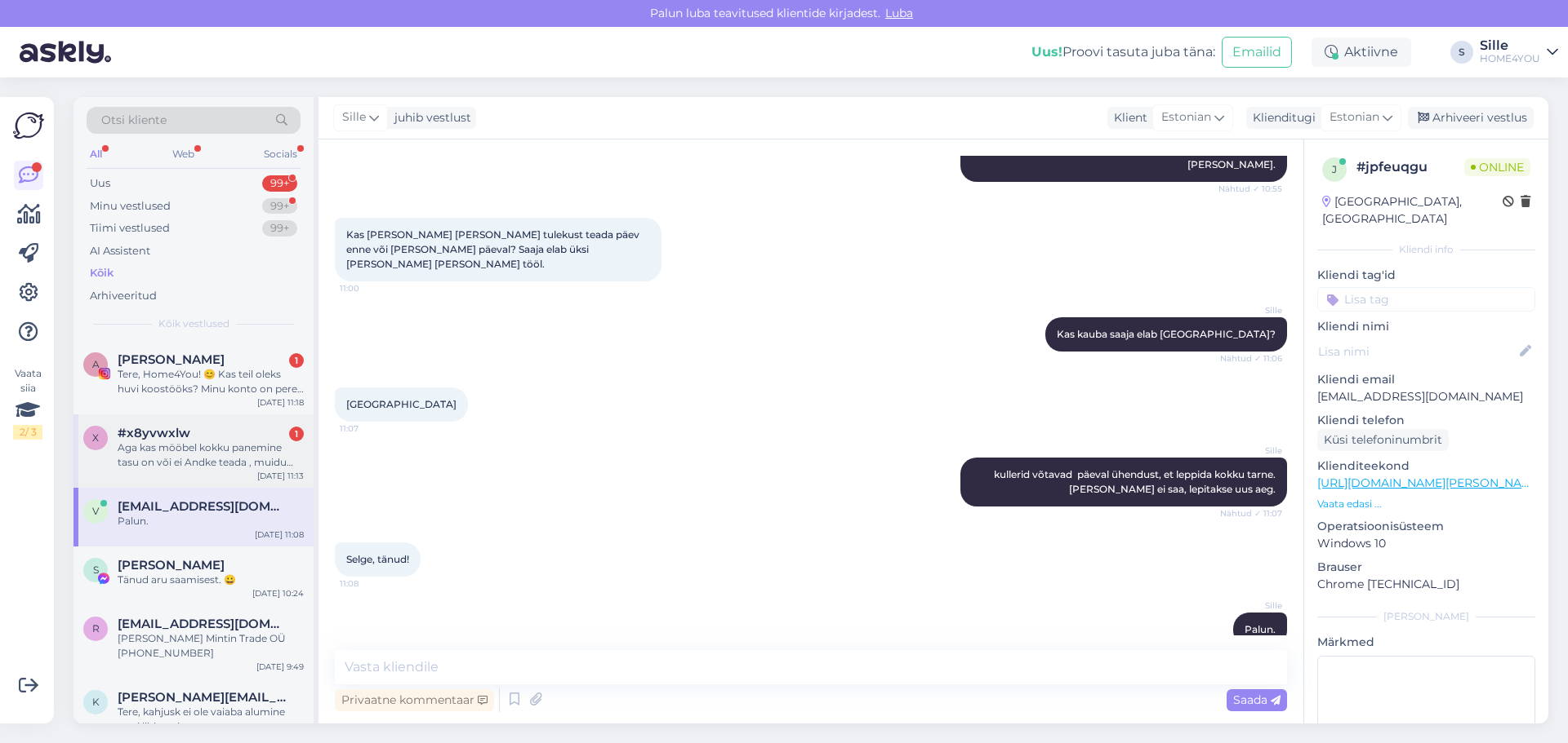
click at [230, 448] on div "Aga kas mööbel kokku panemine tasu on või ei Andke teada , muidu segadust Aitäh" at bounding box center [210, 455] width 186 height 29
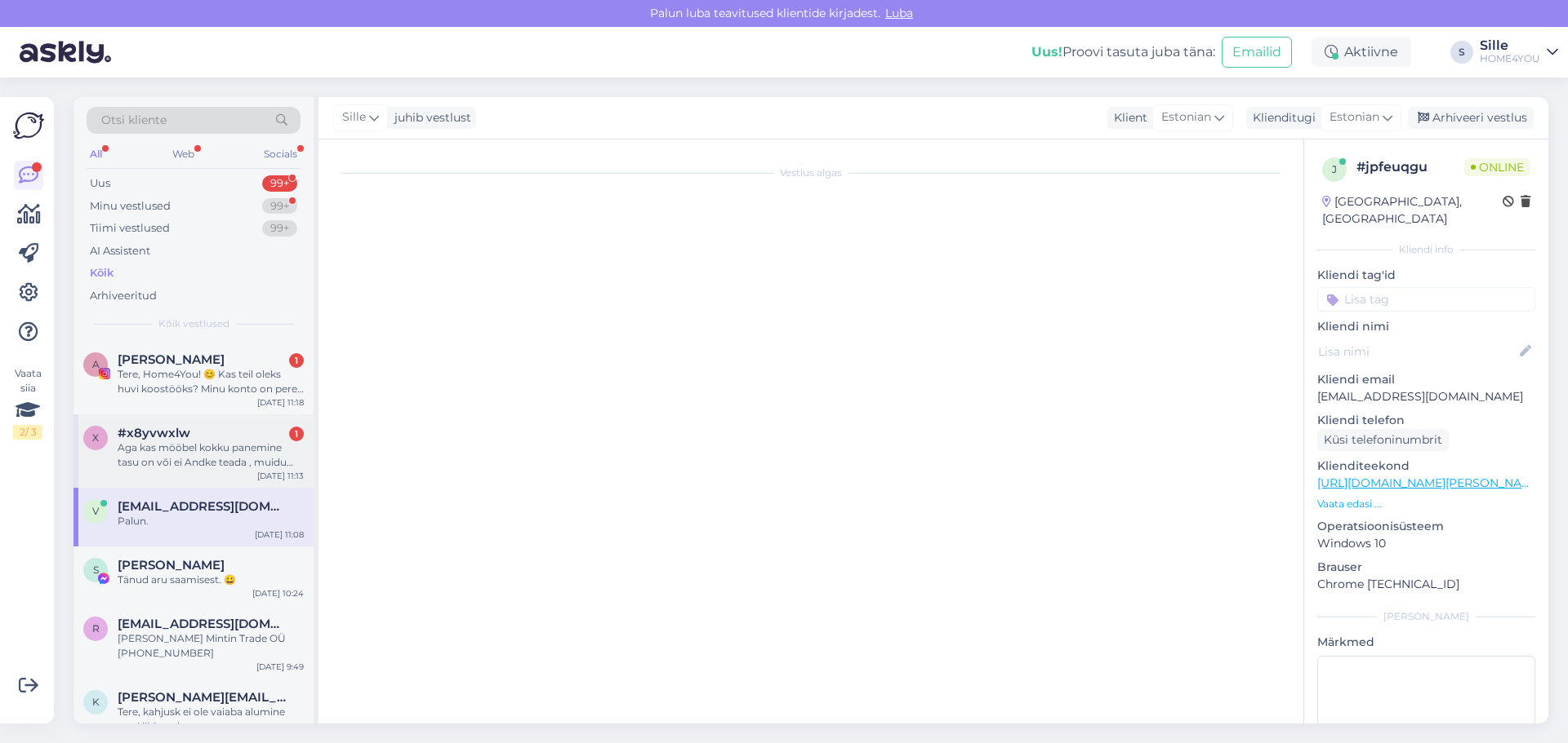
scroll to position [0, 0]
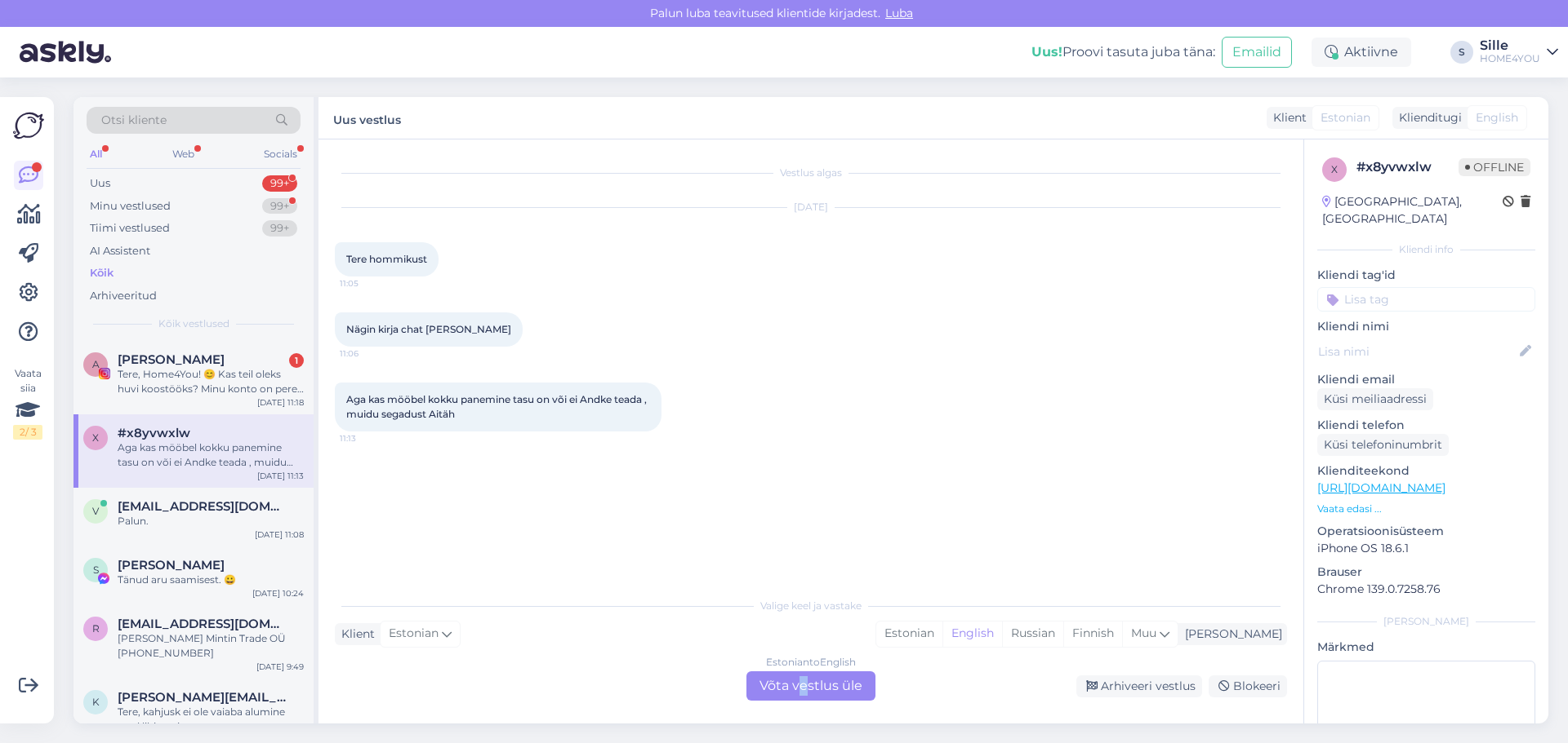
click at [806, 679] on div "Estonian to English Võta vestlus üle" at bounding box center [811, 686] width 129 height 29
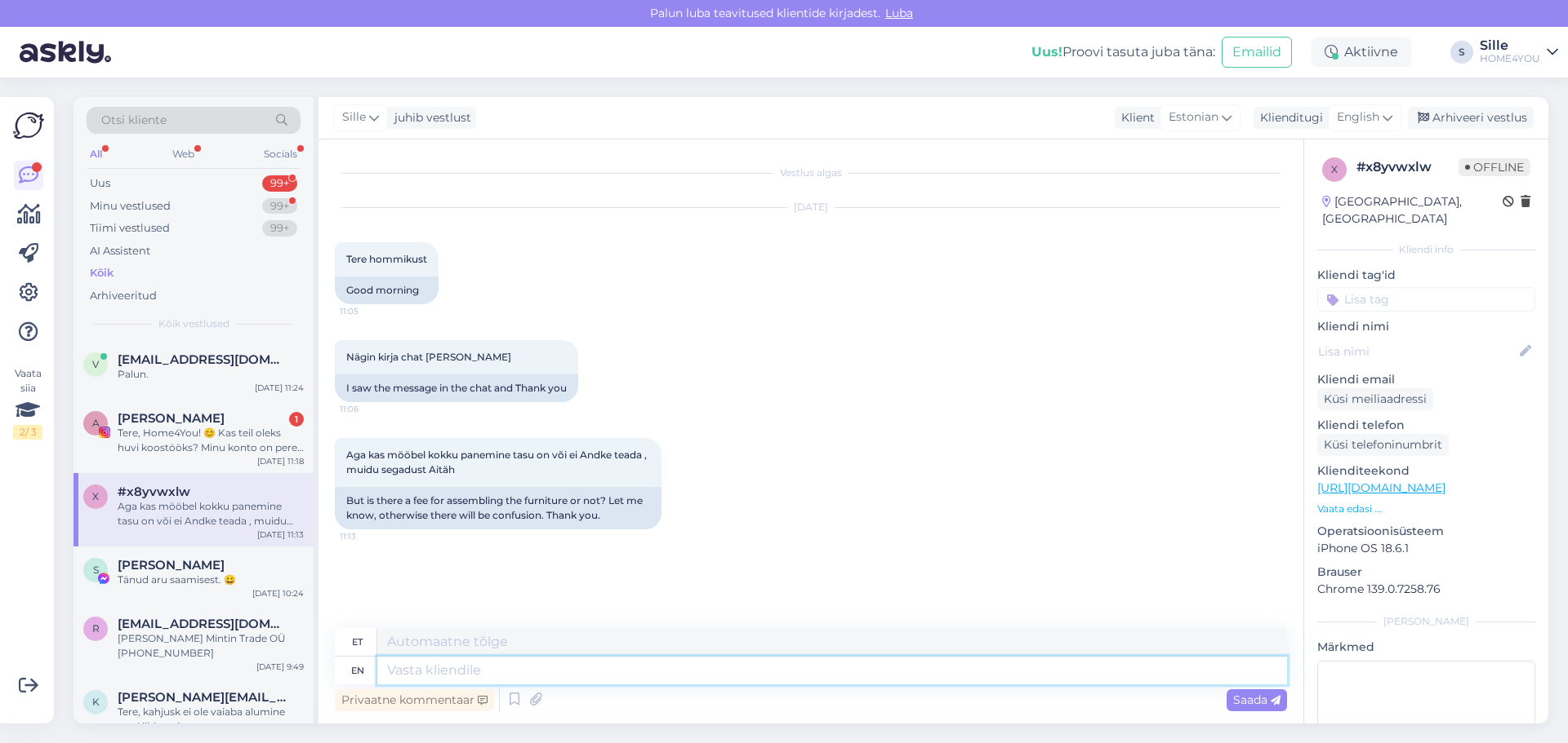
click at [567, 676] on textarea at bounding box center [832, 671] width 910 height 28
type textarea "K"
type textarea "Mööbli k"
type textarea "Mööbli"
type textarea "Mööbli kokku"
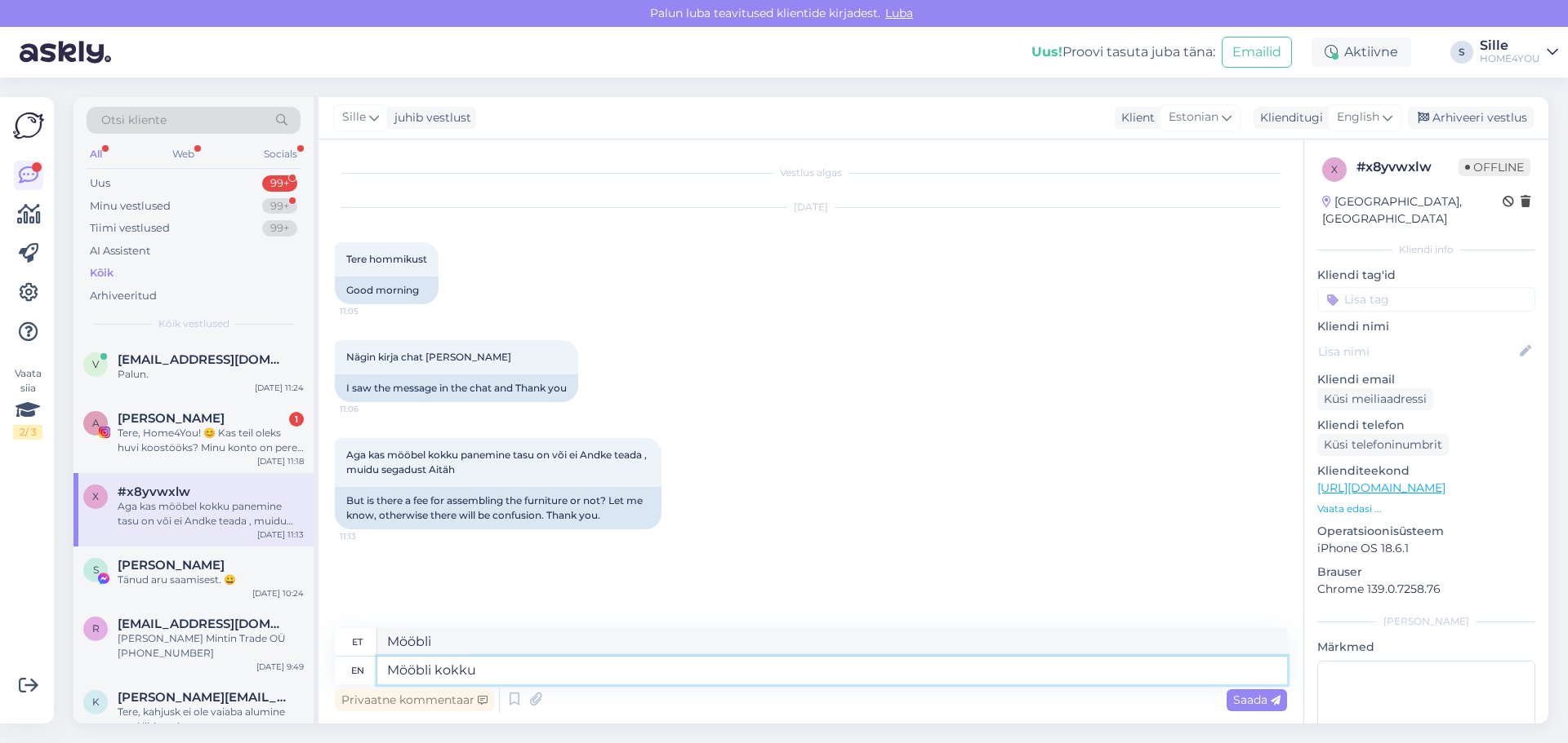
type textarea "Mööbli kokku"
type textarea "Mööbli kokku panemine t"
type textarea "Mööbli kokku panemine"
type textarea "Mööbli kokku panemine tasu e"
type textarea "Mööbli kokku panemine tass"
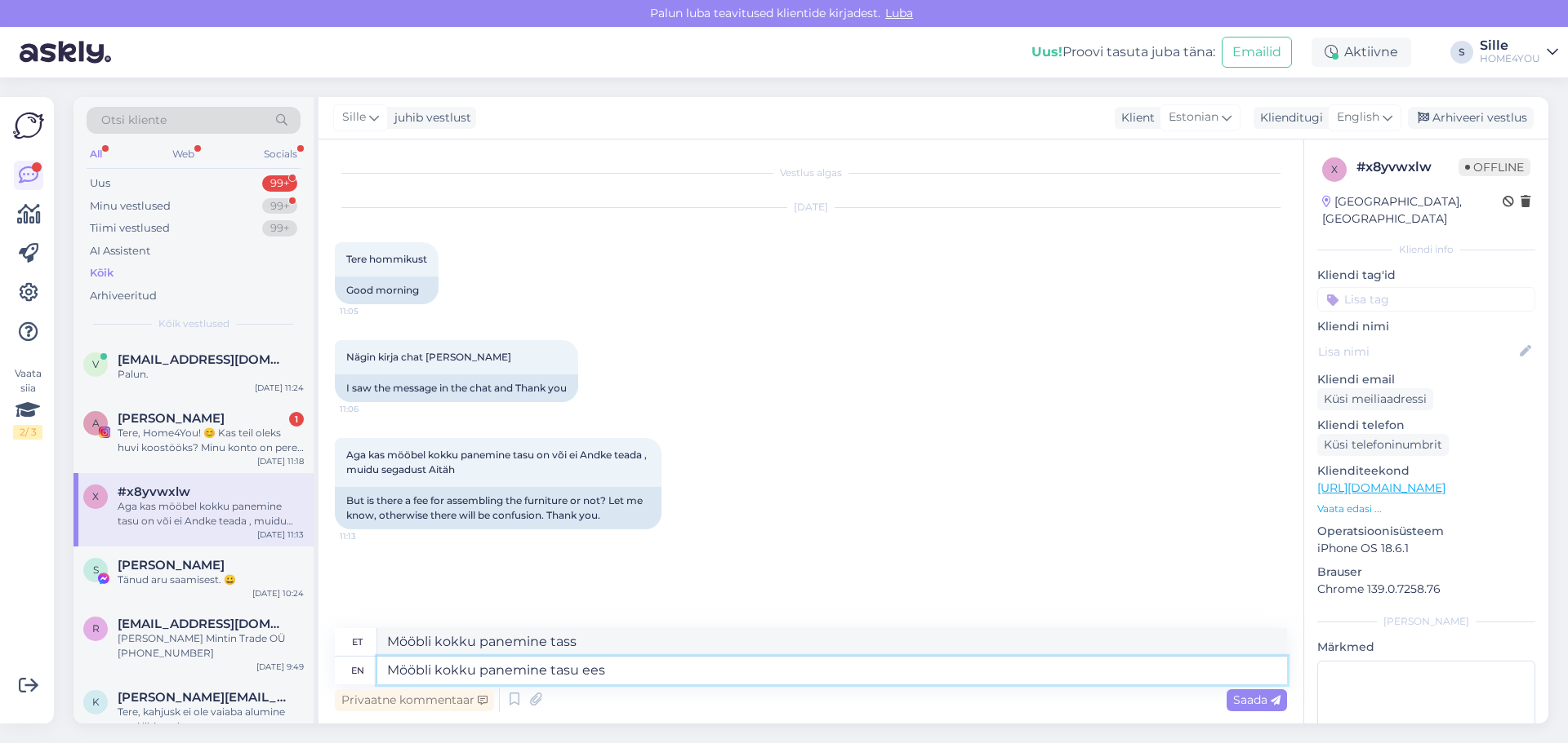
type textarea "Mööbli kokku panemine tasu eest"
type textarea "Mööbli kokku panemine tasu eest,"
type textarea "Mööbli kokku panemine tasu eest, kauba"
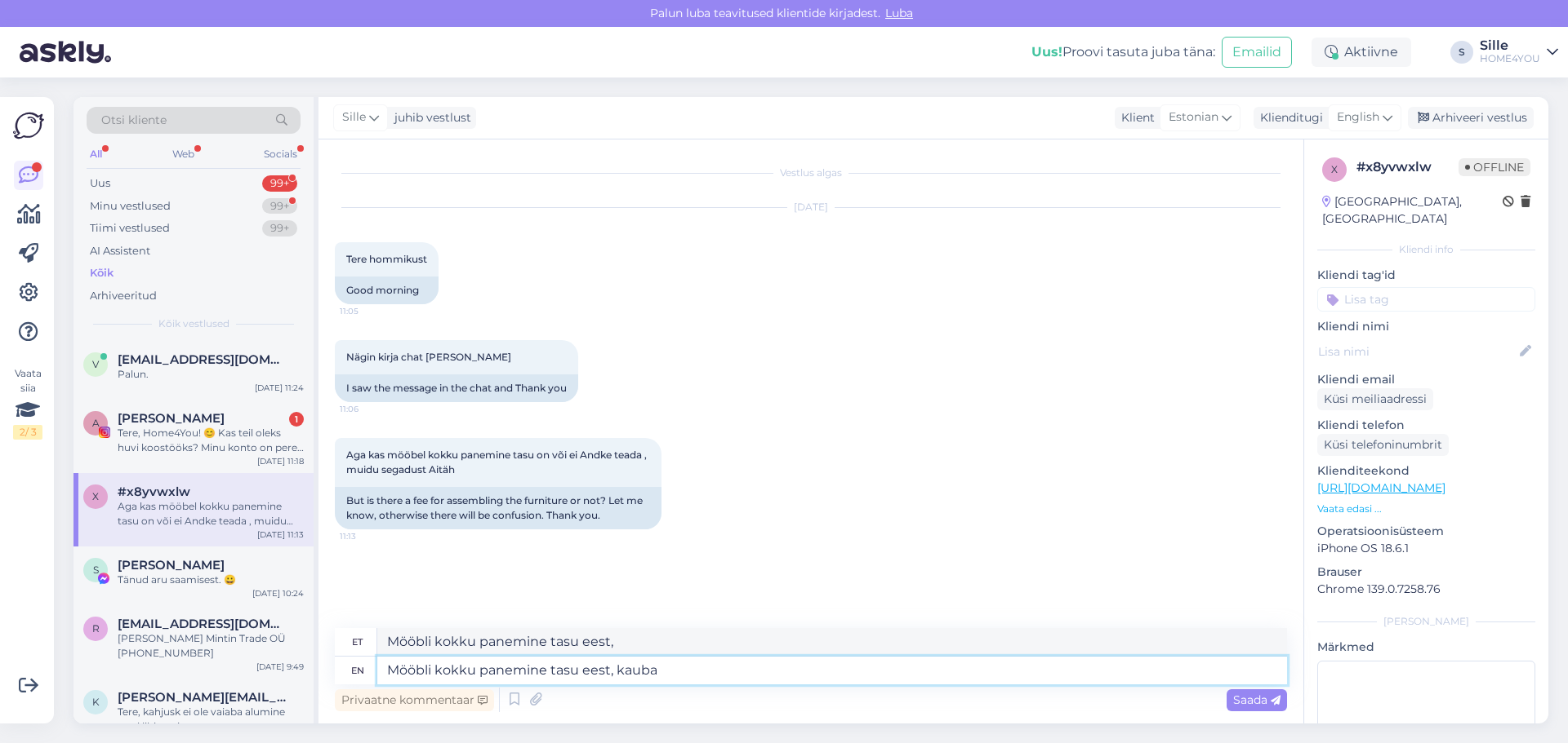
type textarea "Mööbli kokku panemine tasu eest, kauba"
type textarea "Mööbli kokku panemine tasu eest,"
type textarea "Mööbli kokku panemine tasu eest."
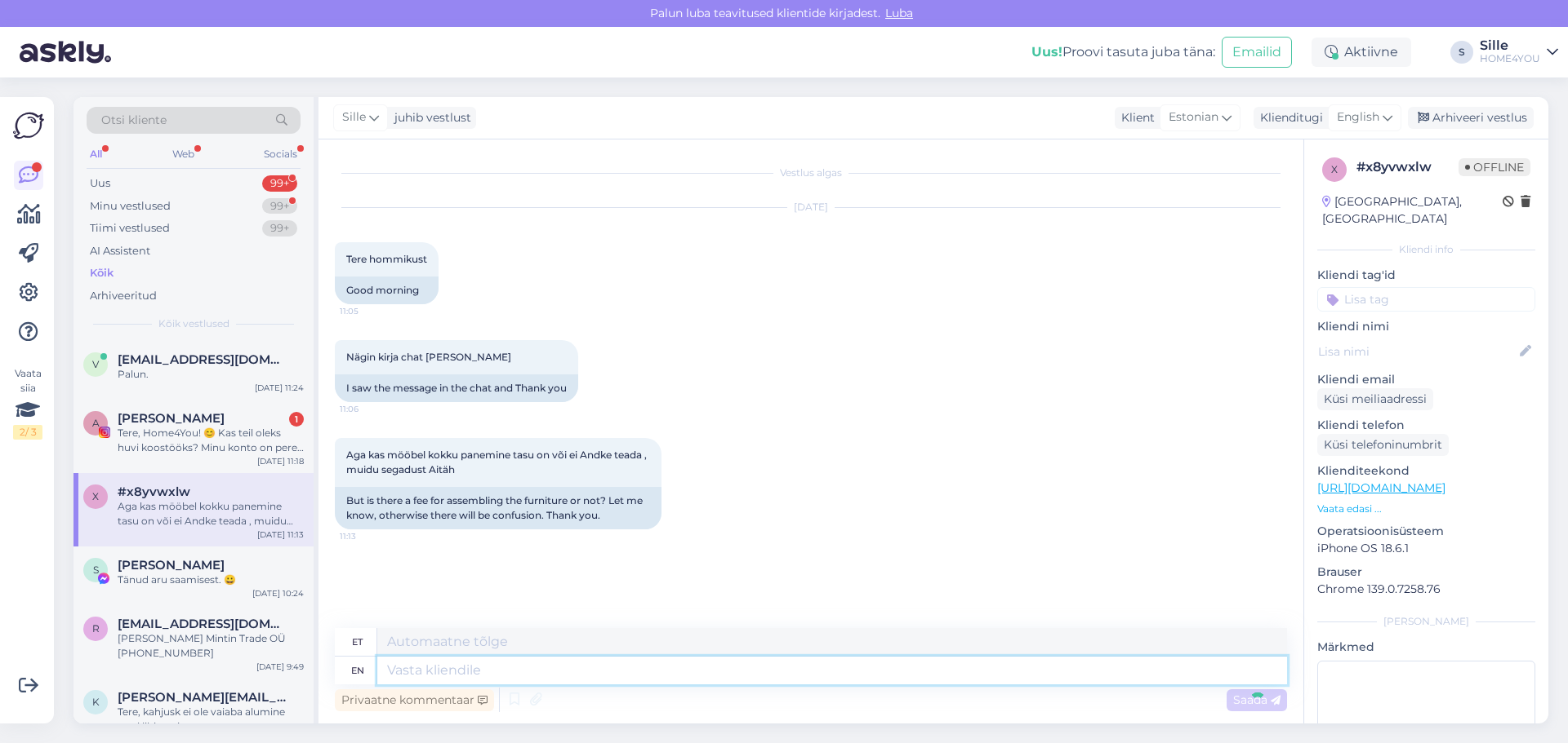
scroll to position [32, 0]
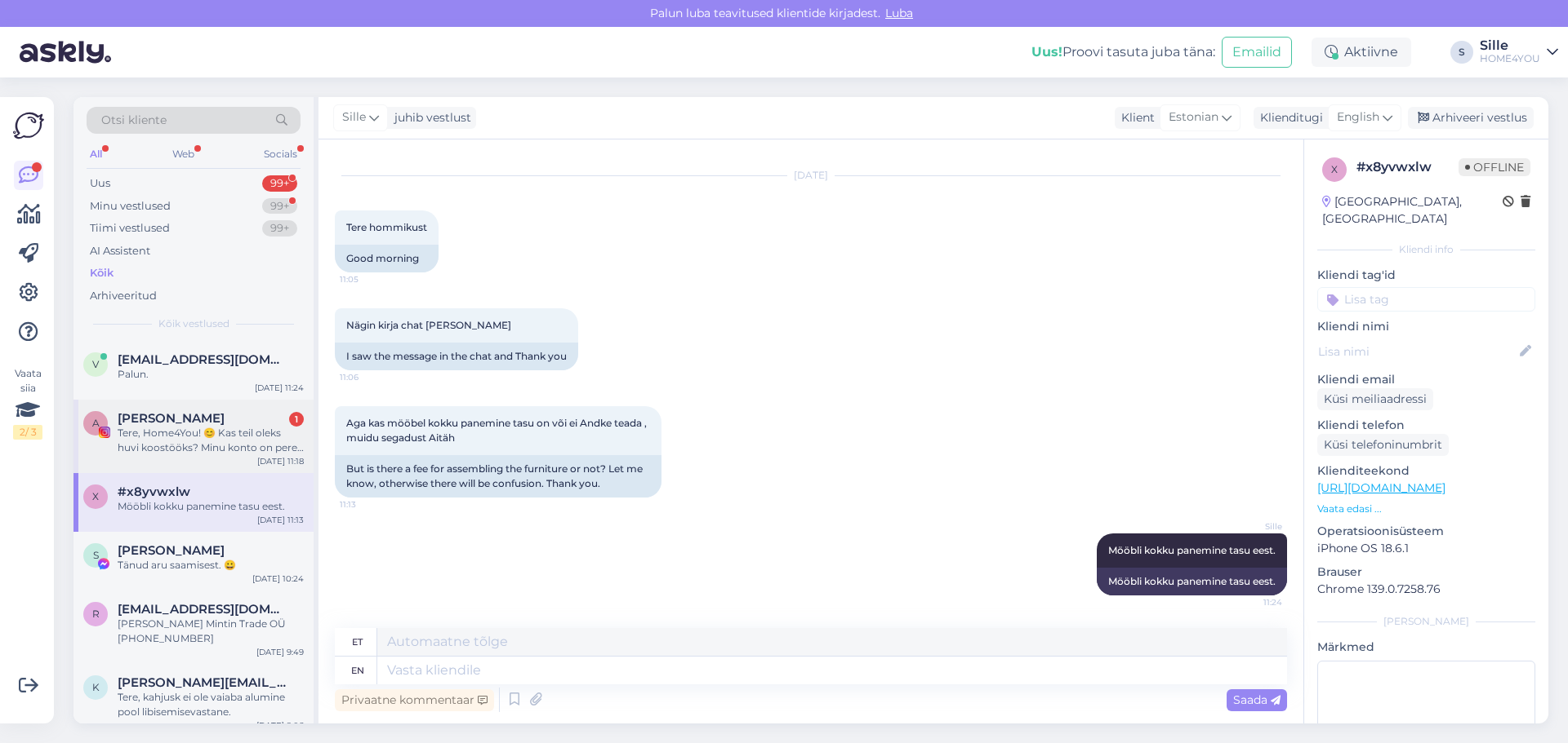
click at [208, 444] on div "Tere, Home4You! 😊 Kas teil oleks huvi koostööks? Minu konto on pere- ja elustii…" at bounding box center [210, 440] width 186 height 29
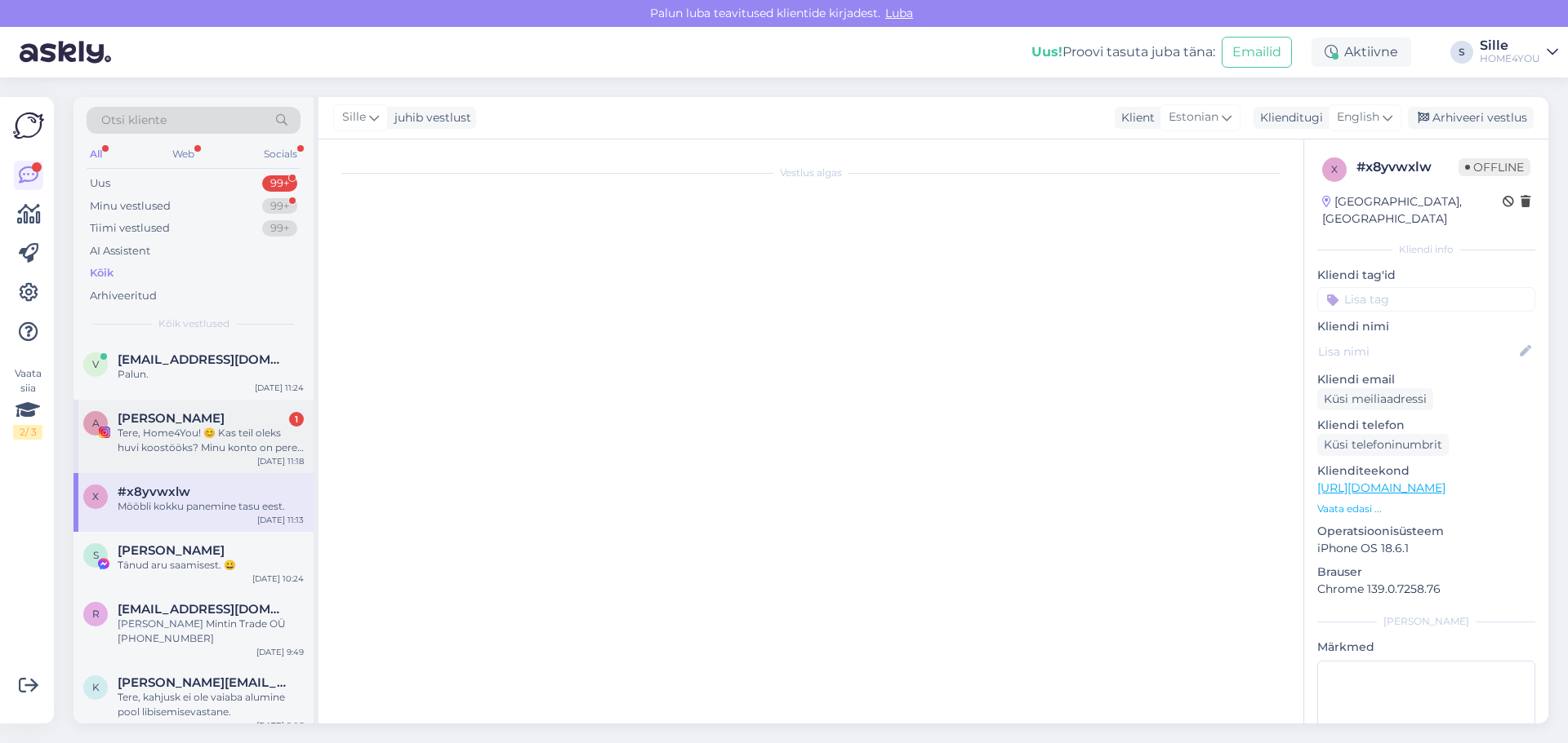
scroll to position [0, 0]
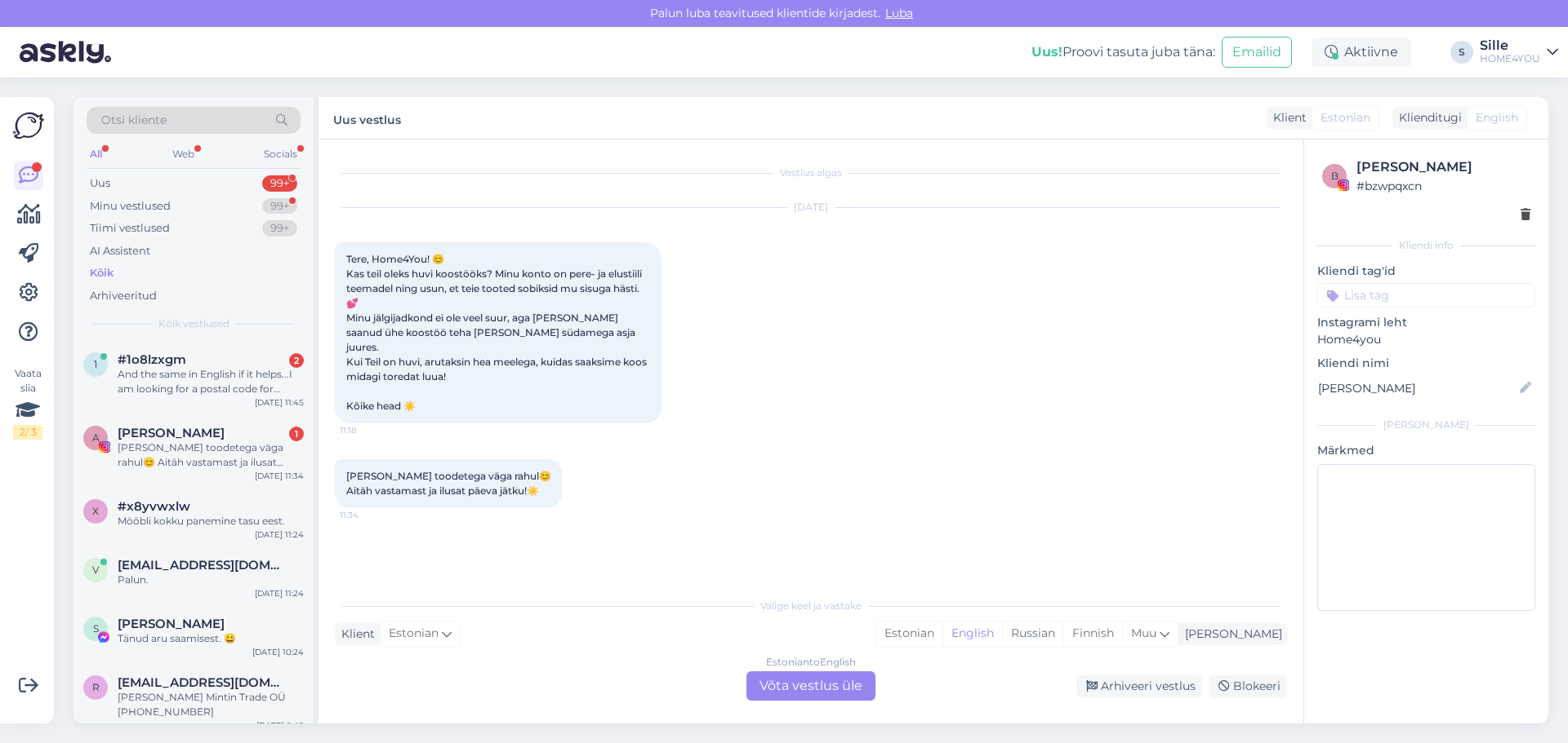
click at [1225, 716] on div "Vestlus algas [DATE] Tere, Home4You! 😊 Kas teil oleks huvi koostööks? Minu kont…" at bounding box center [811, 431] width 985 height 584
click at [1232, 724] on div "Otsi kliente All Web Socials Uus 99+ Minu vestlused 99+ Tiimi vestlused 99+ AI …" at bounding box center [816, 410] width 1504 height 666
drag, startPoint x: 200, startPoint y: 519, endPoint x: 202, endPoint y: 506, distance: 13.2
click at [200, 515] on div "Selge" at bounding box center [210, 521] width 186 height 14
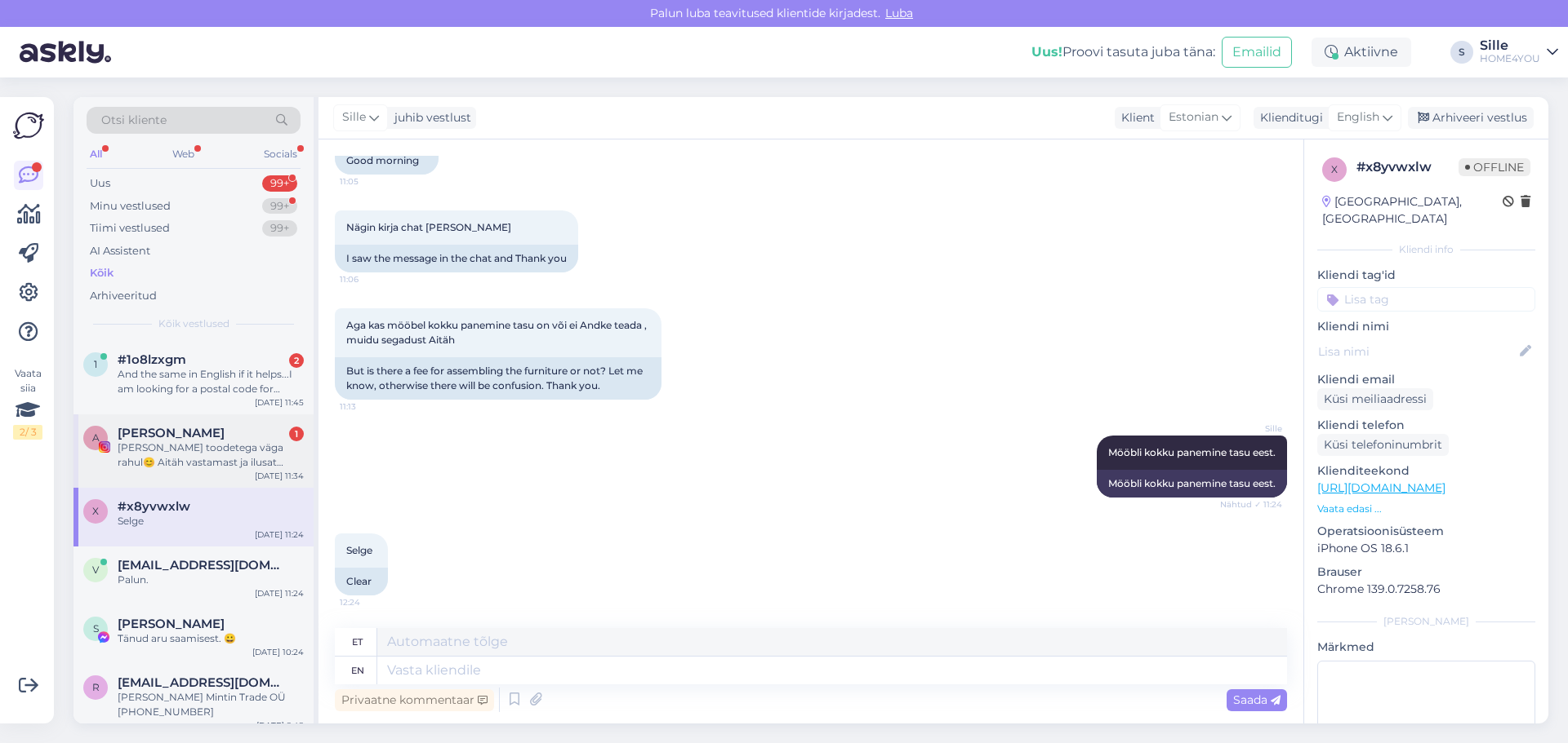
click at [193, 457] on div "[PERSON_NAME] toodetega väga rahul😊 Aitäh vastamast ja ilusat päeva jätku!☀️" at bounding box center [210, 455] width 186 height 29
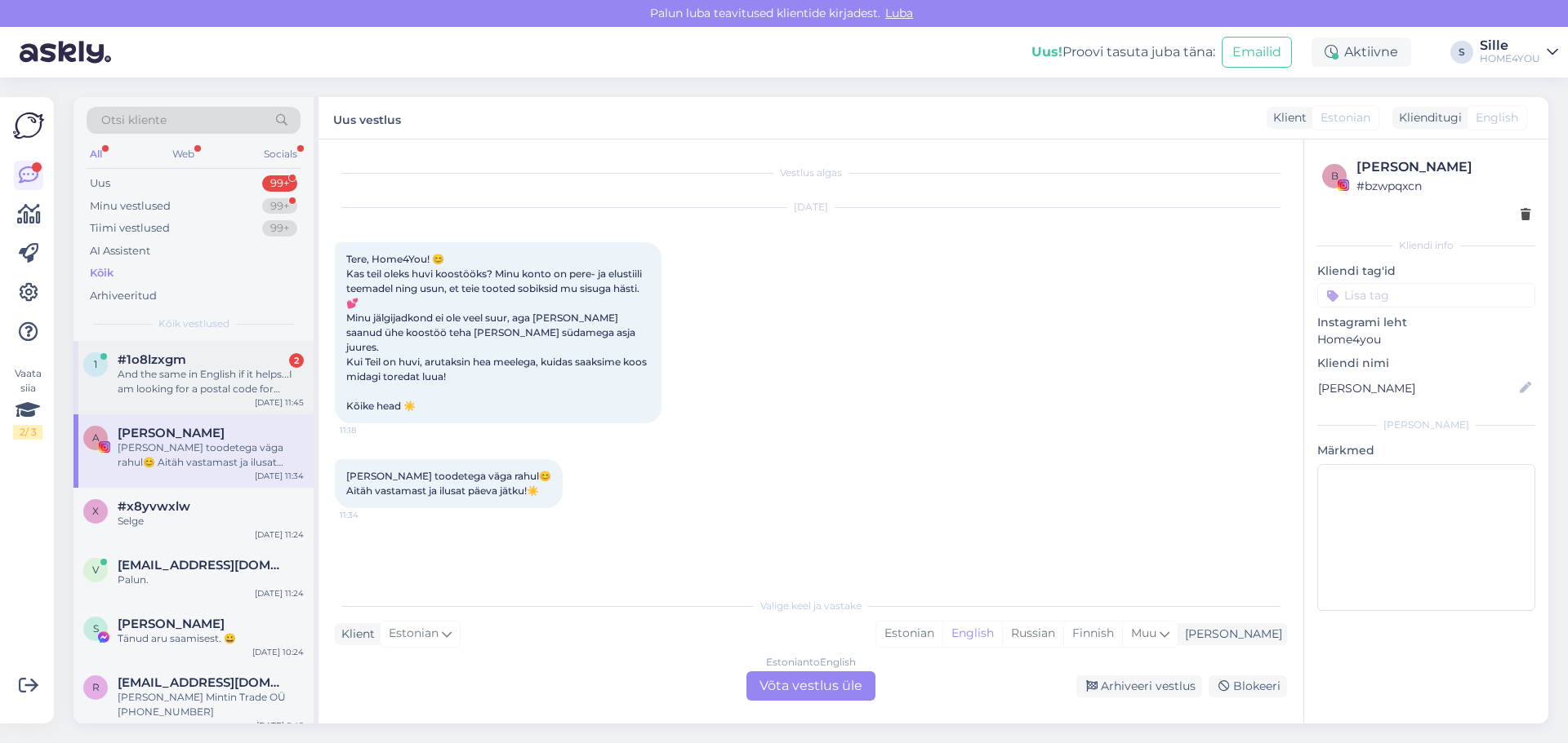
click at [177, 388] on div "And the same in English if it helps...I am looking for a postal code for home d…" at bounding box center [210, 382] width 186 height 29
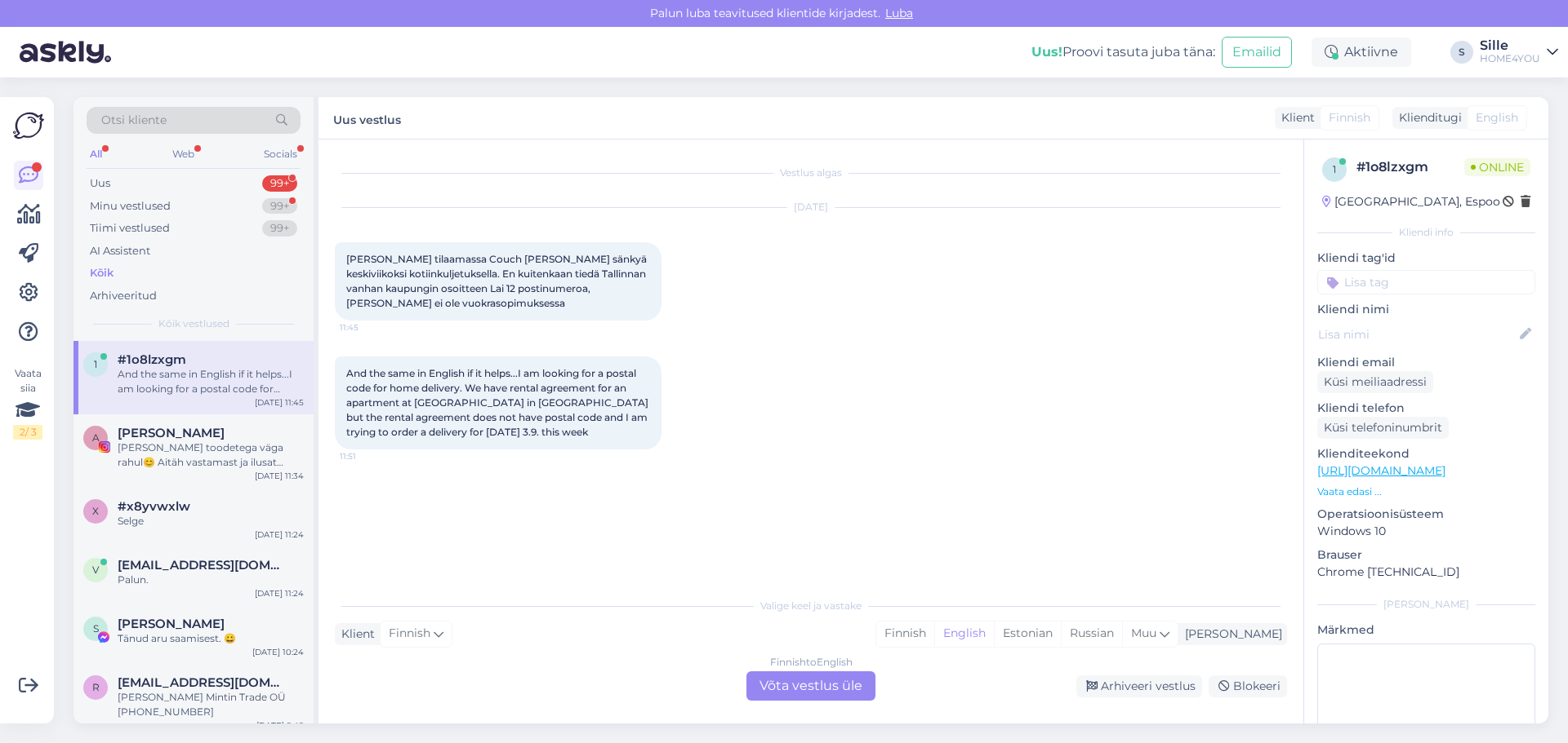
click at [806, 684] on div "Finnish to English Võta vestlus üle" at bounding box center [811, 686] width 129 height 29
click at [1355, 45] on div "Aktiivne" at bounding box center [1360, 52] width 99 height 29
drag, startPoint x: 1158, startPoint y: 426, endPoint x: 1161, endPoint y: 372, distance: 54.1
click at [1161, 415] on div "And the same in English if it helps...I am looking for a postal code for home d…" at bounding box center [811, 403] width 952 height 129
click at [776, 680] on div "Finnish to English Võta vestlus üle" at bounding box center [811, 686] width 129 height 29
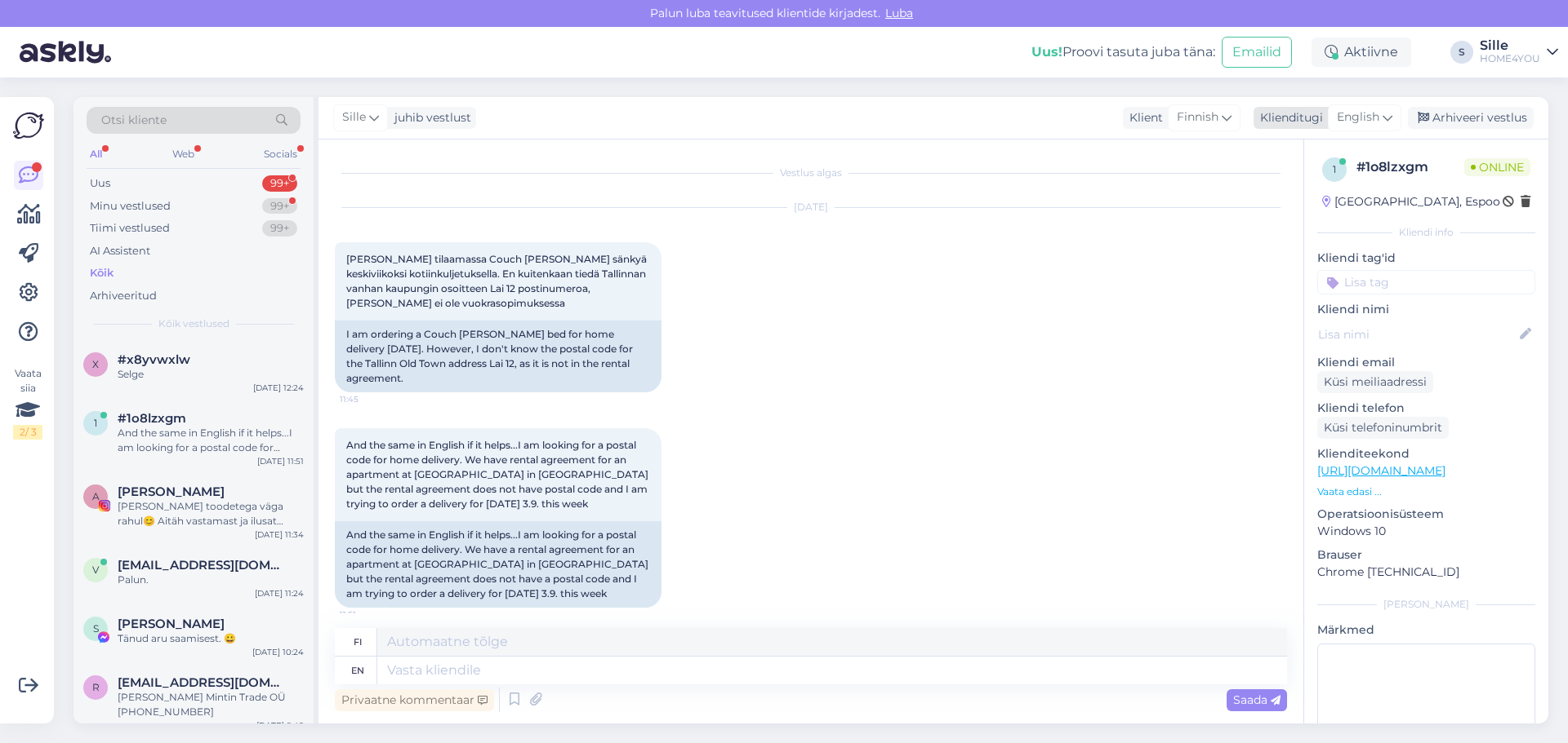
click at [1357, 119] on span "English" at bounding box center [1358, 117] width 42 height 18
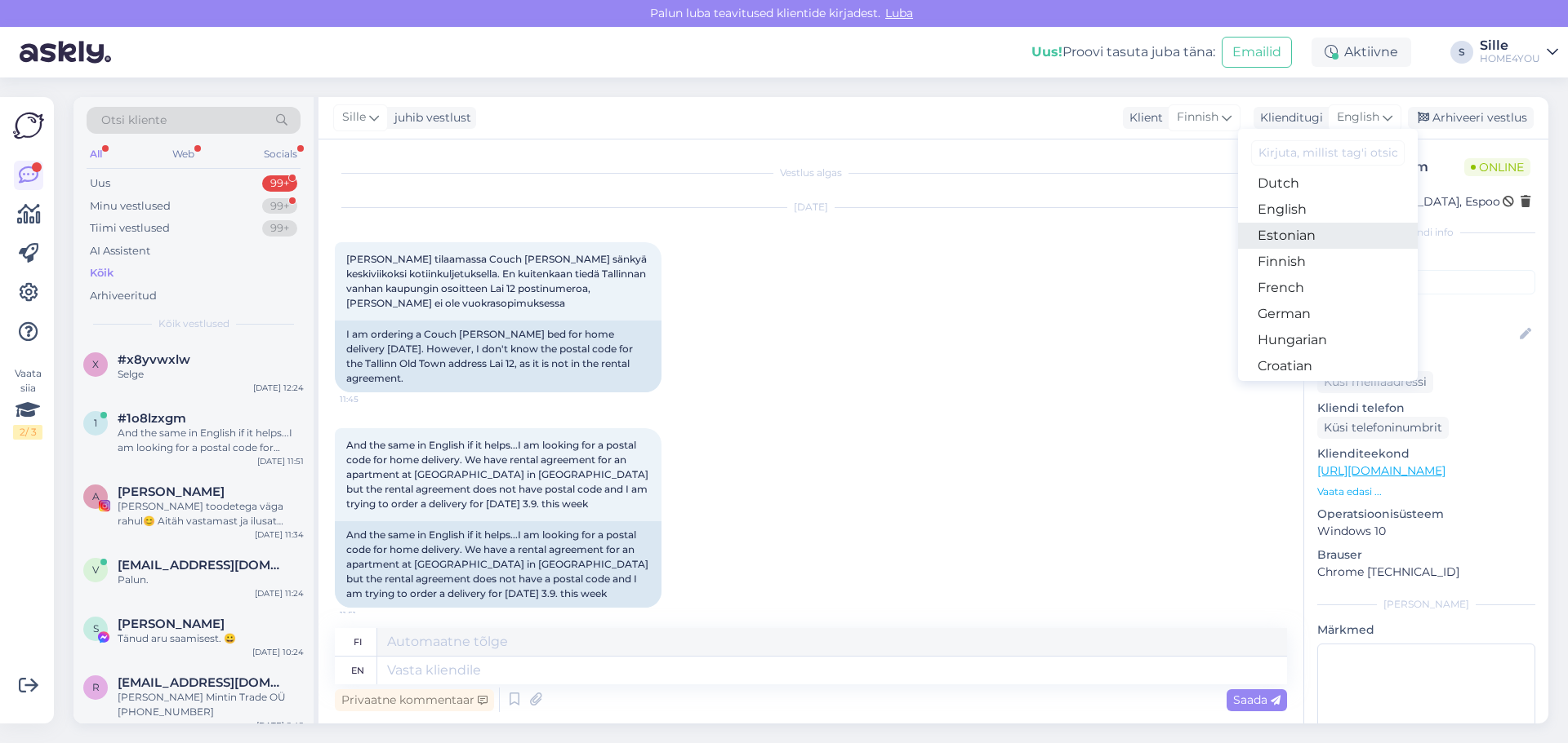
click at [1301, 238] on link "Estonian" at bounding box center [1328, 235] width 180 height 26
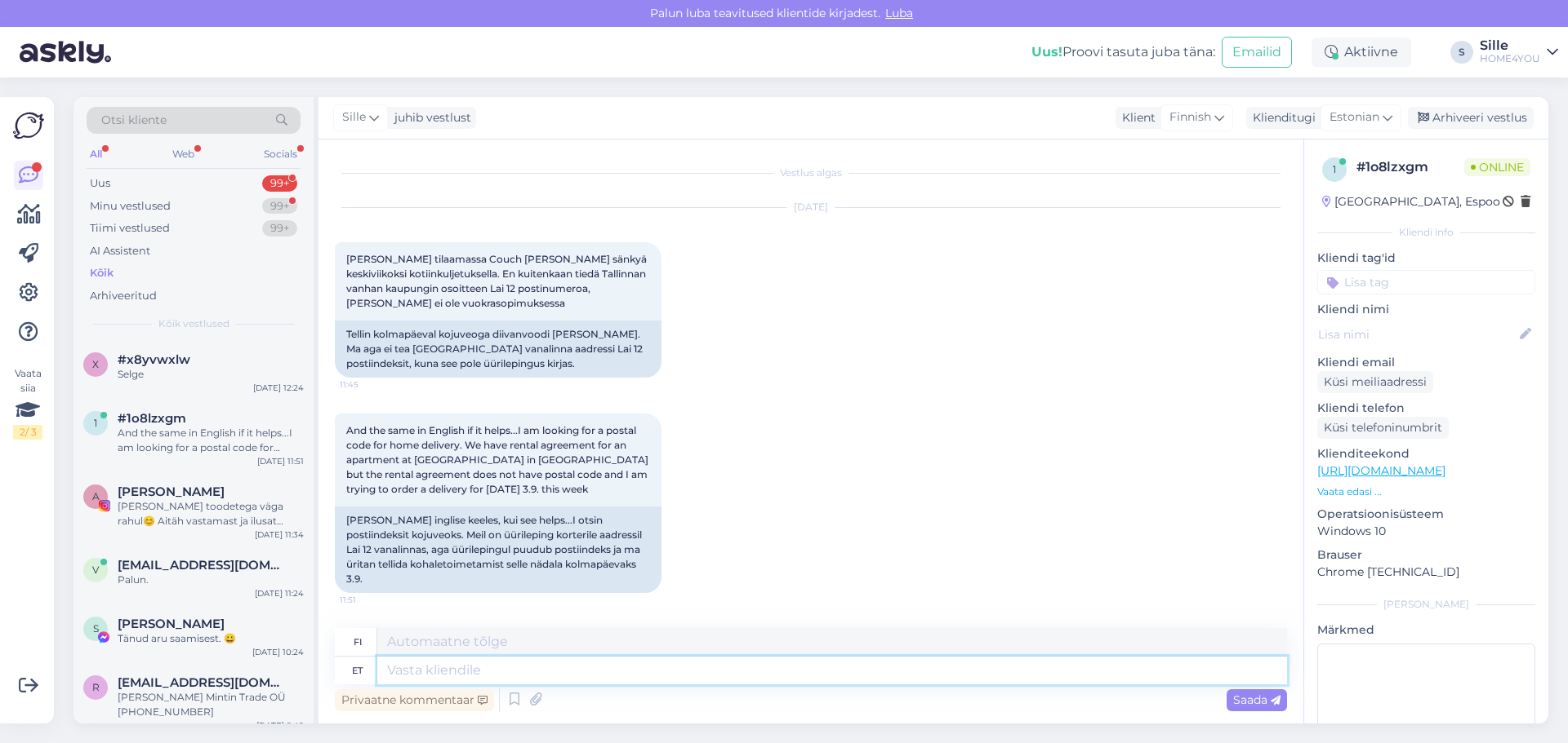
click at [530, 677] on textarea at bounding box center [832, 671] width 910 height 28
type textarea "Tere,"
type textarea "Hei"
type textarea "Tere,"
type textarea "Hei,"
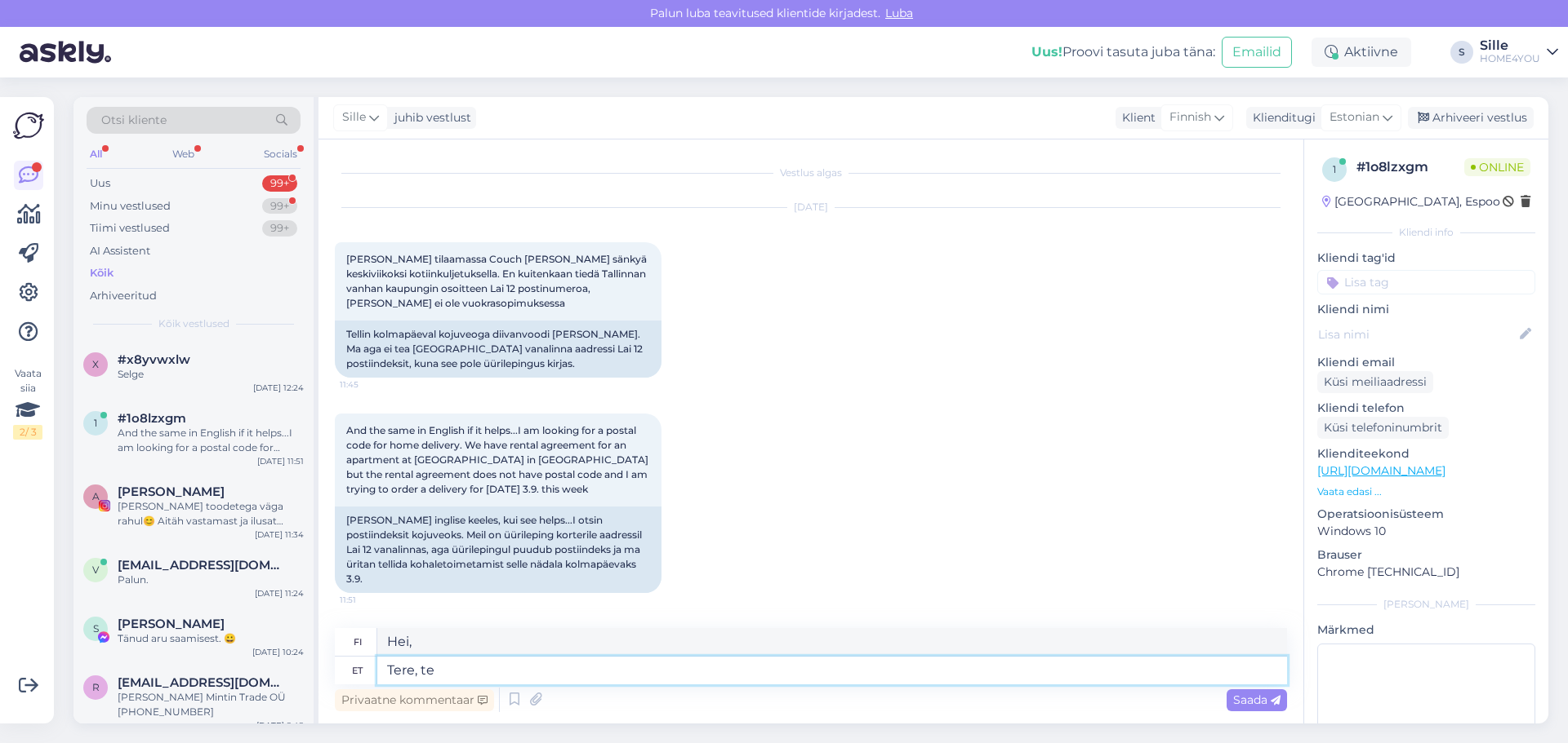
type textarea "Tere, te"
type textarea "Hei sinä"
type textarea "Tere, te ei"
type textarea "Hei, et ole"
type textarea "Tere, te"
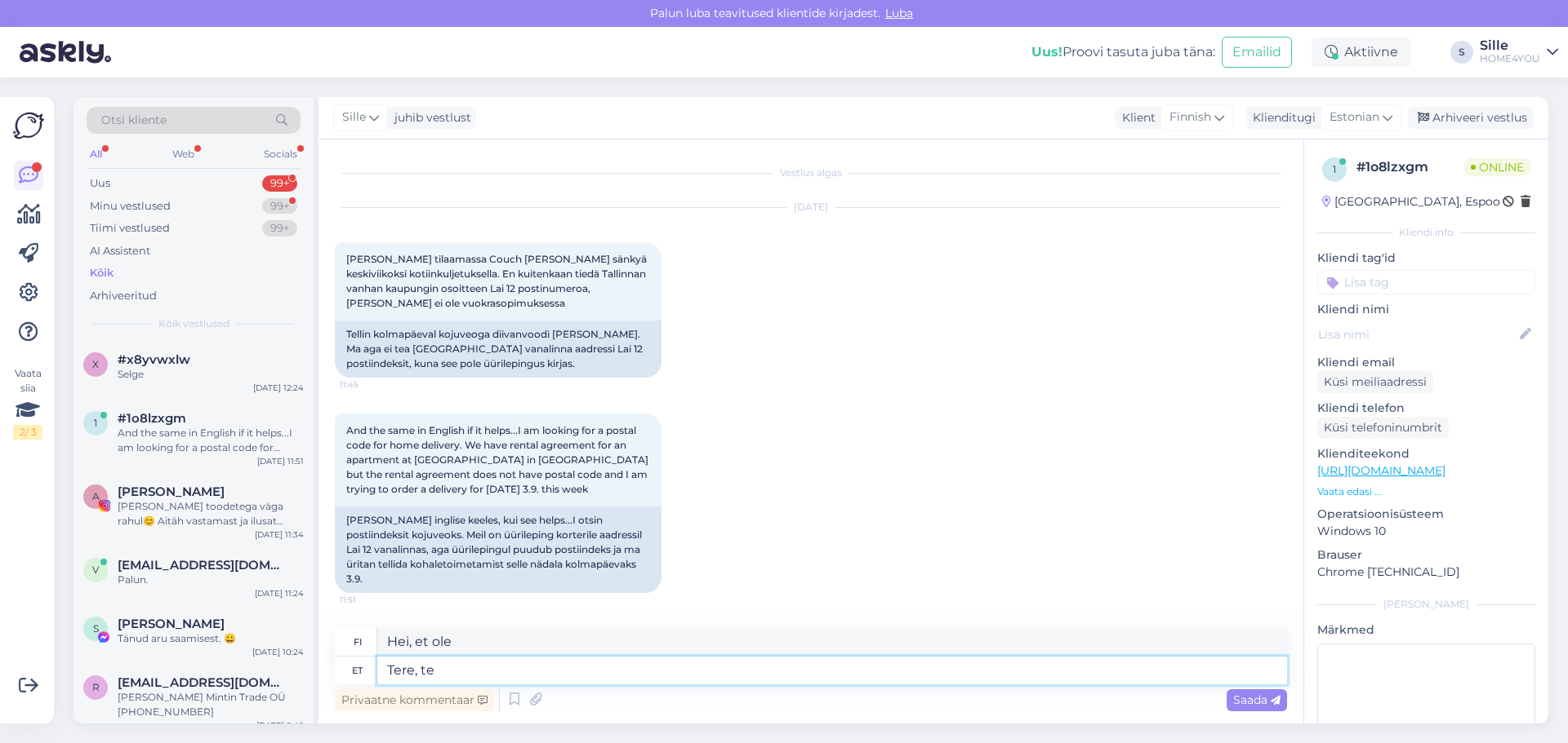
type textarea "Hei sinä"
type textarea "Tere,"
type textarea "Hei,"
type textarea "Tere, ärge p"
type textarea "Hei, älä"
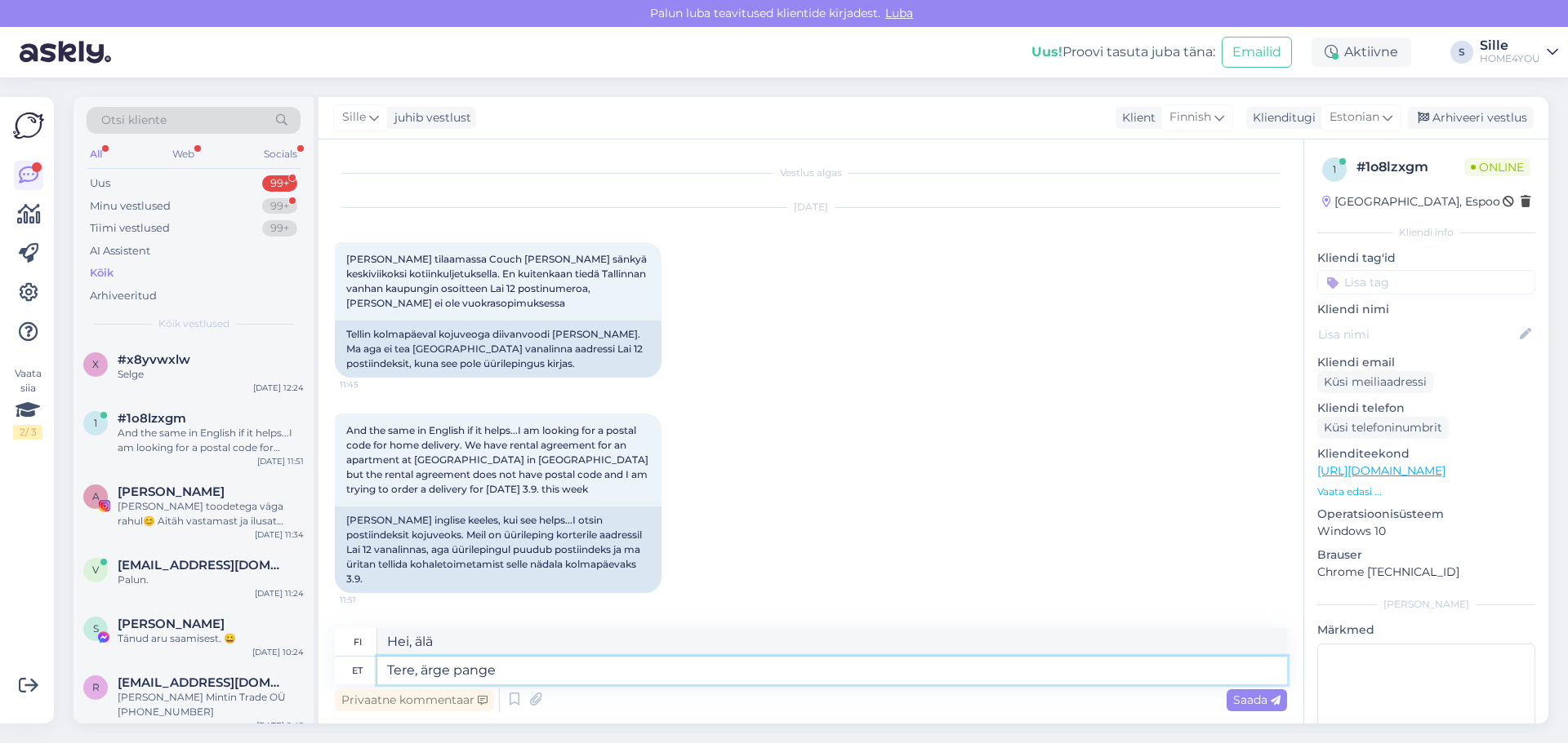
type textarea "Tere, ärge pange"
type textarea "Hei, älä laita"
type textarea "Tere, ärge pange tellimuse j"
type textarea "Hei, älä tee tilausta."
type textarea "Tere, ärge pange tellimuse juurde"
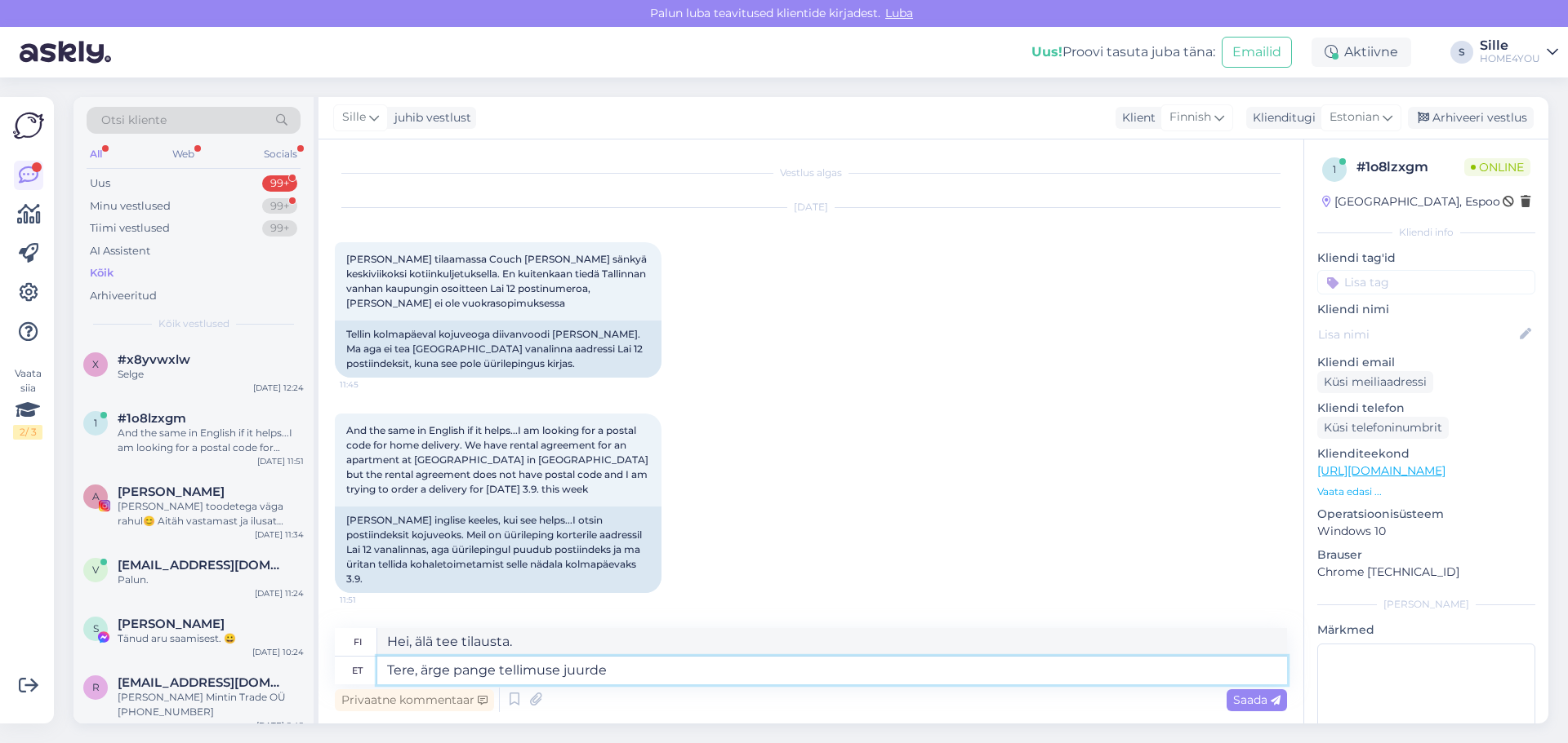
type textarea "Hei, älä lisää tilaukseen."
type textarea "Tere, ärge pange tellimuse juurde ps"
type textarea "Hei, älä lisää ps:ää tilaukseen."
drag, startPoint x: 698, startPoint y: 675, endPoint x: 424, endPoint y: 679, distance: 274.0
click at [423, 680] on textarea "Tere, ärge pange tellimuse juurde ps" at bounding box center [832, 671] width 910 height 28
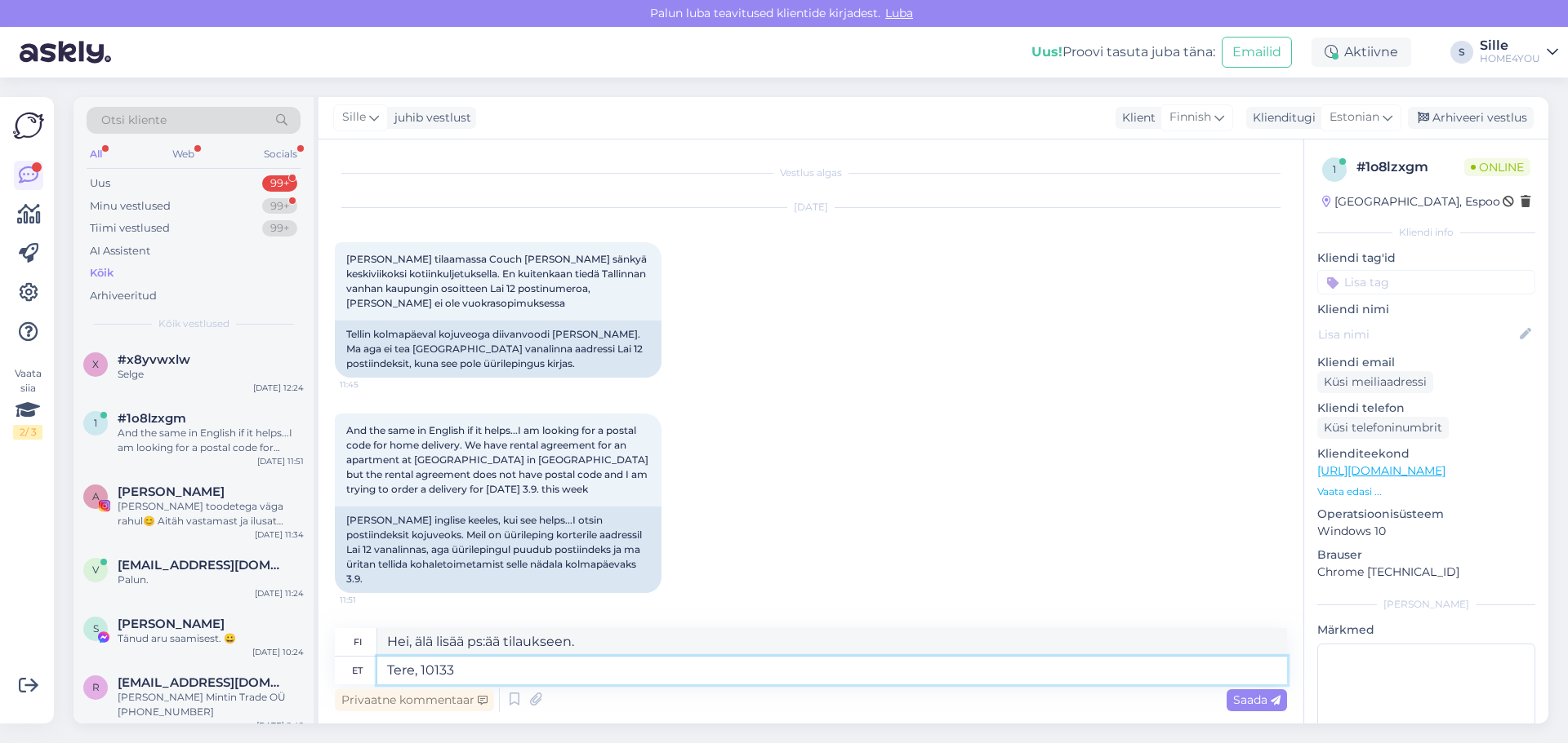
type textarea "Tere, 10133"
type textarea "Hei, 10133"
type textarea "Tere, 10133 on T"
type textarea "Hei, 10133 on"
type textarea "Tere, 10133 on Teie"
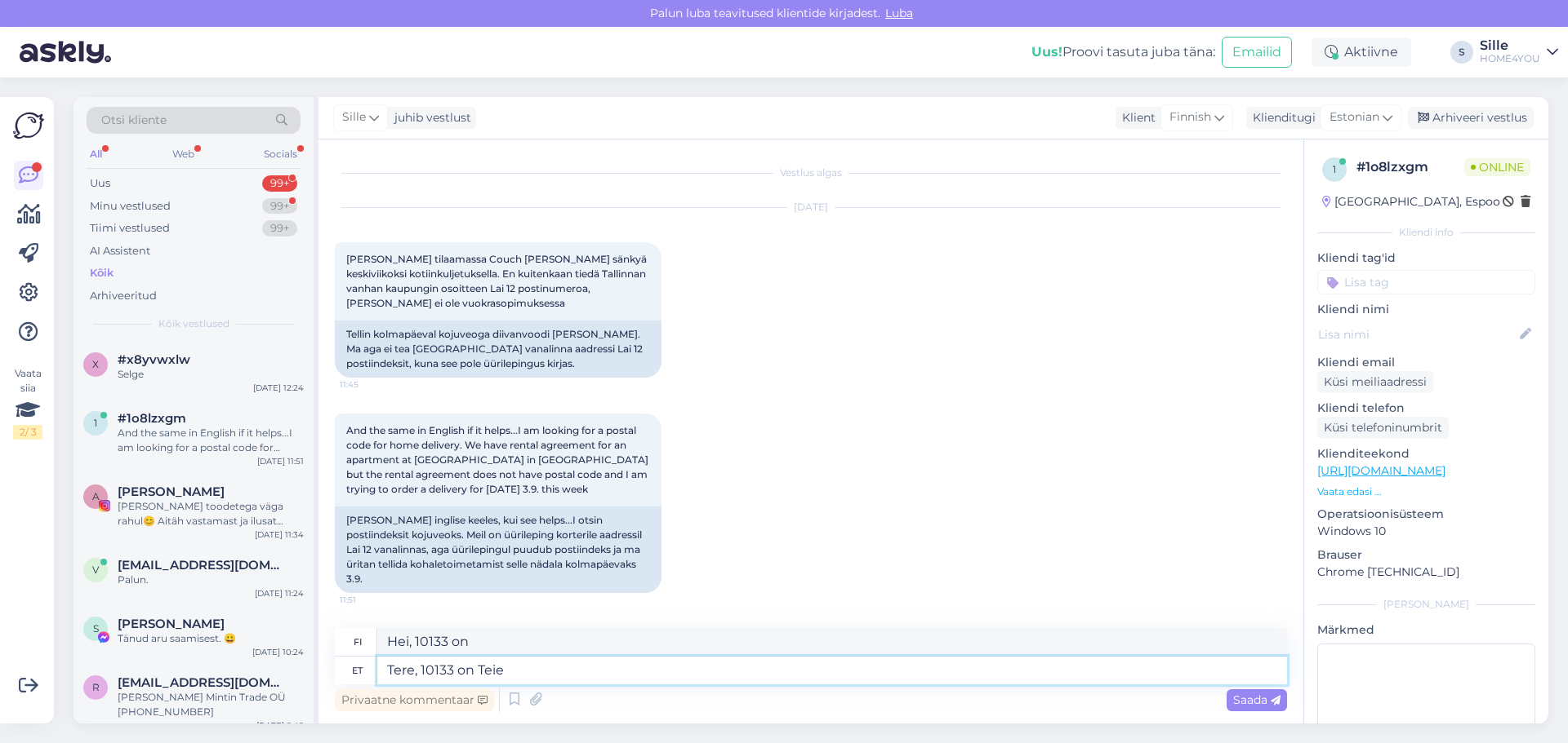
type textarea "Hei, 10133 on sinun."
type textarea "Tere, 10133 on Teie postiindeks"
type textarea "Hei, postinumerosi on 10133."
type textarea "Tere, 10133 on Teie postiindeks."
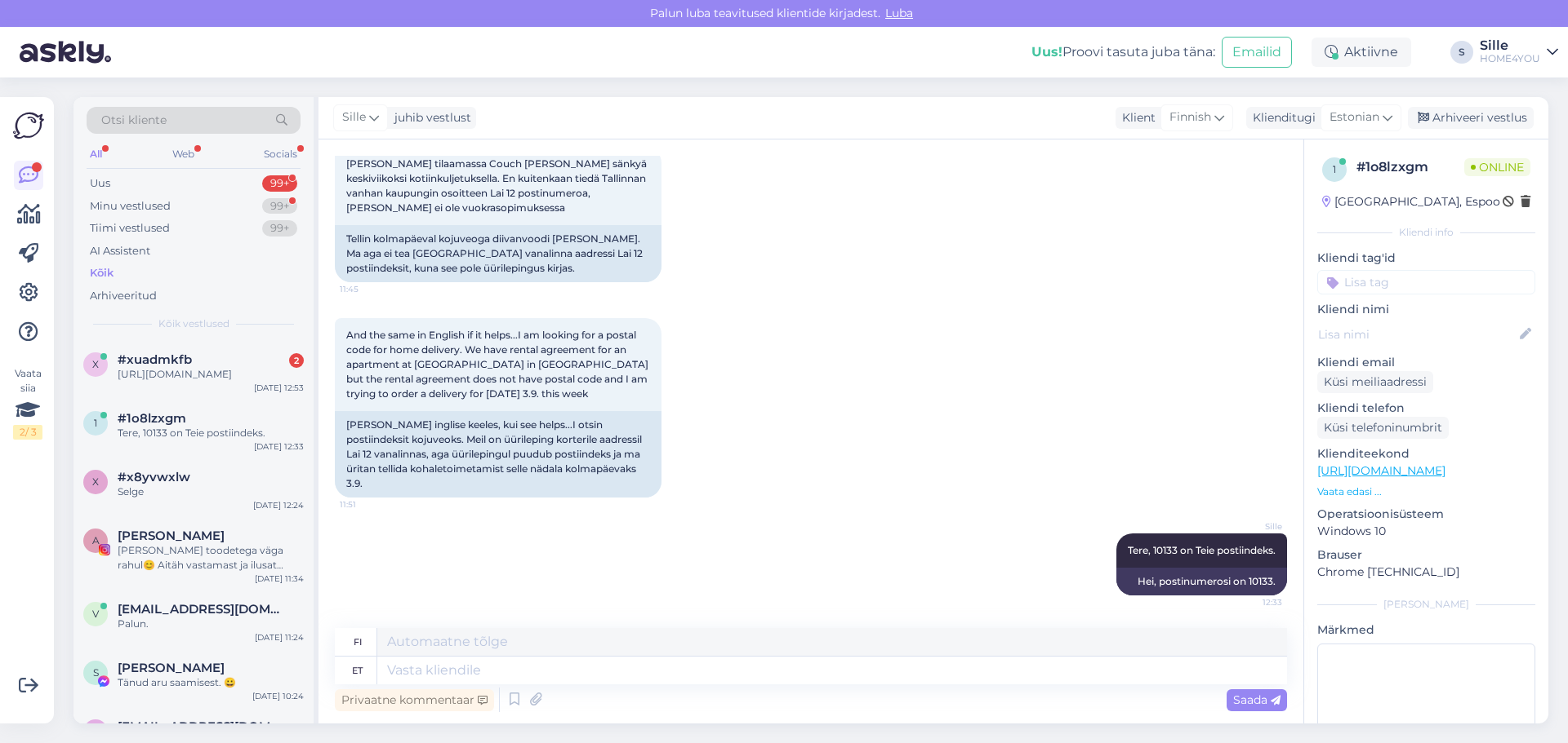
click at [27, 177] on icon at bounding box center [28, 176] width 19 height 19
click at [178, 355] on span "#xuadmkfb" at bounding box center [154, 359] width 74 height 14
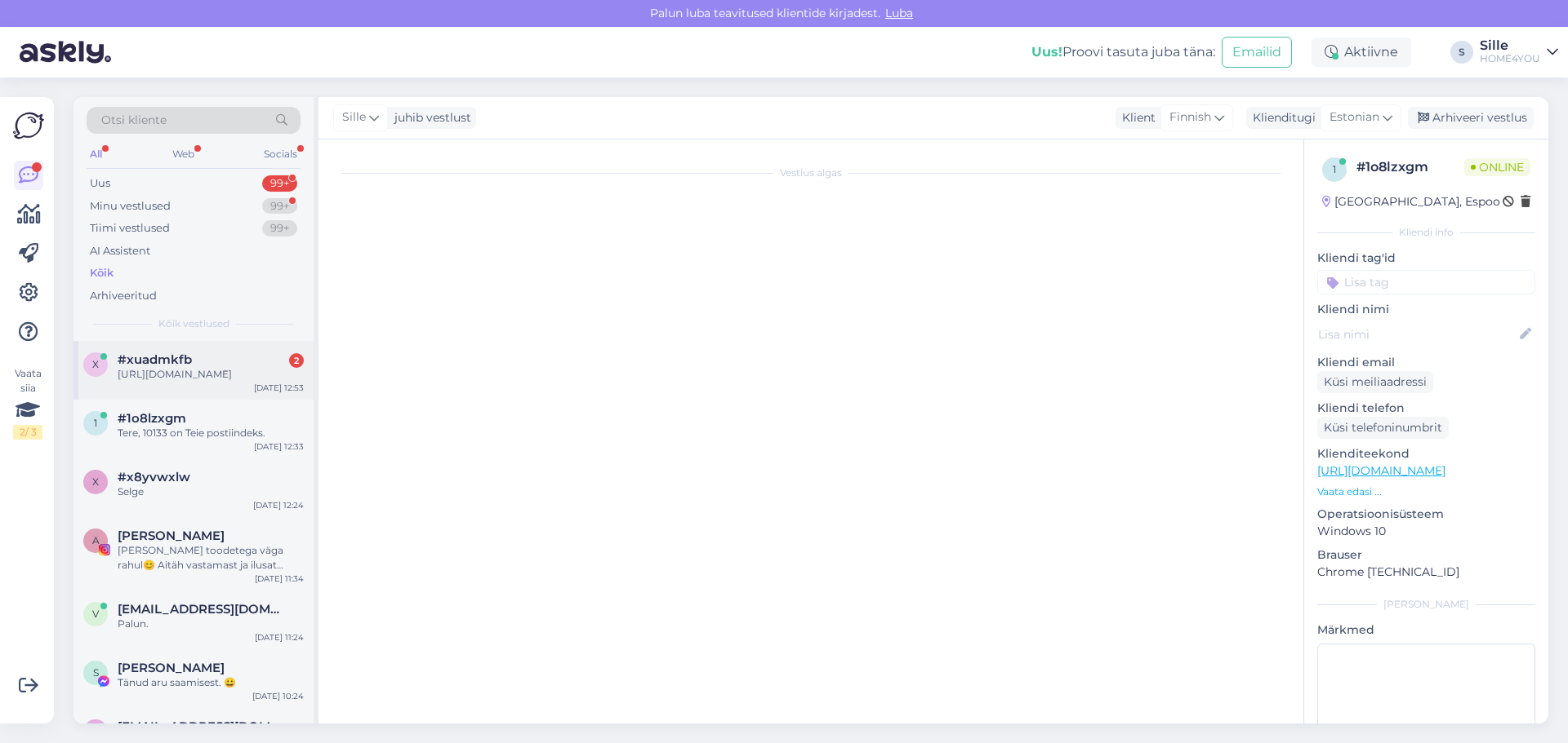
scroll to position [0, 0]
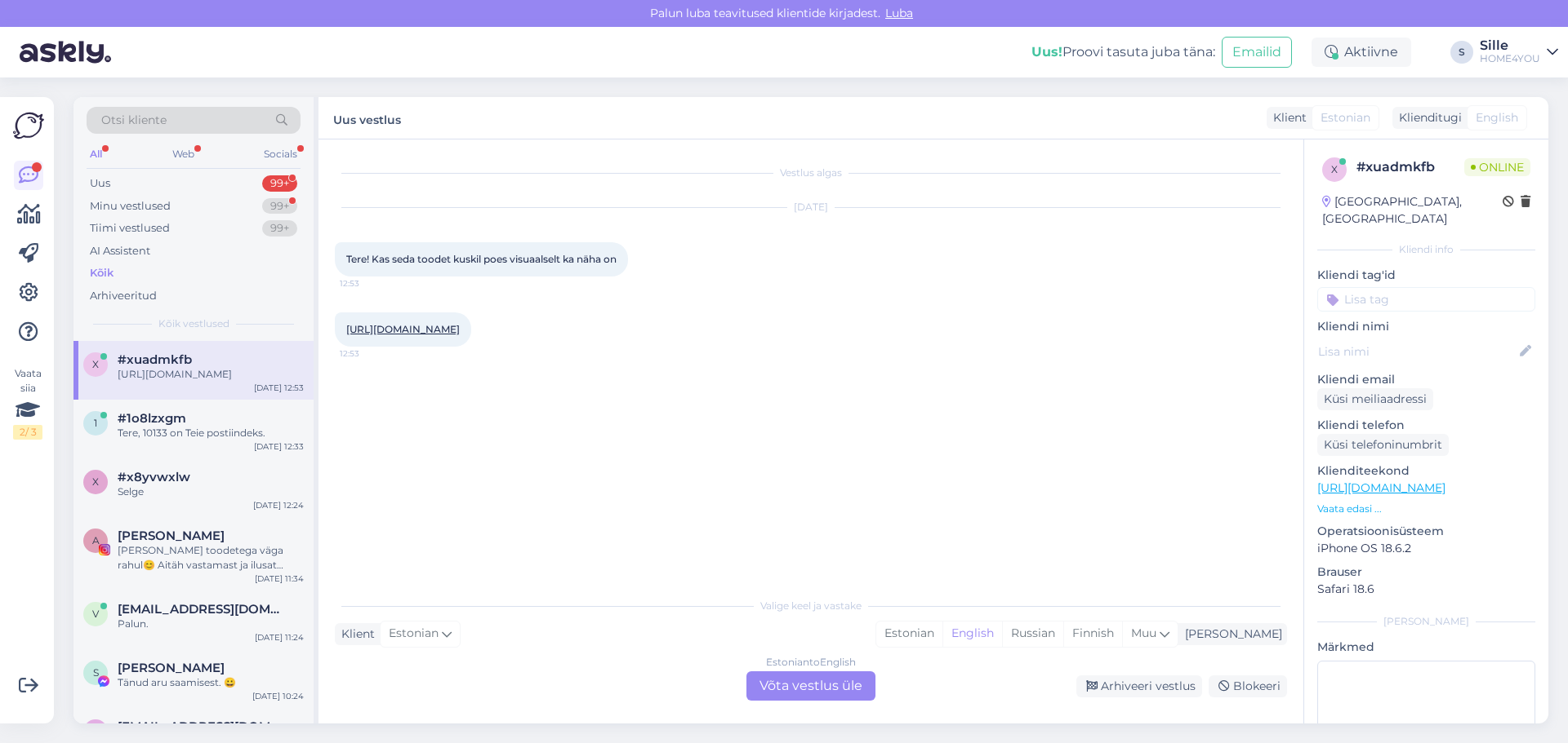
click at [460, 323] on link "[URL][DOMAIN_NAME]" at bounding box center [404, 329] width 114 height 13
click at [779, 687] on div "Estonian to English Võta vestlus üle" at bounding box center [811, 686] width 129 height 29
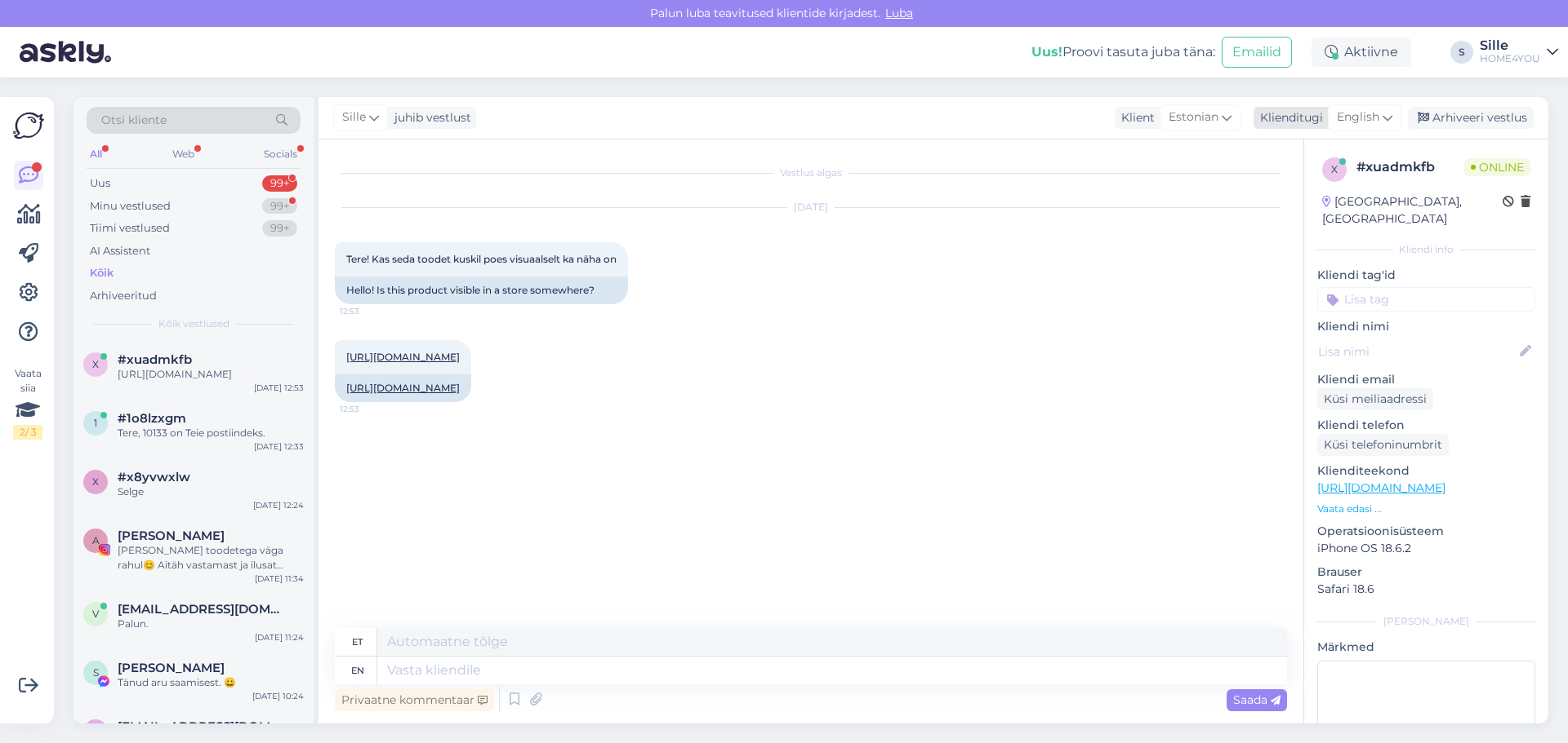
click at [1362, 111] on span "English" at bounding box center [1358, 117] width 42 height 18
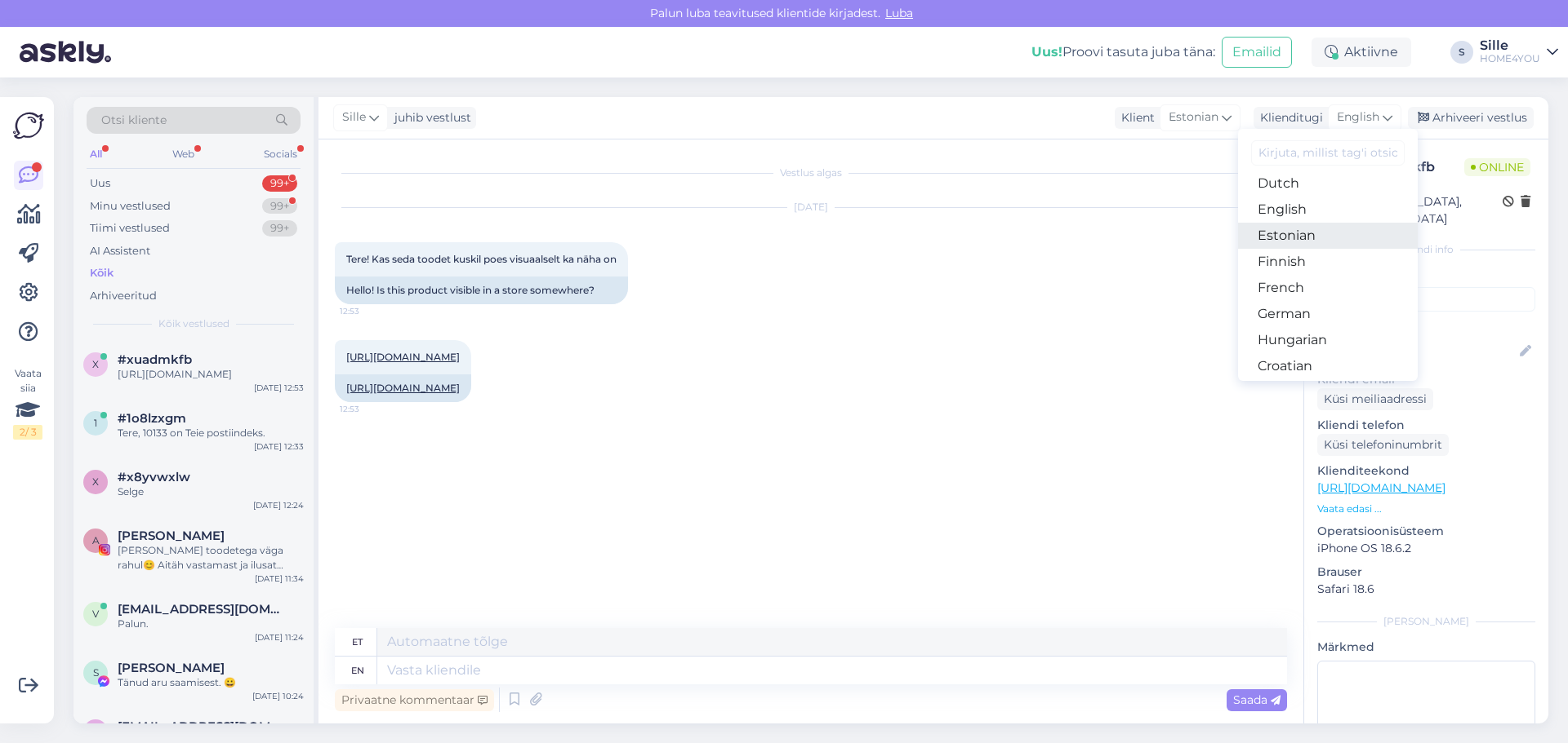
click at [1279, 240] on link "Estonian" at bounding box center [1328, 235] width 180 height 26
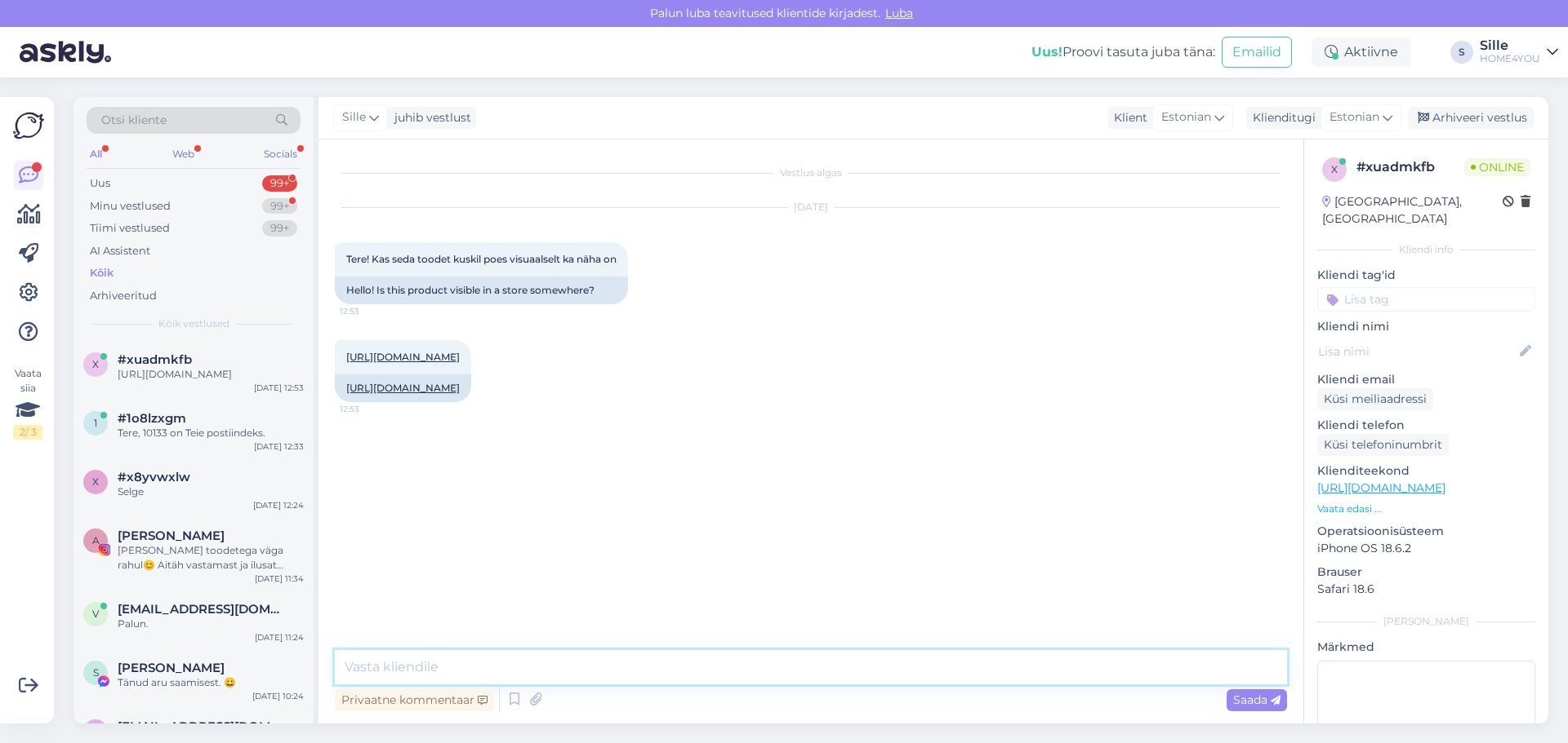
click at [735, 676] on textarea at bounding box center [811, 668] width 952 height 35
type textarea "Tere, kahjuks ei ole."
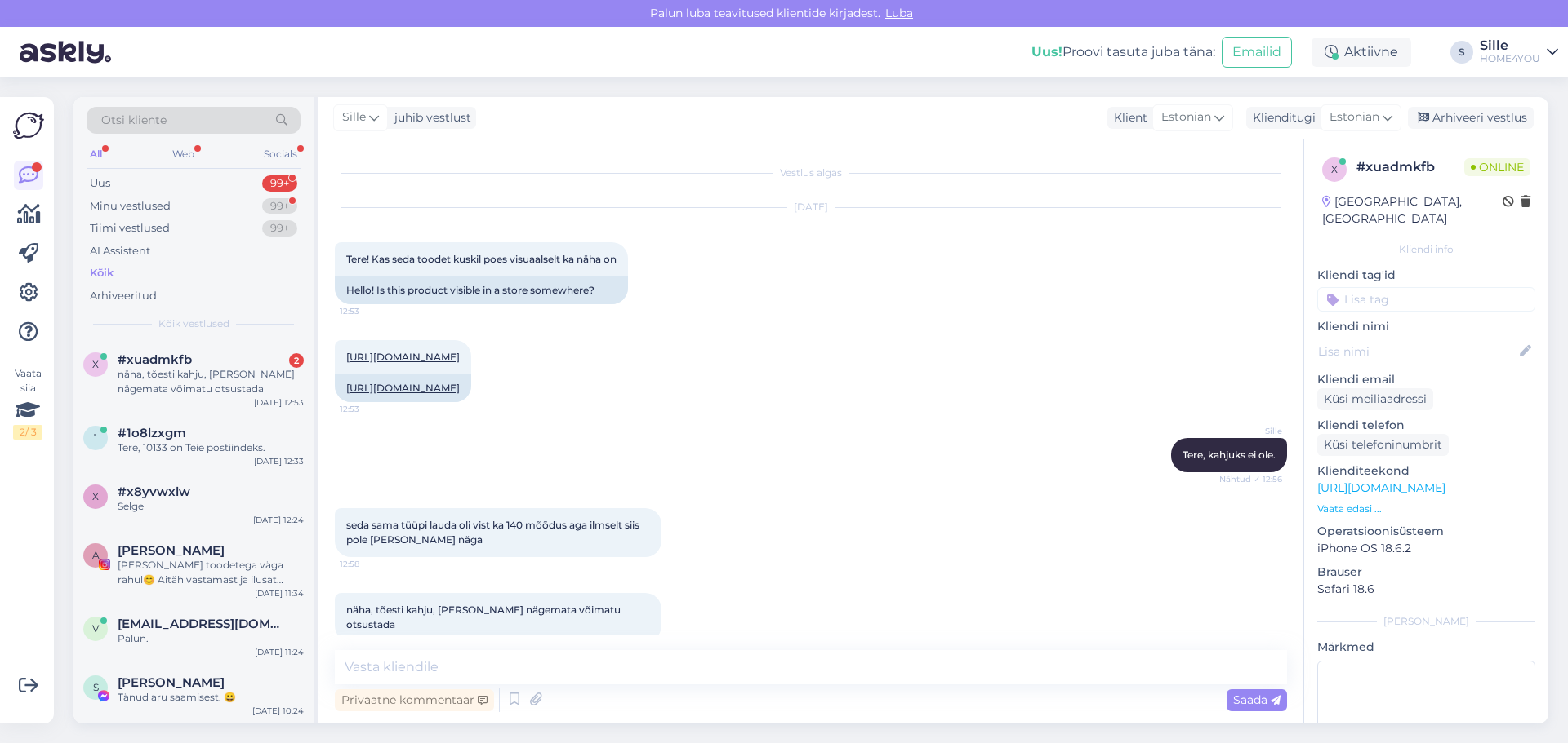
scroll to position [40, 0]
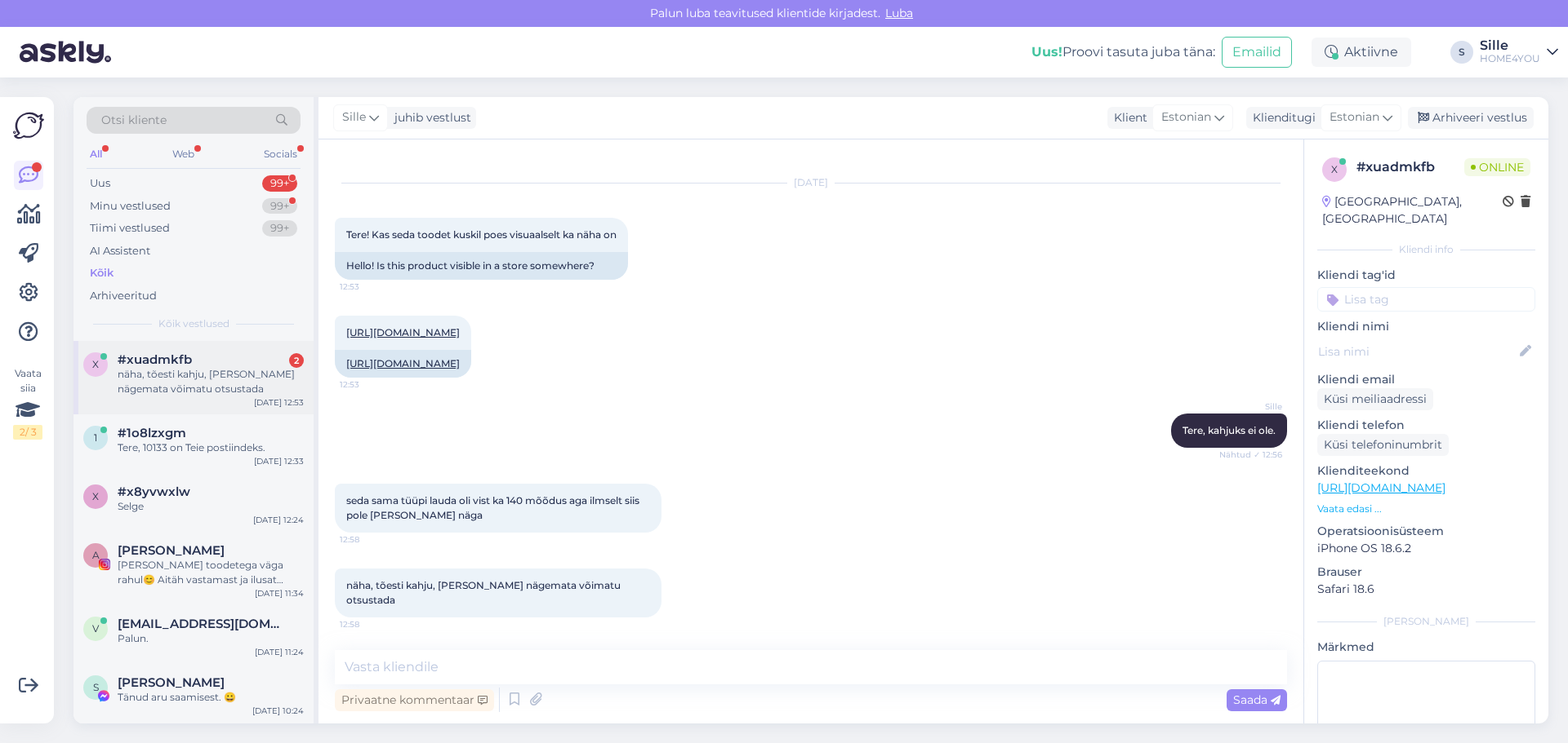
click at [200, 369] on div "näha, tõesti kahju, [PERSON_NAME] nägemata võimatu otsustada" at bounding box center [210, 382] width 186 height 29
click at [460, 357] on link "[URL][DOMAIN_NAME]" at bounding box center [404, 363] width 114 height 13
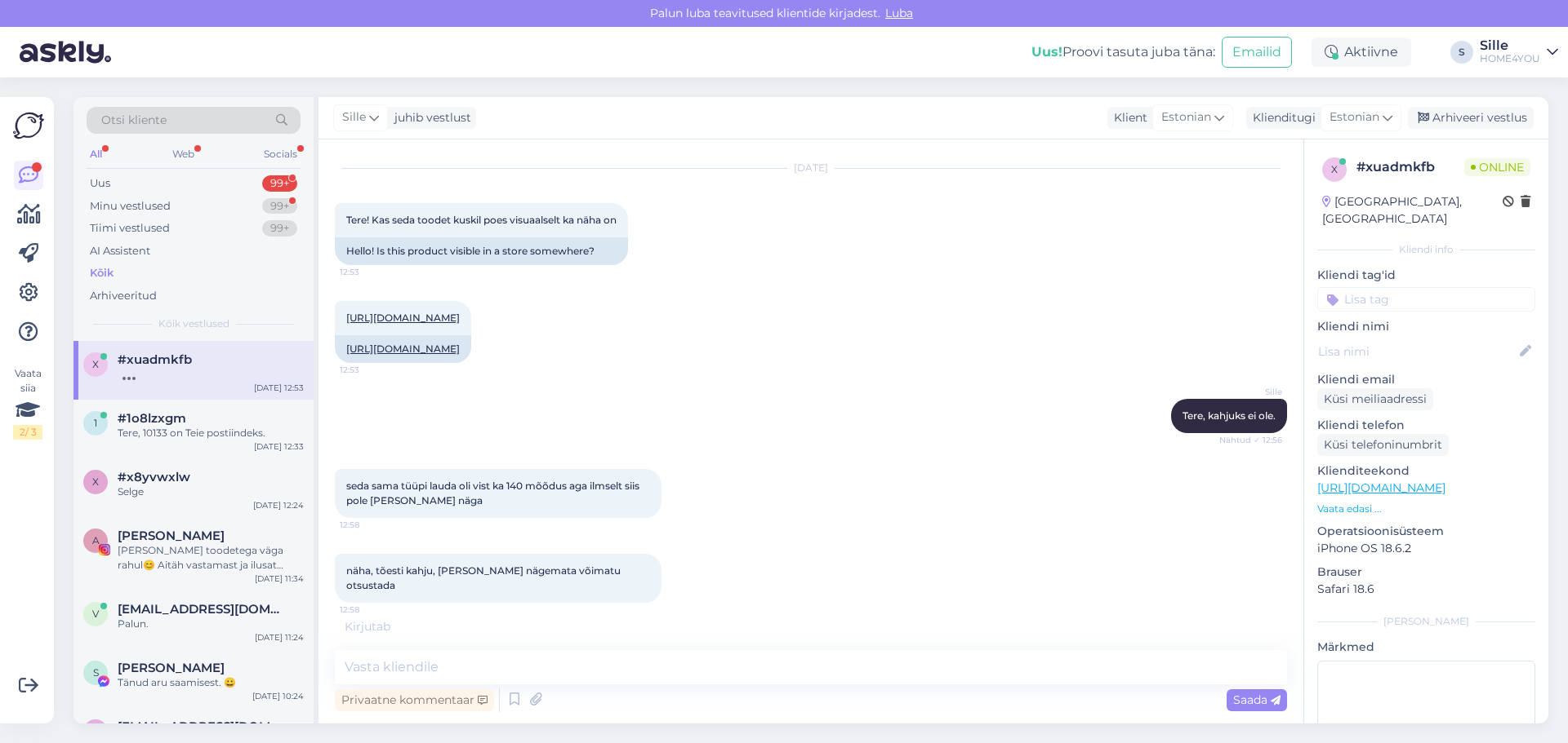
click at [569, 643] on div "Vestlus algas [DATE] Tere! Kas seda toodet kuskil poes visuaalselt ka näha on 1…" at bounding box center [811, 431] width 985 height 584
click at [552, 661] on textarea at bounding box center [811, 668] width 952 height 35
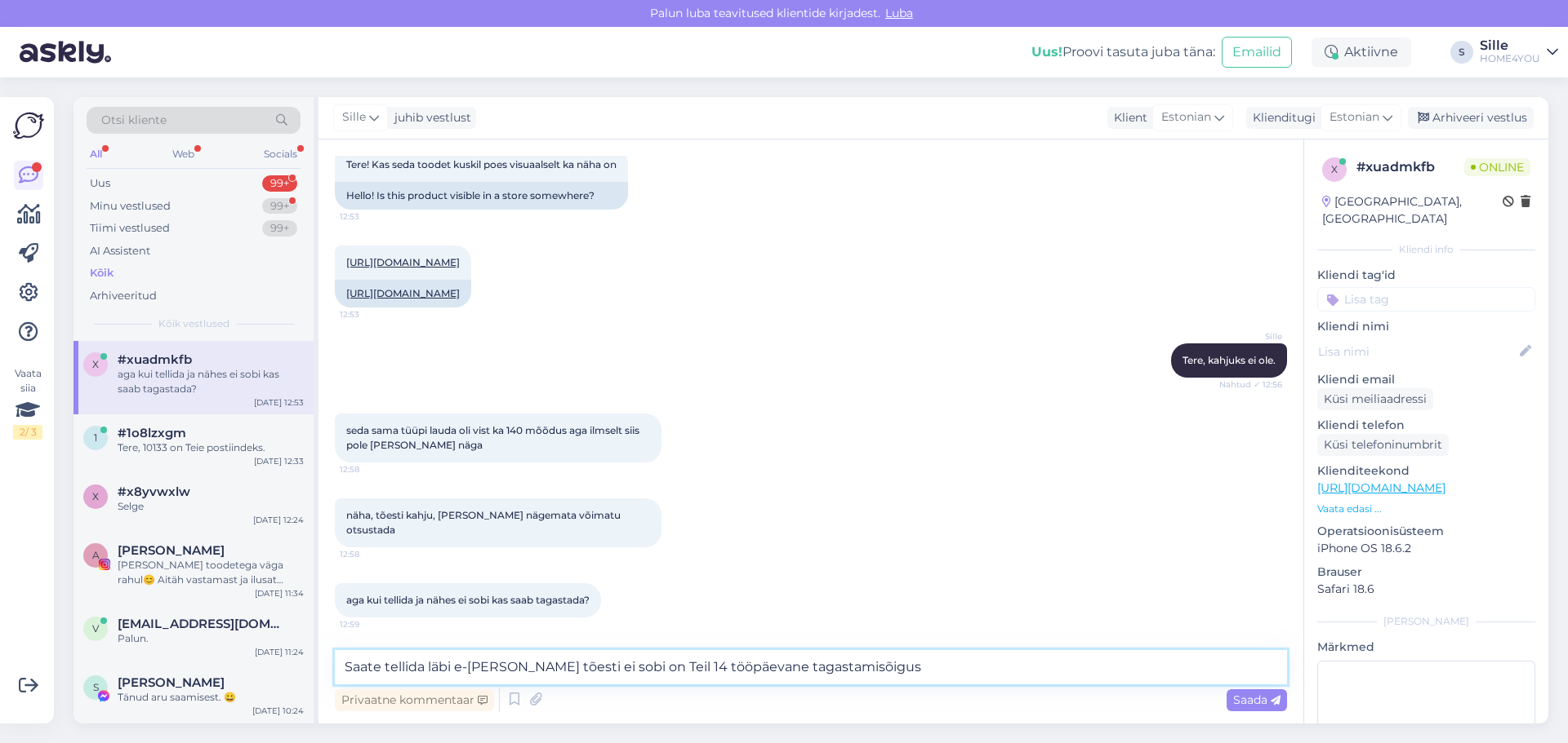
type textarea "Saate tellida läbi e-[PERSON_NAME] tõesti ei sobi on Teil 14 tööpäevane tagasta…"
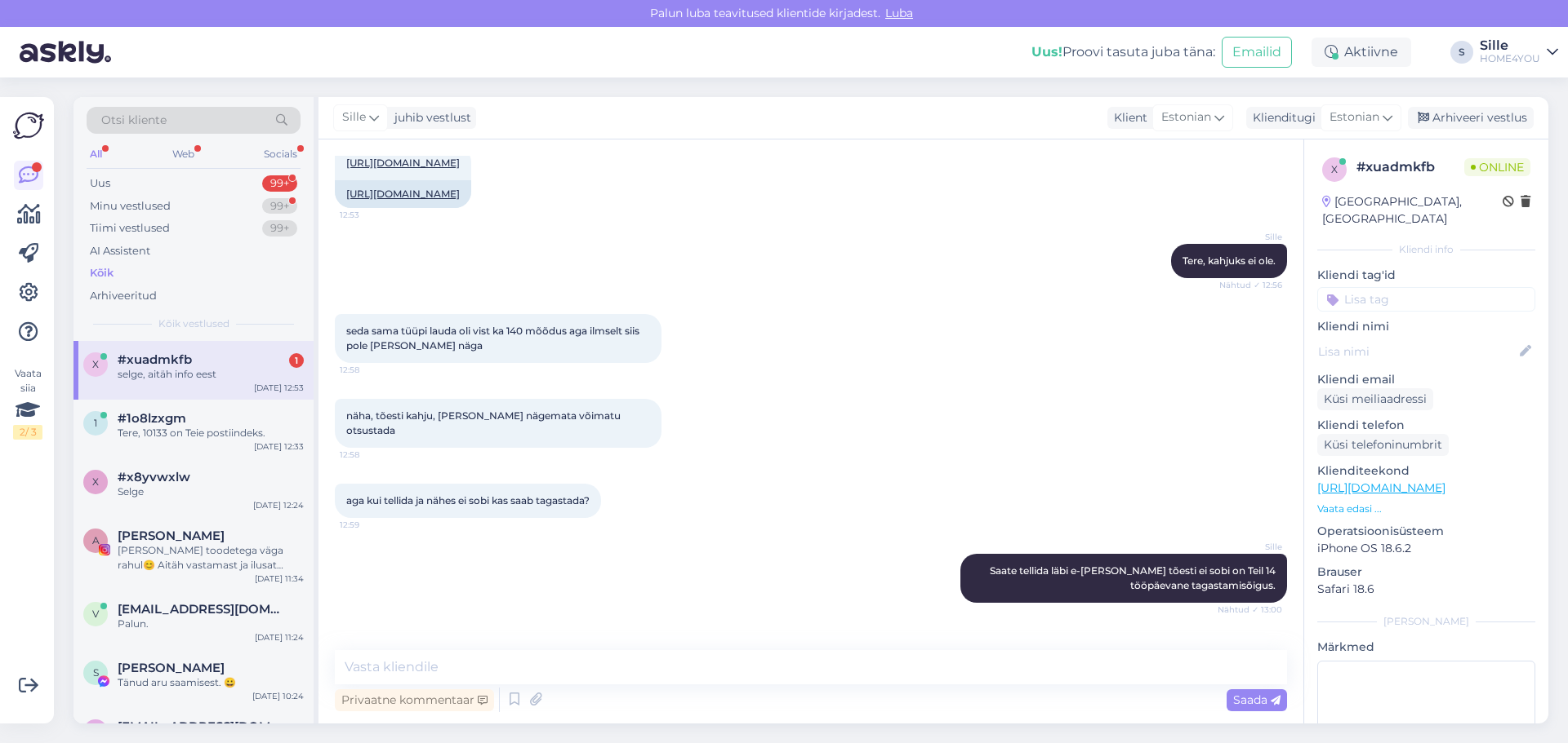
scroll to position [264, 0]
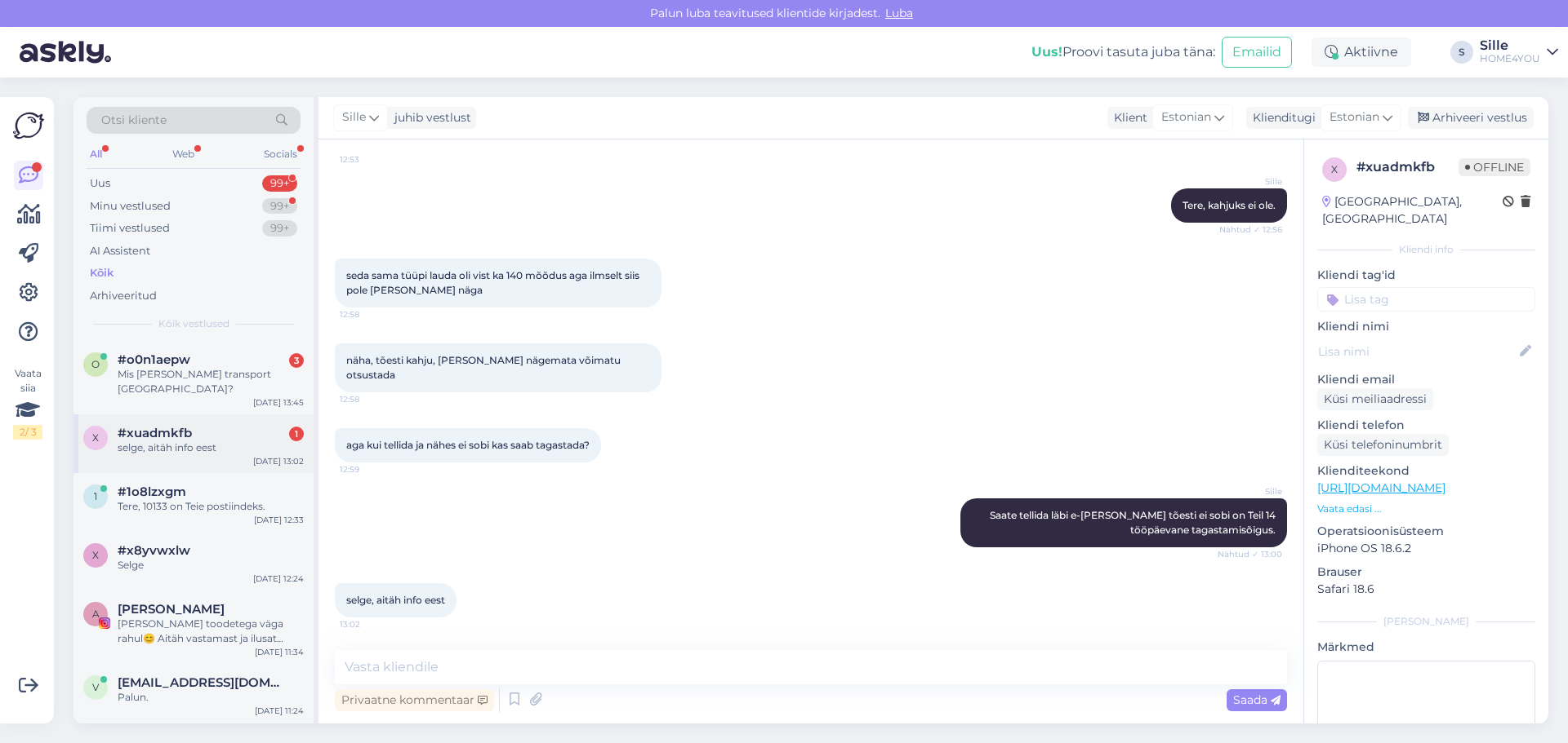
click at [210, 455] on div "x #xuadmkfb 1 selge, aitäh info eest [DATE] 13:02" at bounding box center [193, 444] width 240 height 59
click at [492, 662] on textarea at bounding box center [811, 668] width 952 height 35
type textarea "Palun"
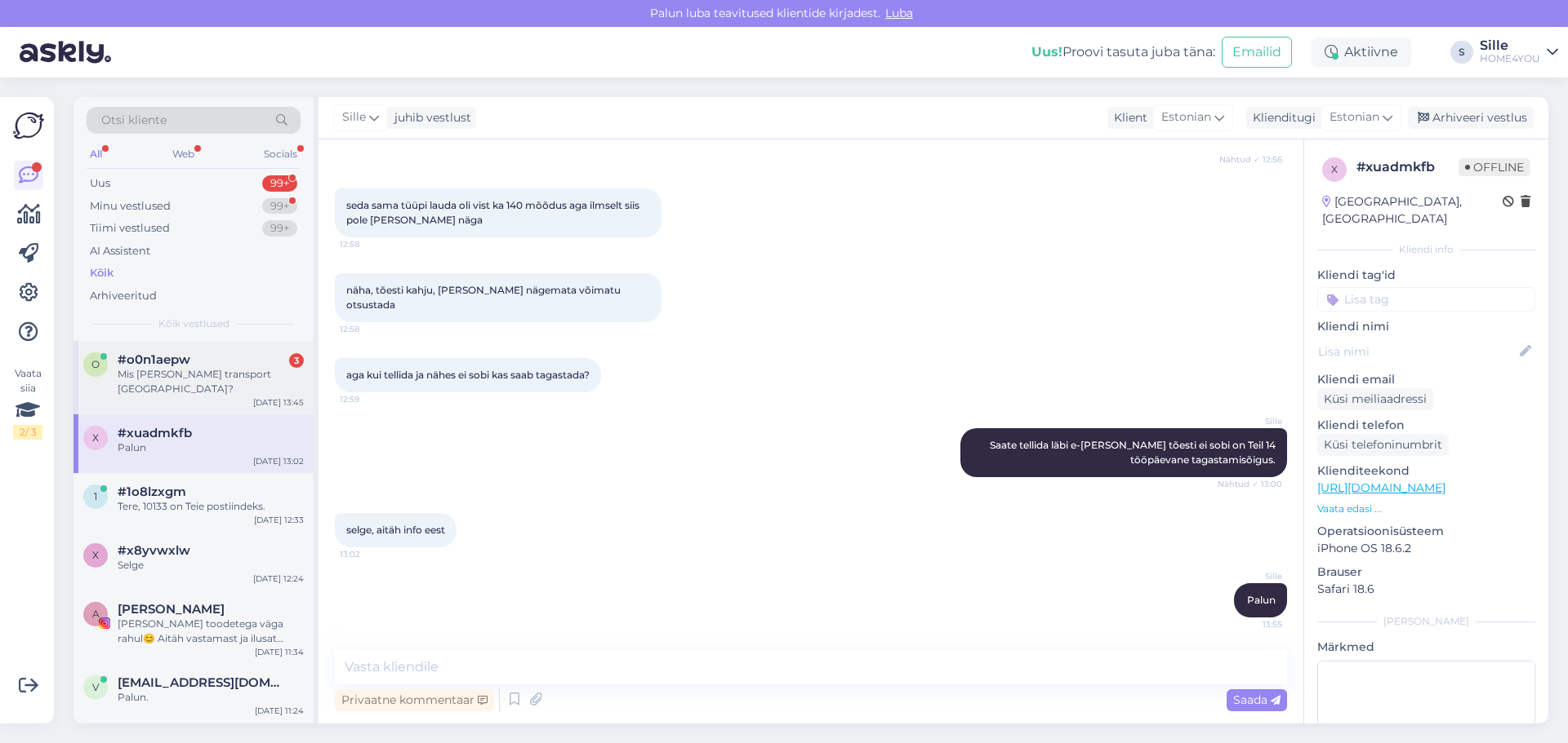
drag, startPoint x: 177, startPoint y: 382, endPoint x: 168, endPoint y: 378, distance: 9.8
click at [177, 383] on div "Mis [PERSON_NAME] transport [GEOGRAPHIC_DATA]?" at bounding box center [210, 382] width 186 height 29
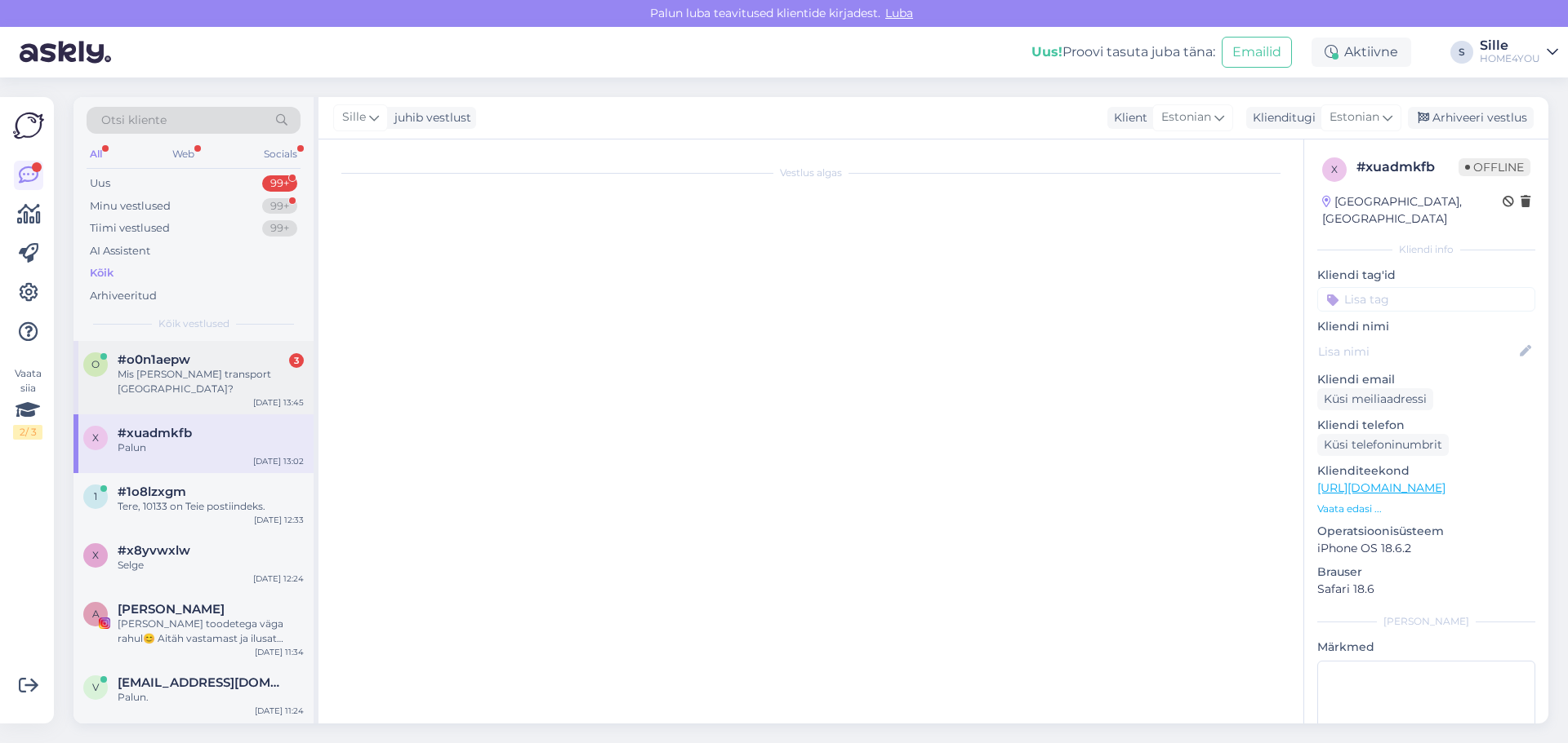
scroll to position [0, 0]
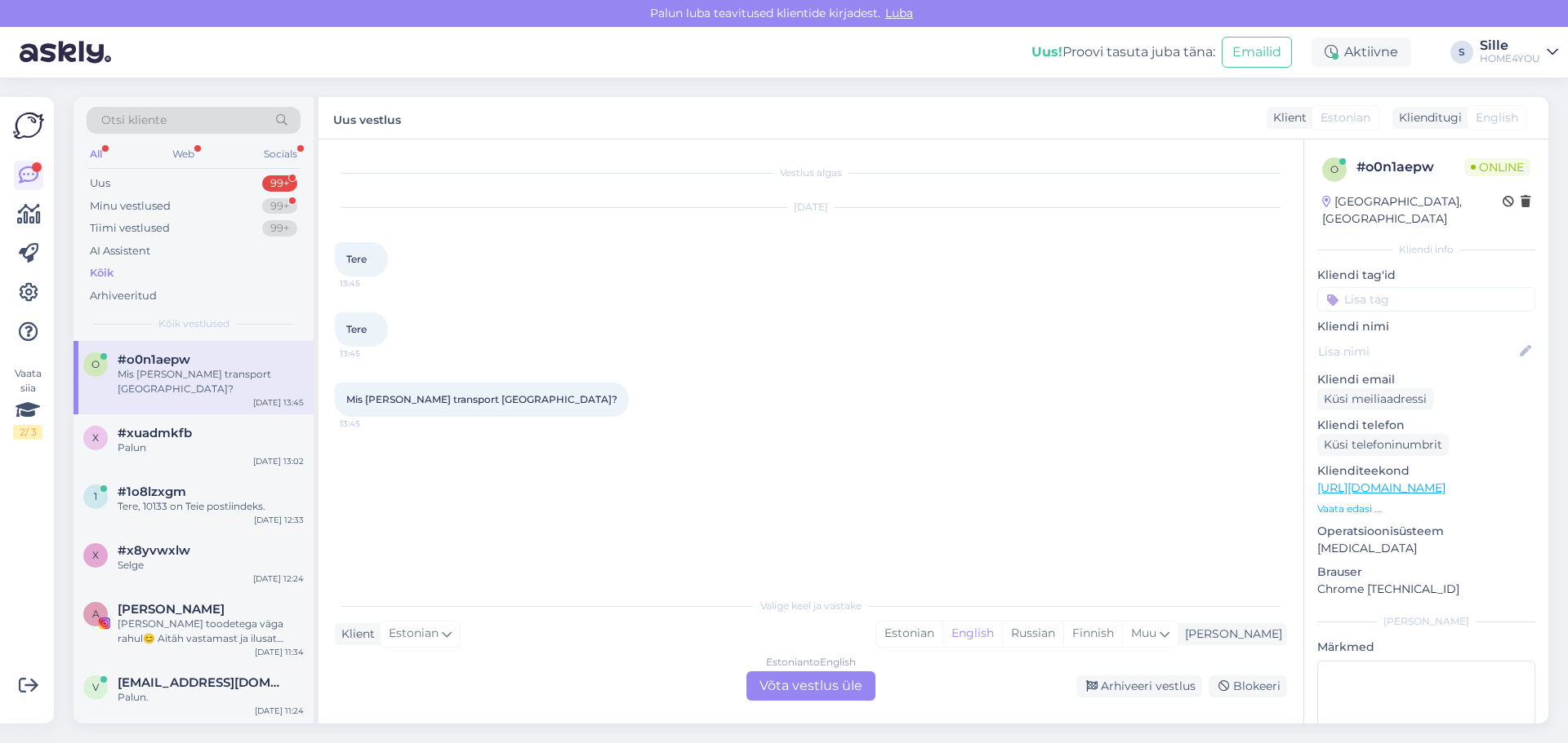
click at [775, 685] on div "Estonian to English Võta vestlus üle" at bounding box center [811, 686] width 129 height 29
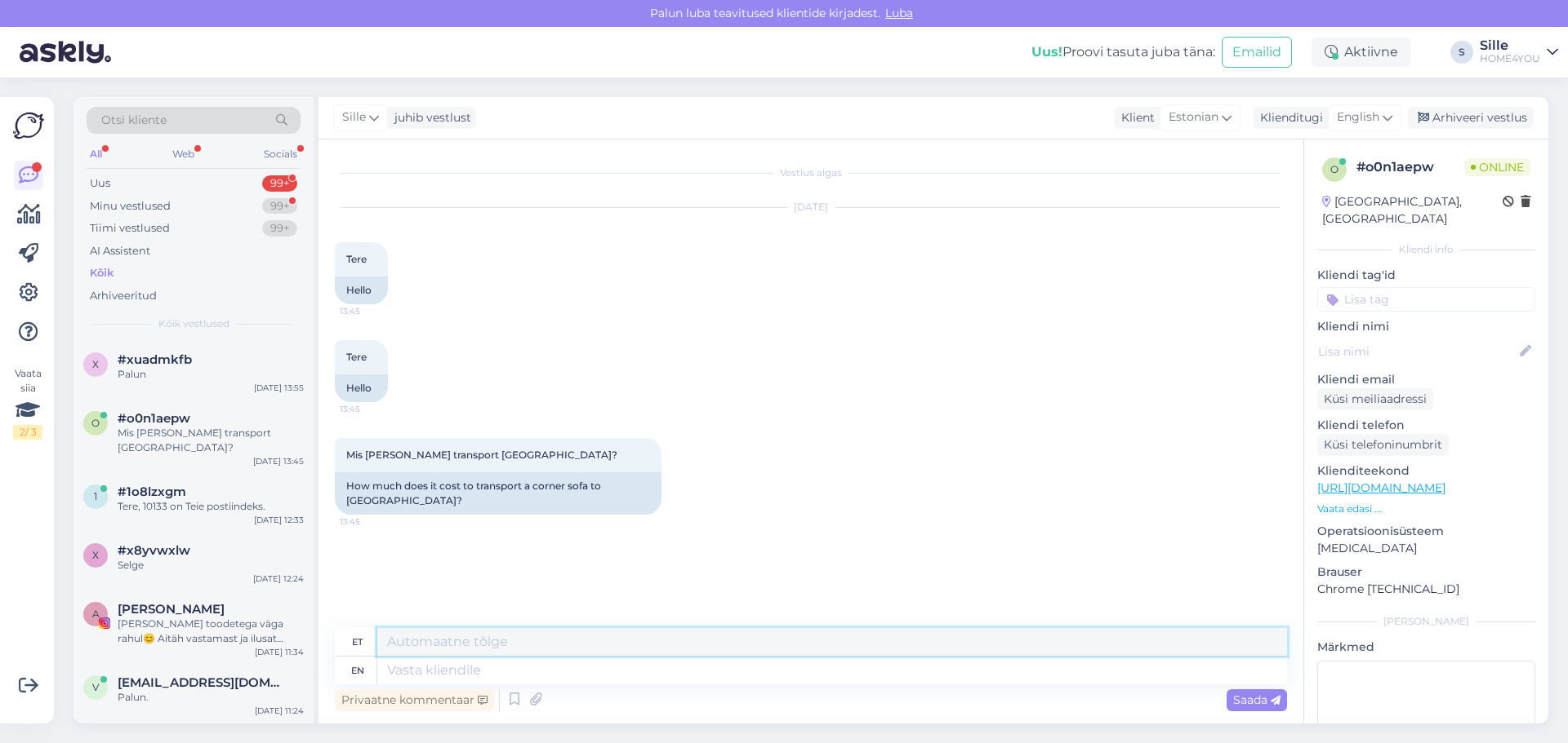
click at [601, 667] on div "et en" at bounding box center [811, 656] width 952 height 56
click at [591, 676] on textarea at bounding box center [832, 671] width 910 height 28
type textarea "Tere, t"
type textarea "Tere,"
type textarea "Tere, tellimus"
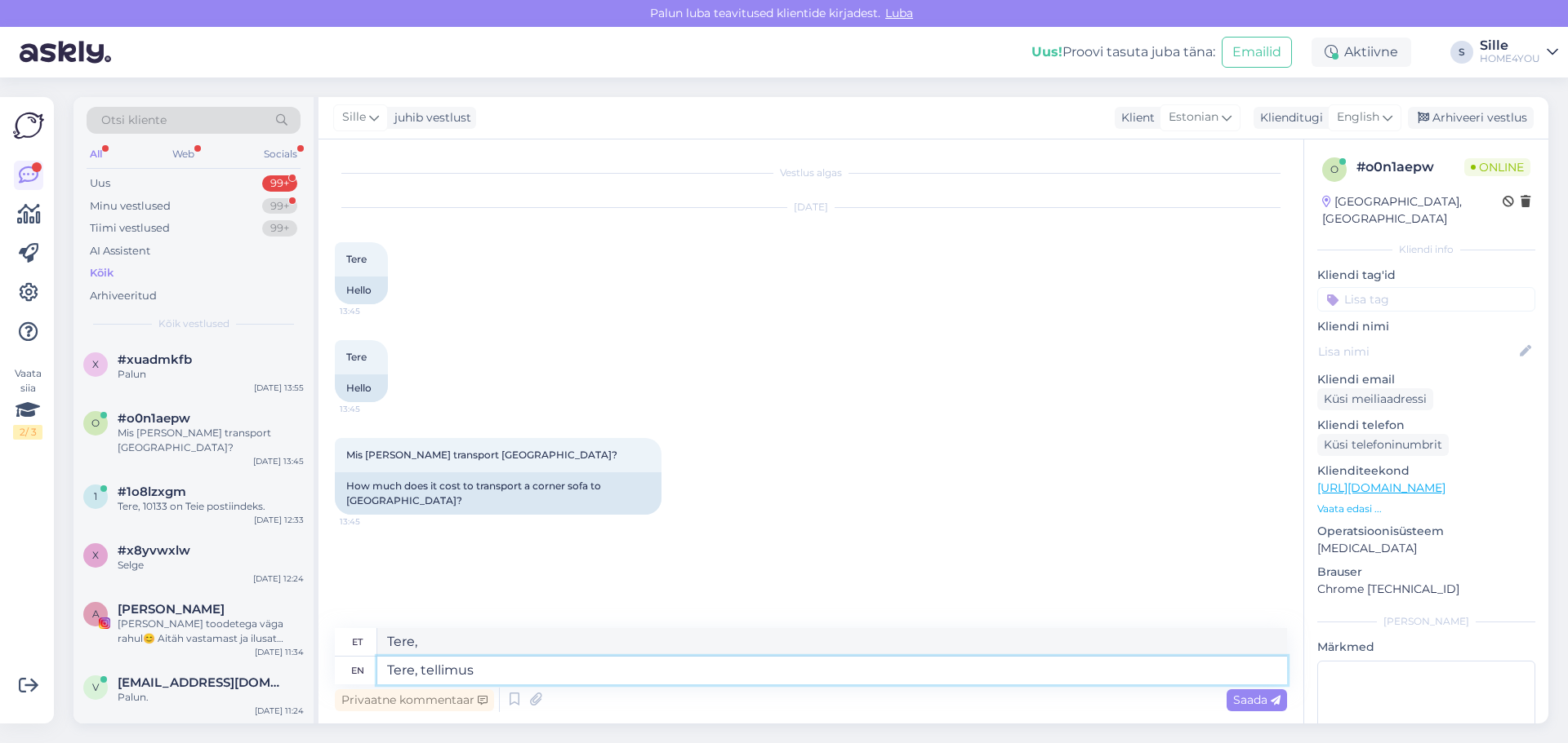
type textarea "Tere, tellimus"
type textarea "Tere, tellimus üle"
type textarea "Tere, tellimus üle 900."
type textarea "Tere, tellimus üle 900"
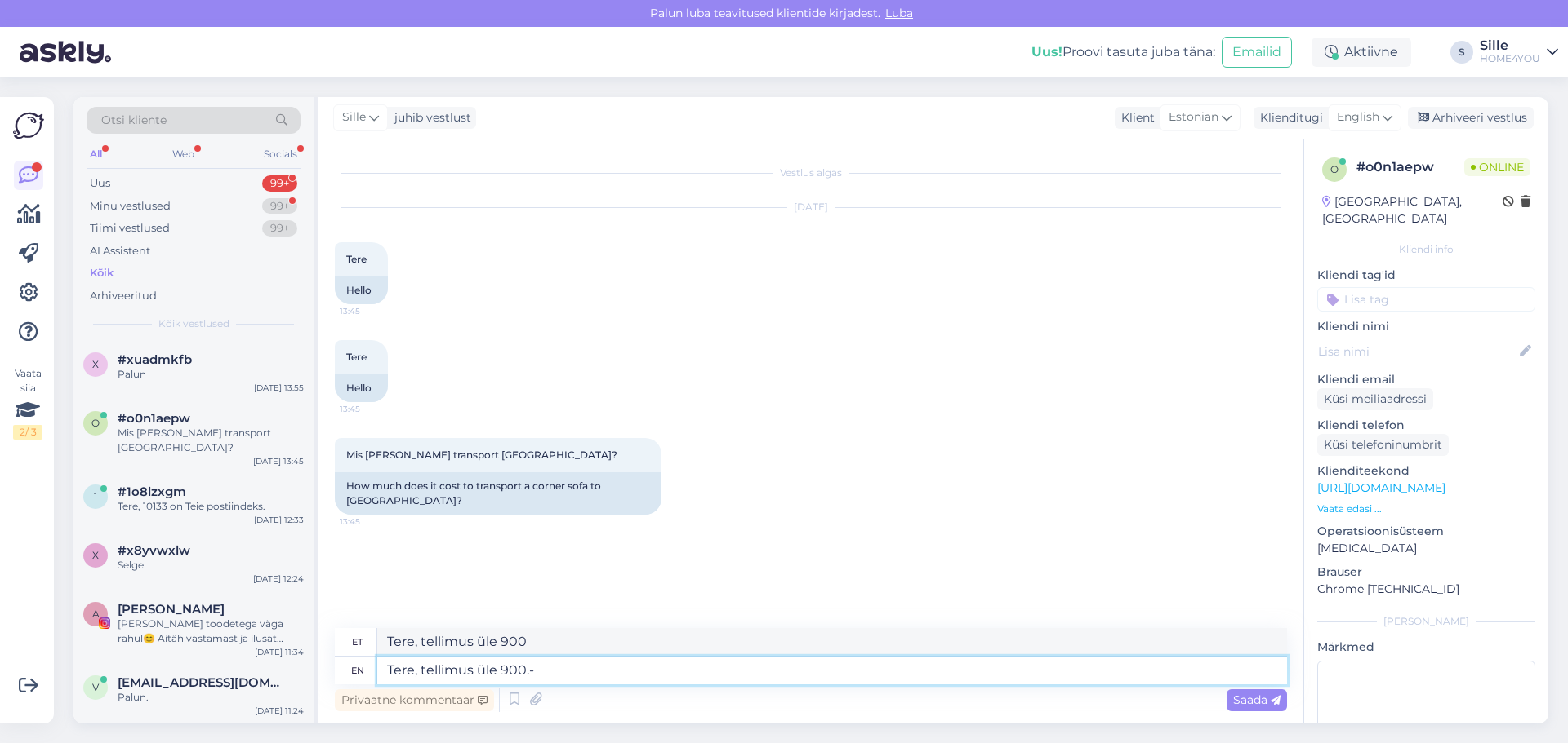
type textarea "Tere, tellimus üle 900.- e"
type textarea "Tere, tellimus üle 900.-"
type textarea "Tere, tellimus üle 900.- euro"
type textarea "Tere, tellimus üle 900.- euro tarnsport"
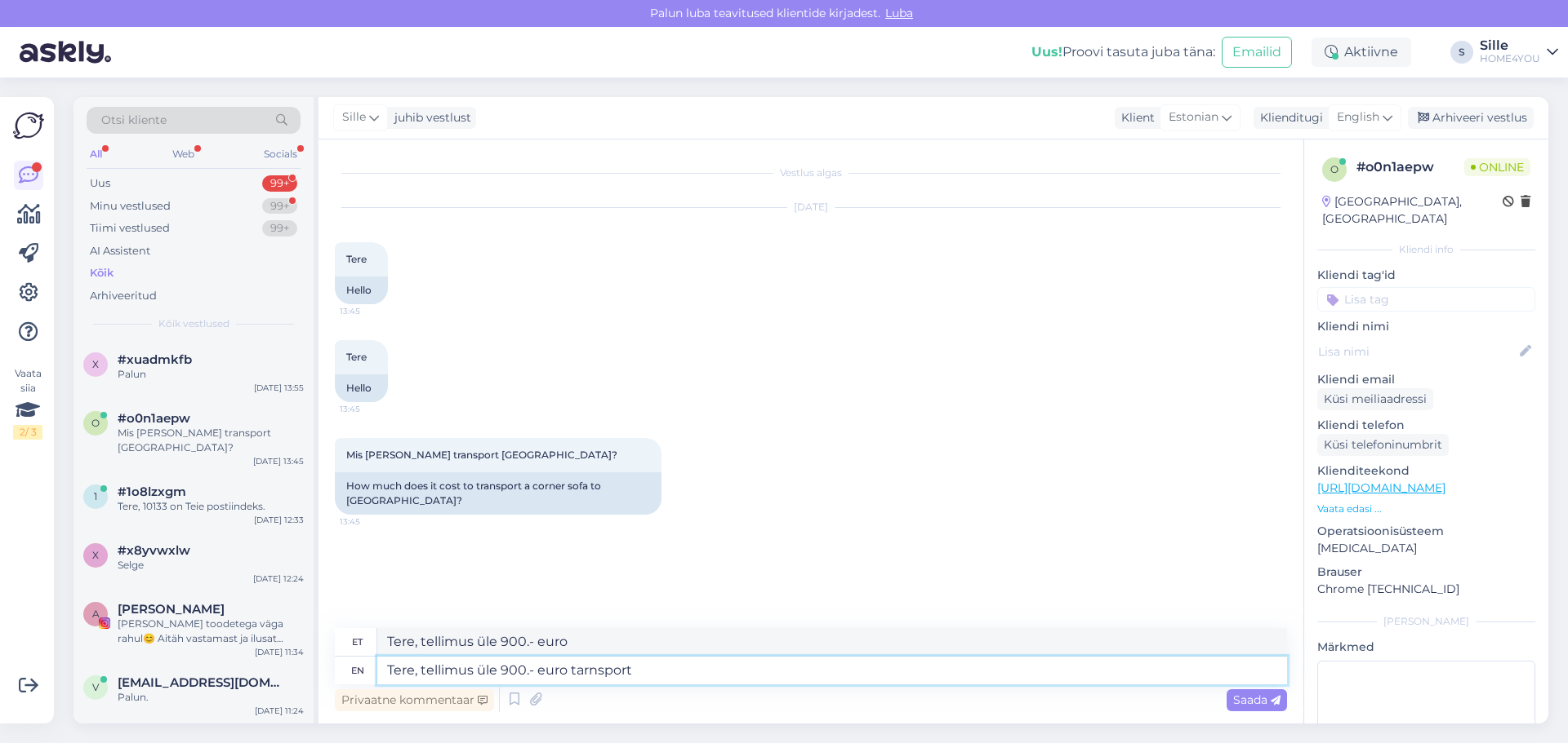
type textarea "Tere, tellimus üle 900.- euro tarnsport"
type textarea "Tere, tellimus üle 900.- euro tarnsport tasuta"
type textarea "Tere, tellimus üle 900.- euro tarnsport tasuta üle"
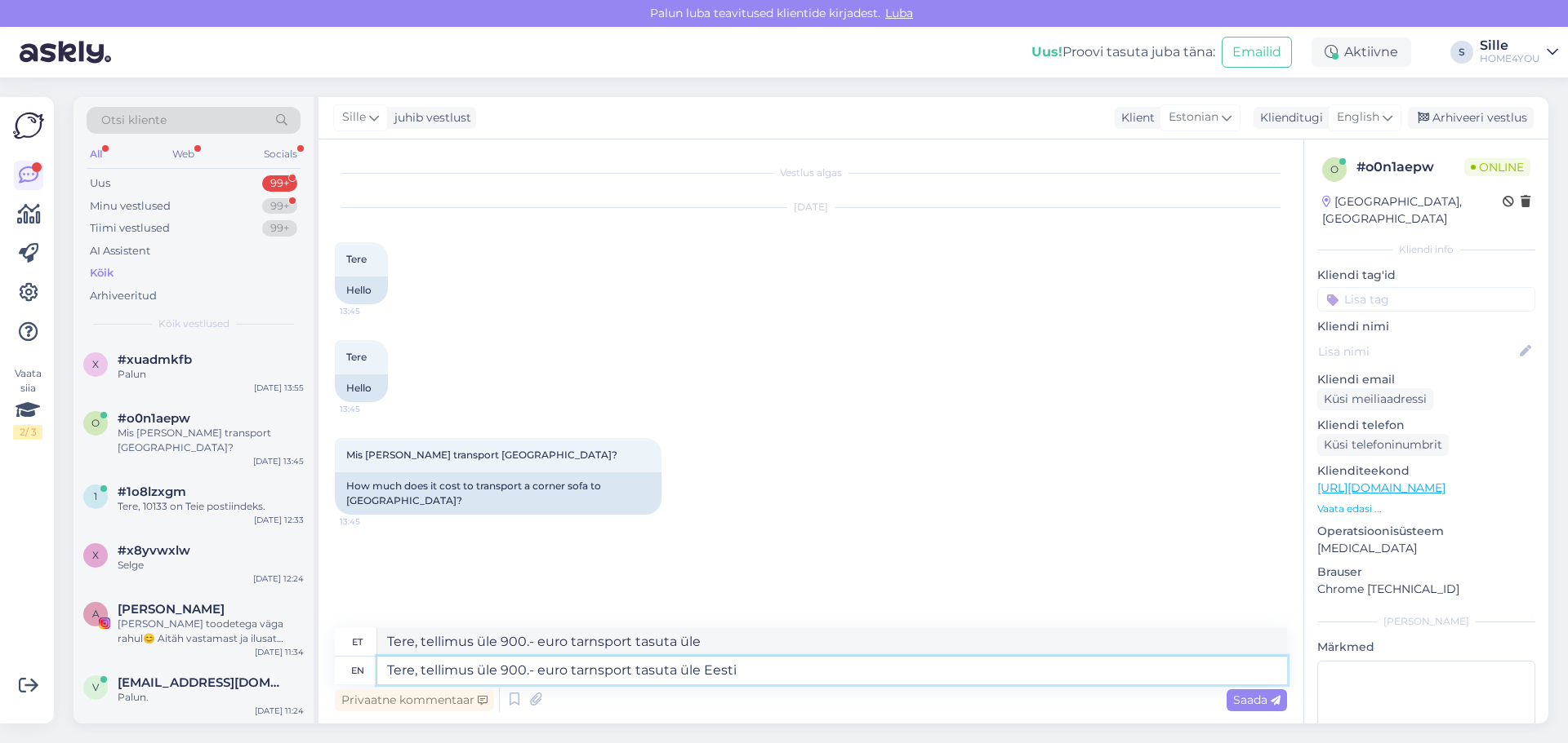
type textarea "Tere, tellimus üle 900.- euro tarnsport tasuta üle Eesti."
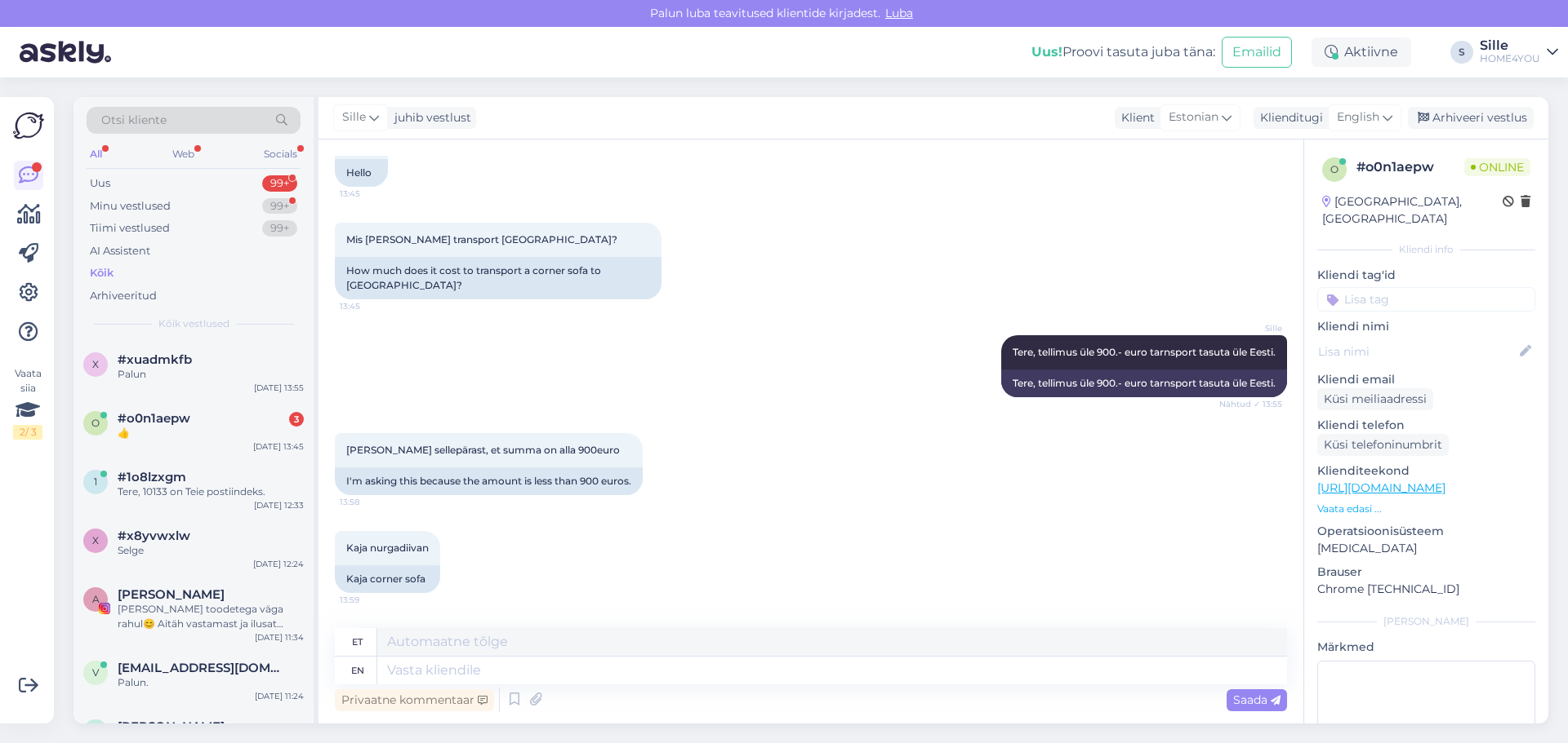
scroll to position [296, 0]
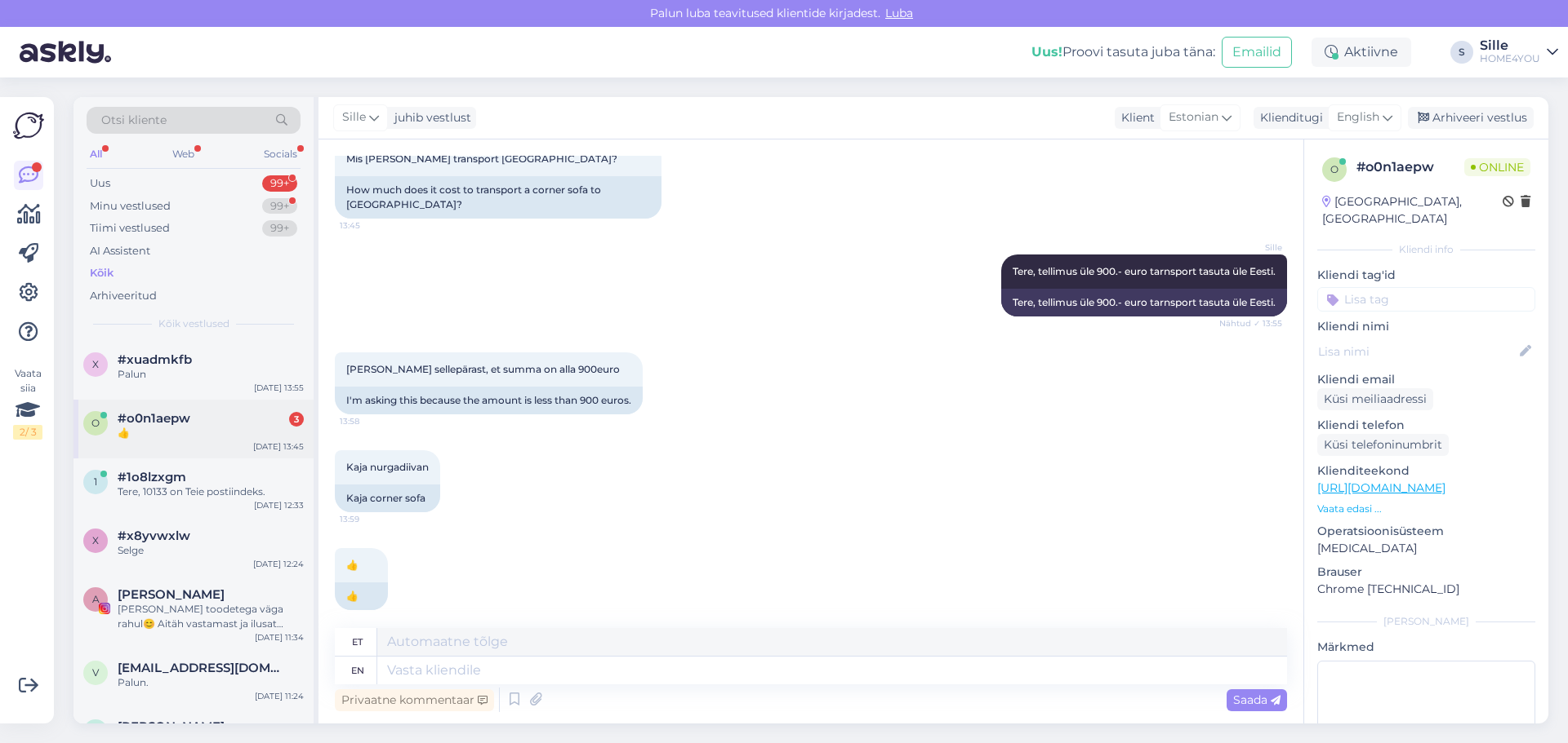
click at [231, 440] on div "👍" at bounding box center [210, 432] width 186 height 14
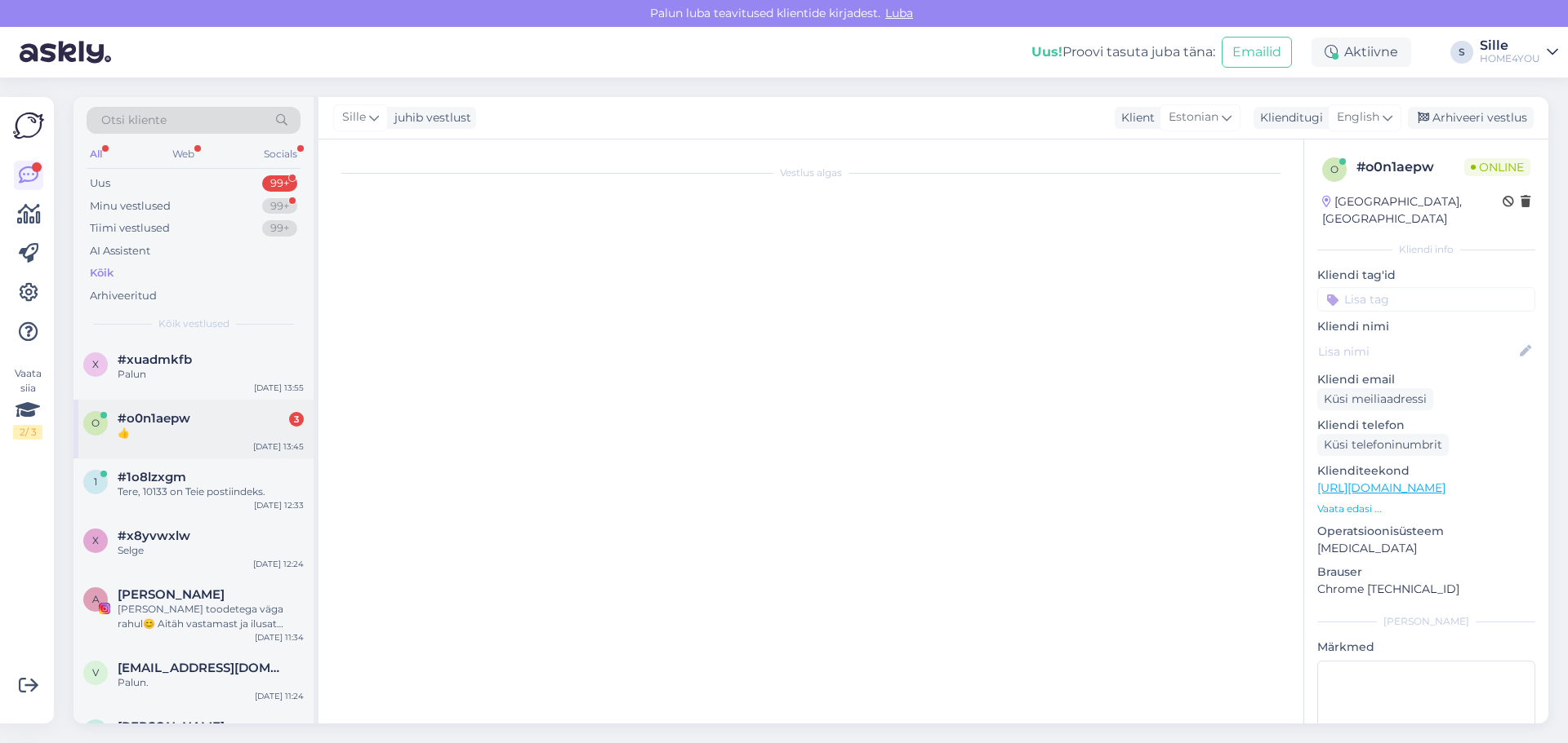
scroll to position [264, 0]
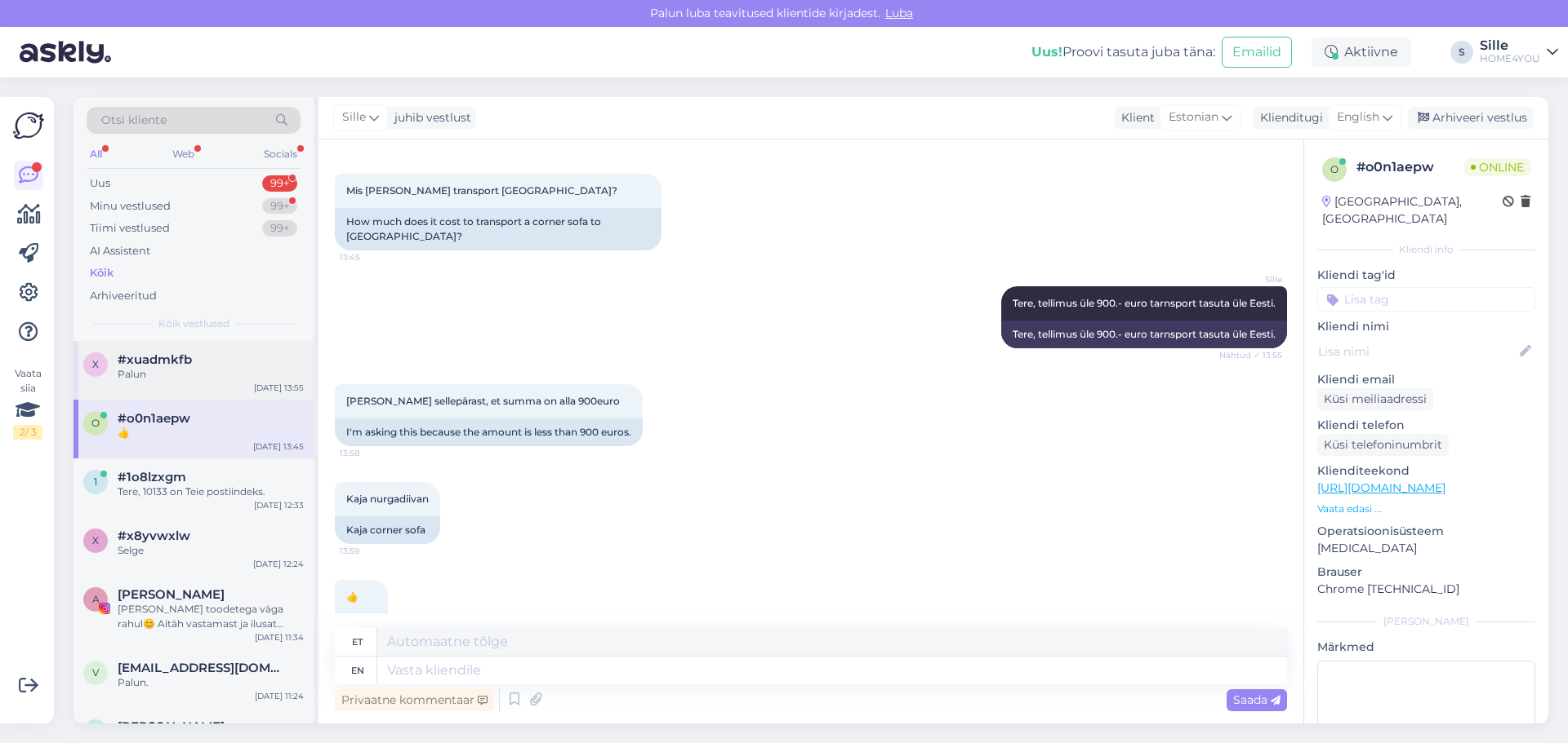
click at [230, 372] on div "Palun" at bounding box center [210, 374] width 186 height 14
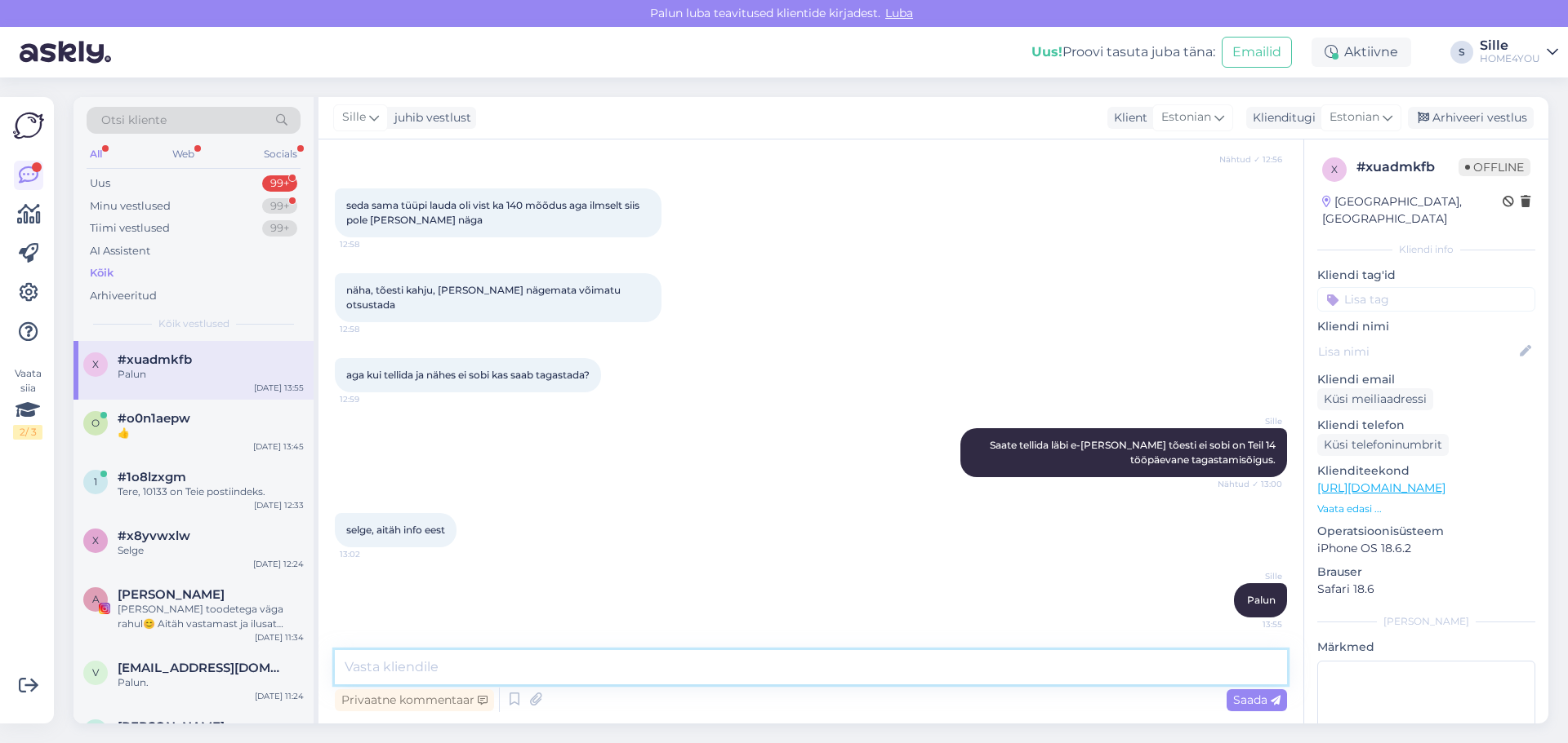
click at [759, 680] on textarea at bounding box center [811, 668] width 952 height 35
click at [763, 677] on textarea at bounding box center [811, 668] width 952 height 35
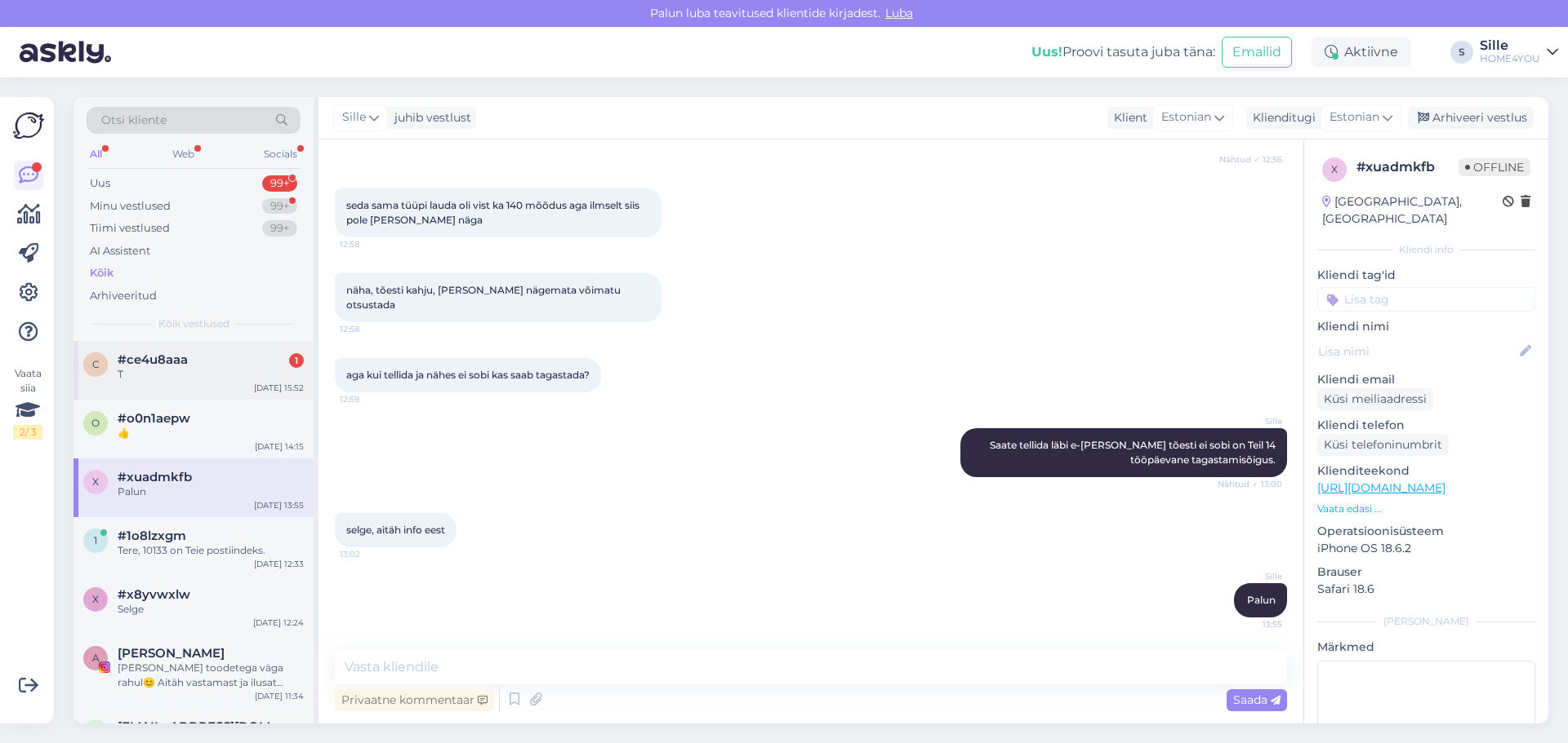
drag, startPoint x: 137, startPoint y: 383, endPoint x: 151, endPoint y: 372, distance: 17.8
click at [137, 383] on div "c #ce4u8aaa 1 T [DATE] 15:52" at bounding box center [193, 370] width 240 height 59
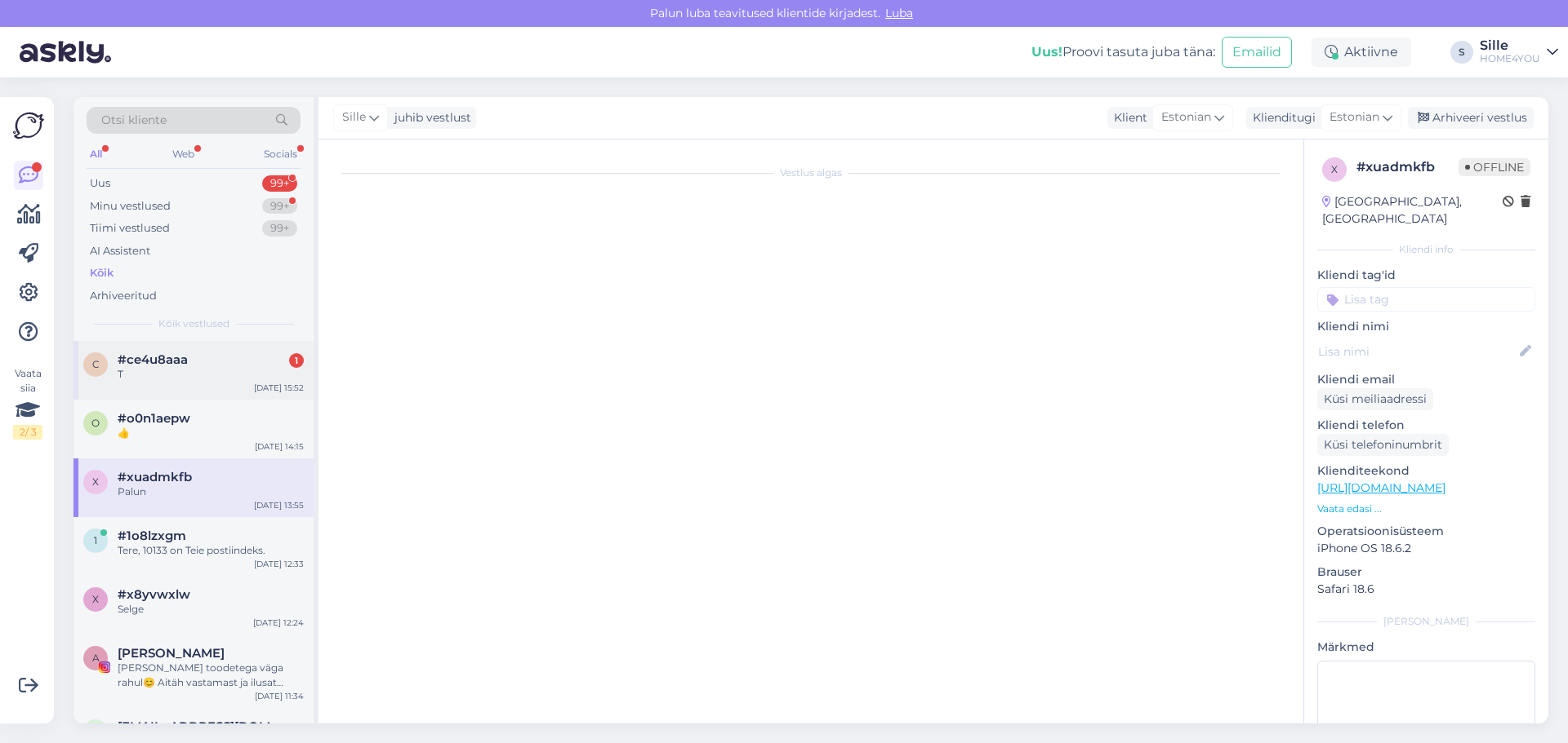
scroll to position [0, 0]
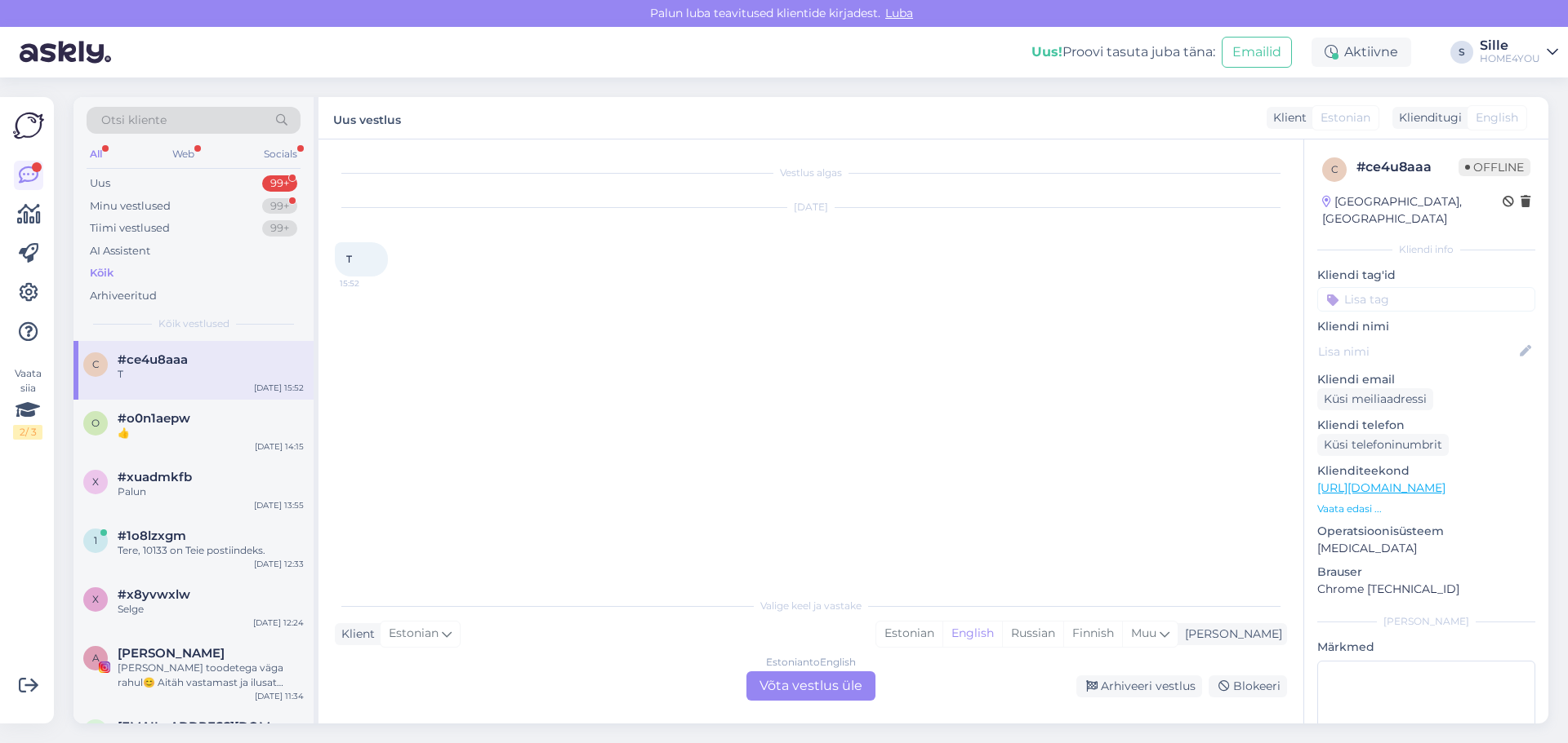
click at [99, 279] on div "Kõik" at bounding box center [101, 273] width 24 height 16
